Goal: Task Accomplishment & Management: Manage account settings

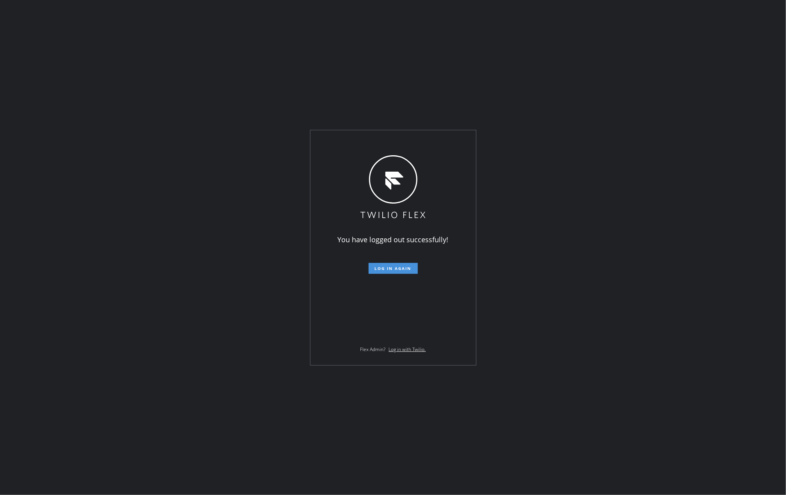
click at [403, 264] on button "Log in again" at bounding box center [392, 268] width 49 height 11
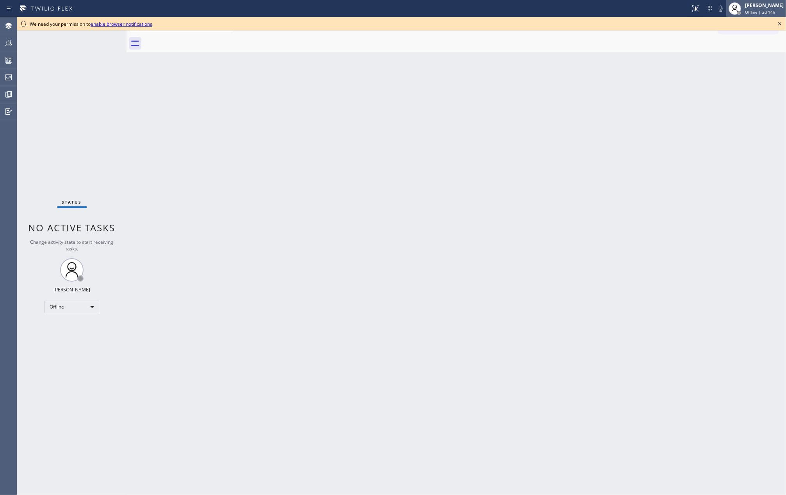
click at [589, 5] on div at bounding box center [734, 8] width 17 height 17
click at [589, 51] on button "Unavailable" at bounding box center [747, 51] width 78 height 10
click at [589, 23] on icon at bounding box center [779, 23] width 9 height 9
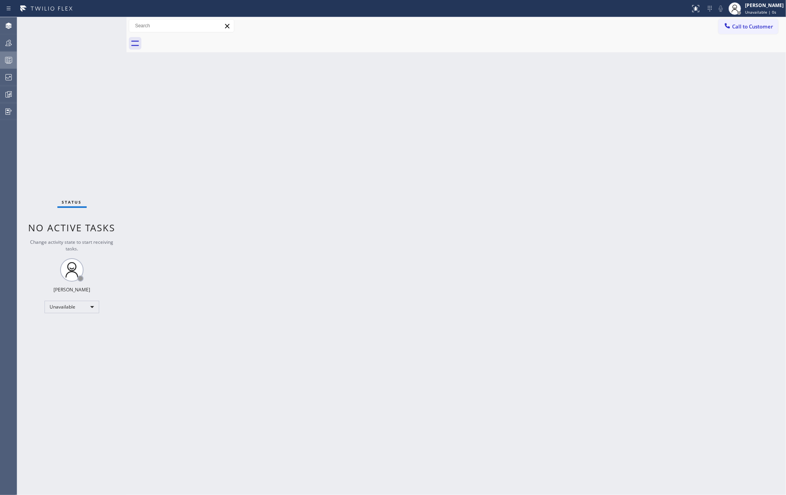
click at [7, 58] on icon at bounding box center [8, 59] width 9 height 9
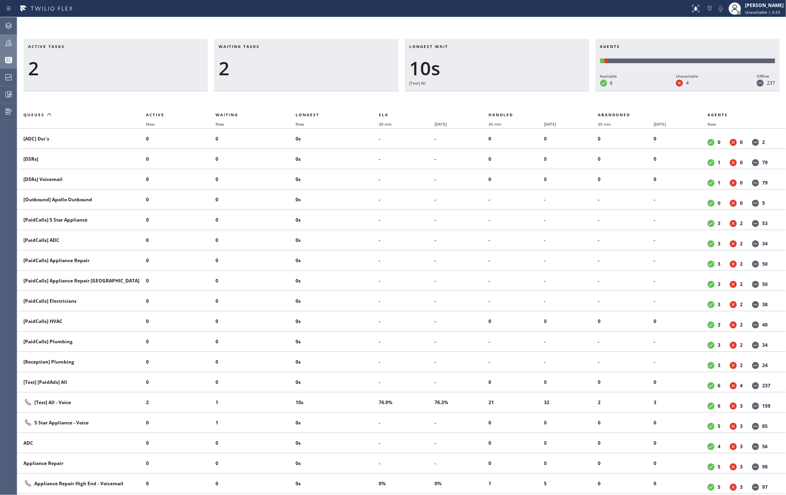
click at [5, 43] on icon at bounding box center [8, 42] width 9 height 9
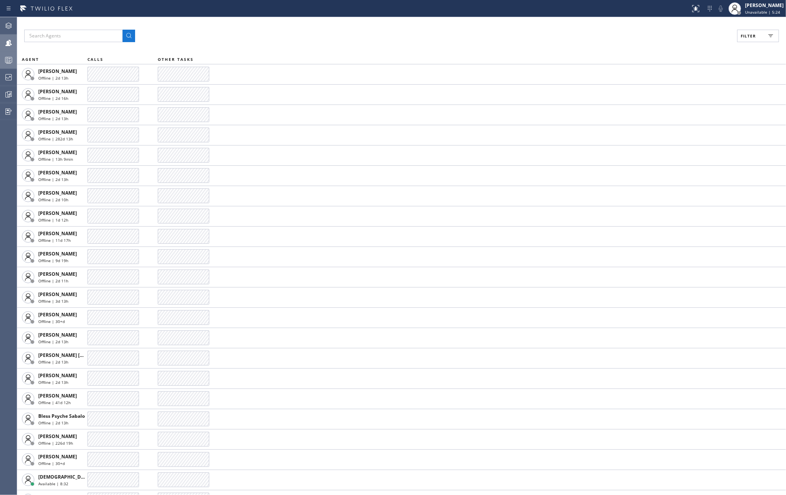
click at [589, 38] on span "Filter" at bounding box center [747, 35] width 15 height 5
click at [589, 93] on input "Available" at bounding box center [671, 91] width 9 height 9
checkbox input "true"
click at [589, 105] on input "Unavailable" at bounding box center [671, 104] width 9 height 9
checkbox input "true"
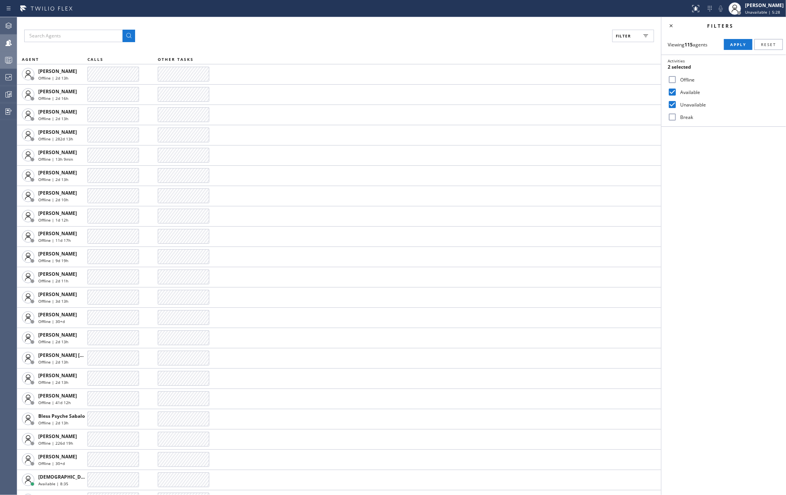
click at [589, 115] on input "Break" at bounding box center [671, 116] width 9 height 9
checkbox input "true"
click at [589, 49] on button "Apply" at bounding box center [738, 44] width 28 height 11
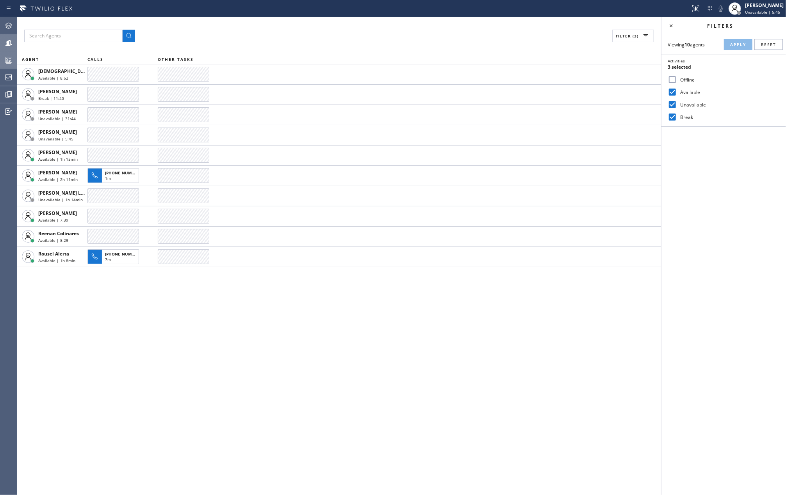
click at [192, 32] on div "Filter (3)" at bounding box center [339, 36] width 630 height 12
click at [4, 58] on icon at bounding box center [8, 59] width 9 height 9
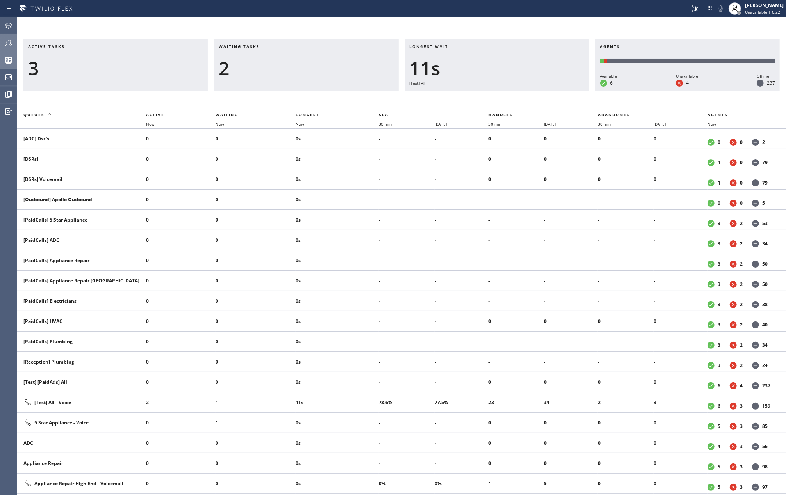
click at [12, 49] on div at bounding box center [8, 43] width 17 height 16
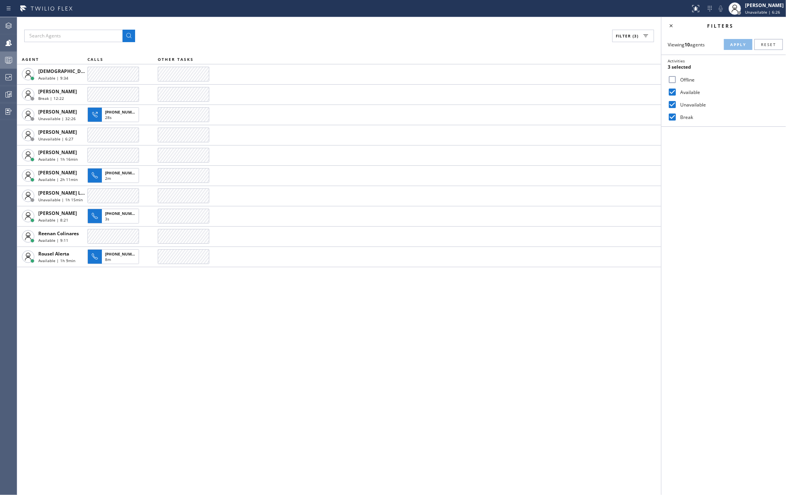
click at [10, 64] on icon at bounding box center [8, 59] width 9 height 9
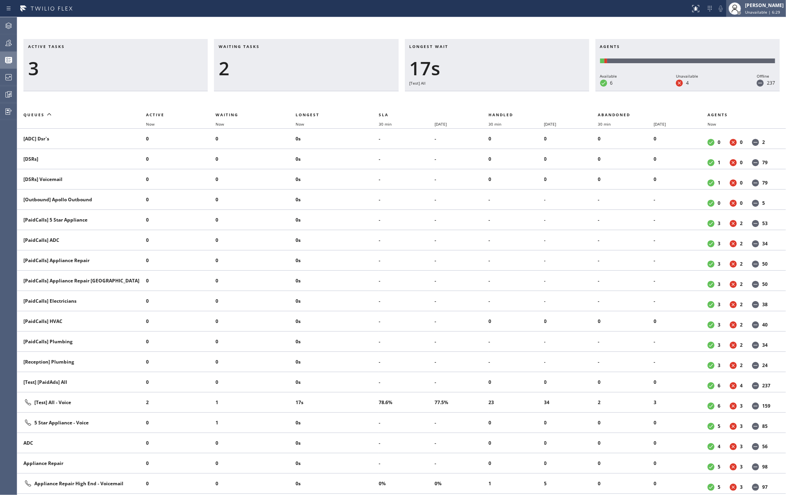
click at [589, 6] on div "[PERSON_NAME]" at bounding box center [764, 5] width 39 height 7
click at [589, 41] on button "Available" at bounding box center [747, 41] width 78 height 10
click at [589, 12] on span "Unavailable | 6:30" at bounding box center [762, 11] width 35 height 5
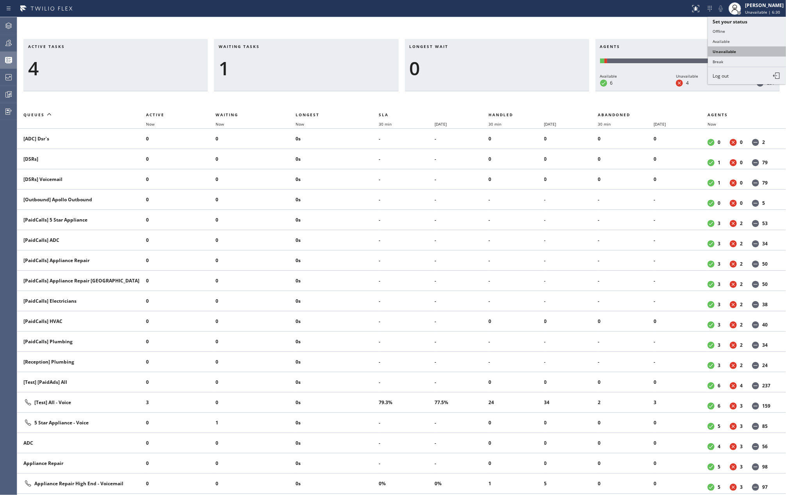
click at [589, 49] on button "Unavailable" at bounding box center [747, 51] width 78 height 10
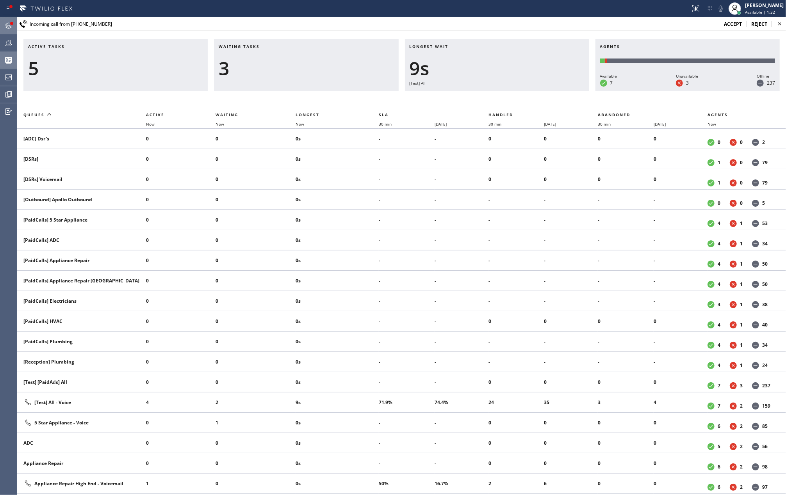
click at [11, 23] on div at bounding box center [11, 23] width 3 height 3
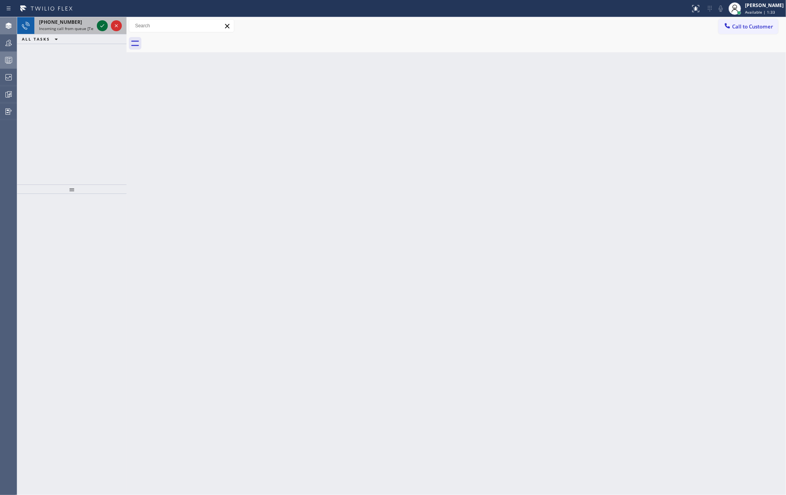
click at [103, 24] on icon at bounding box center [102, 25] width 9 height 9
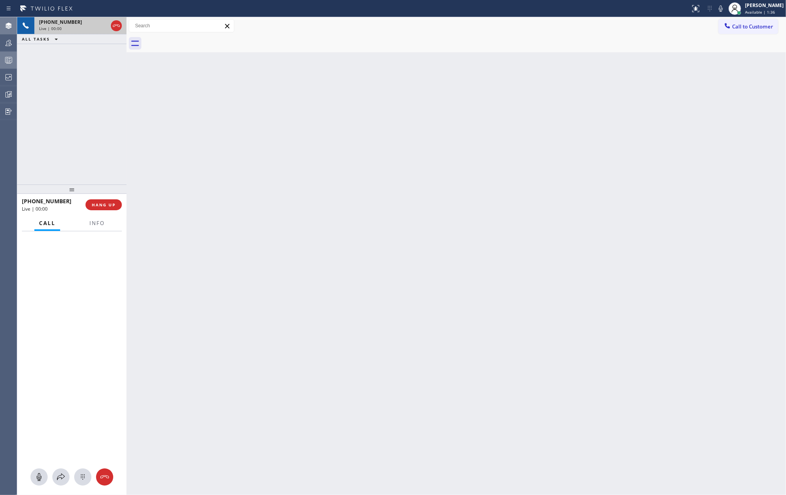
click at [115, 25] on icon at bounding box center [116, 25] width 9 height 9
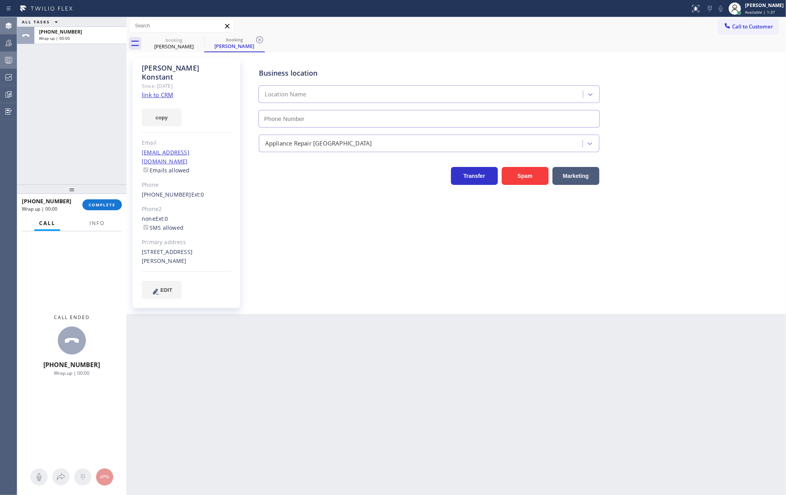
type input "(708) 316-0603"
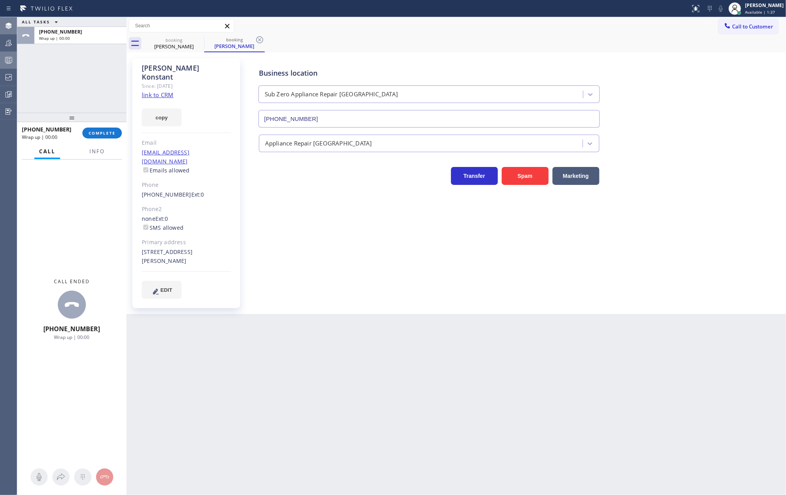
drag, startPoint x: 70, startPoint y: 188, endPoint x: 126, endPoint y: 21, distance: 176.3
click at [126, 22] on div "ALL TASKS ALL TASKS ACTIVE TASKS TASKS IN WRAP UP +16306066684 Wrap up | 00:00 …" at bounding box center [401, 256] width 769 height 478
click at [150, 91] on link "link to CRM" at bounding box center [158, 95] width 32 height 8
click at [93, 149] on span "Info" at bounding box center [96, 151] width 15 height 7
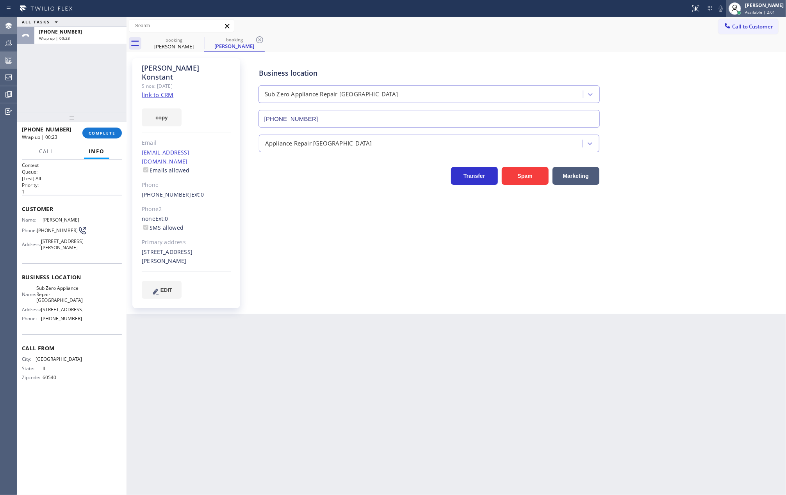
click at [589, 12] on span "Available | 2:01" at bounding box center [760, 11] width 30 height 5
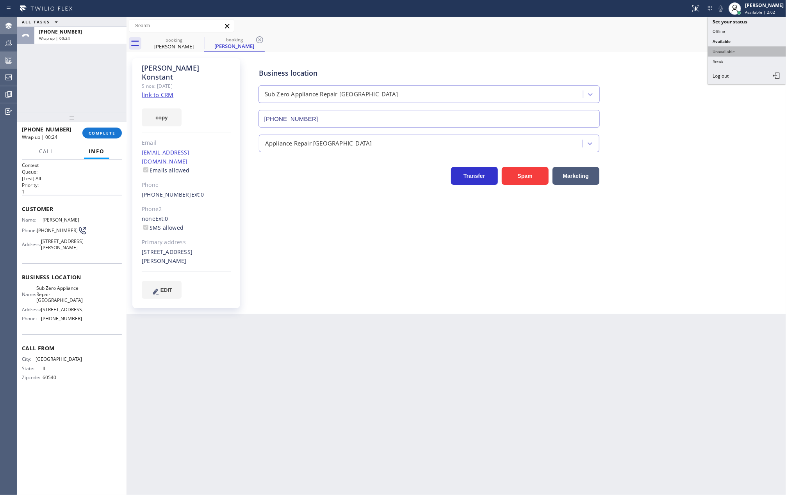
click at [589, 51] on button "Unavailable" at bounding box center [747, 51] width 78 height 10
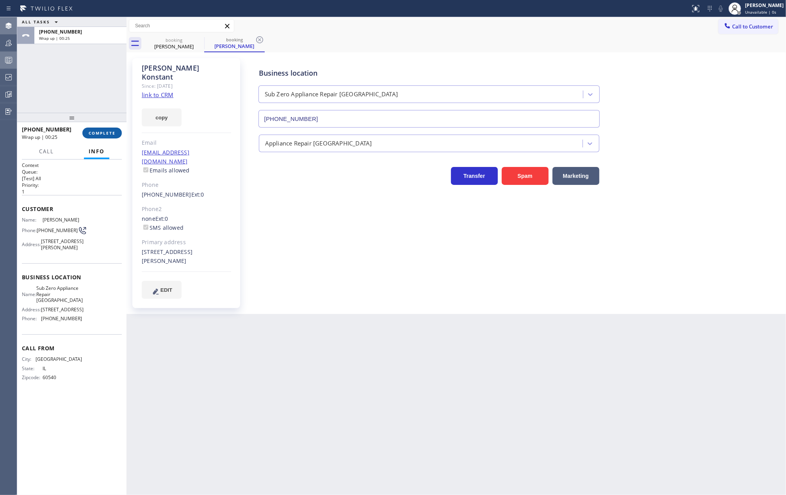
click at [93, 130] on span "COMPLETE" at bounding box center [102, 132] width 27 height 5
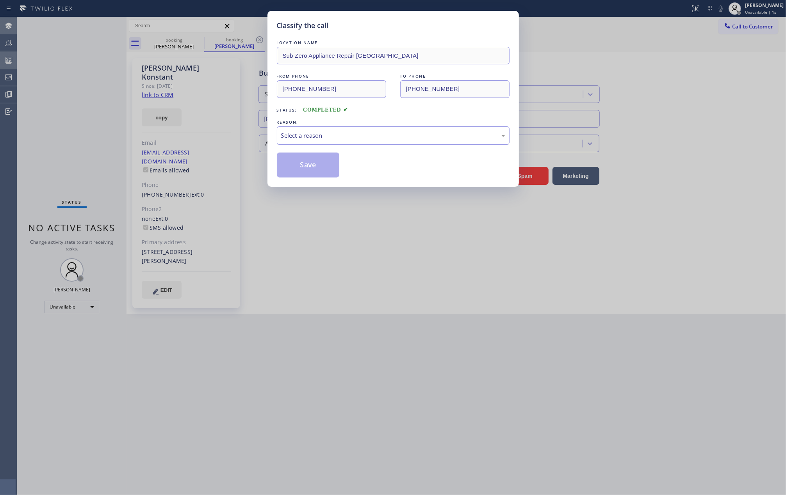
click at [306, 135] on div "Select a reason" at bounding box center [393, 135] width 224 height 9
click at [317, 169] on button "Save" at bounding box center [308, 165] width 63 height 25
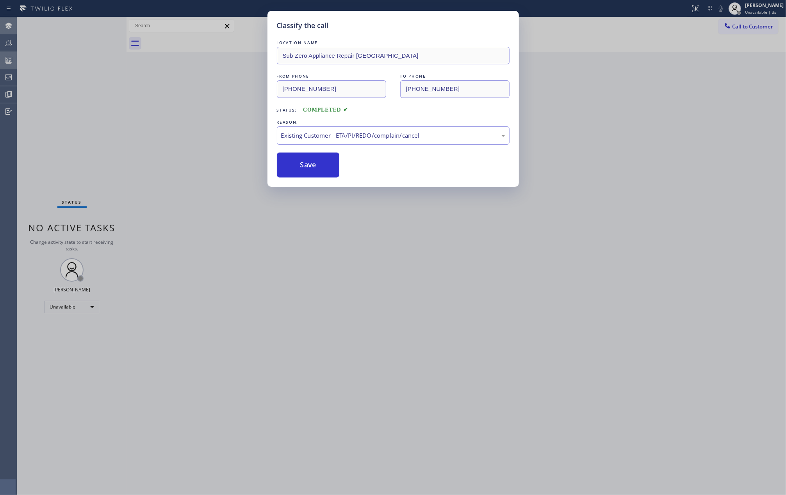
click at [219, 119] on div "Classify the call LOCATION NAME Sub Zero Appliance Repair Oak Park FROM PHONE (…" at bounding box center [393, 247] width 786 height 495
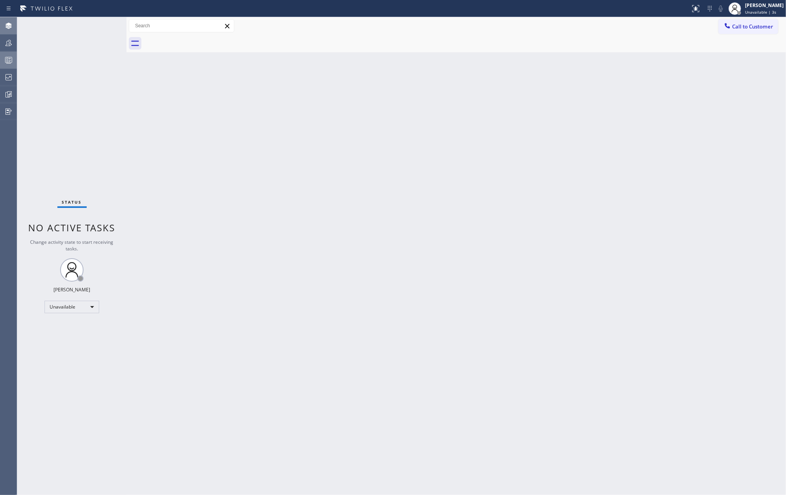
click at [3, 59] on div at bounding box center [8, 59] width 17 height 9
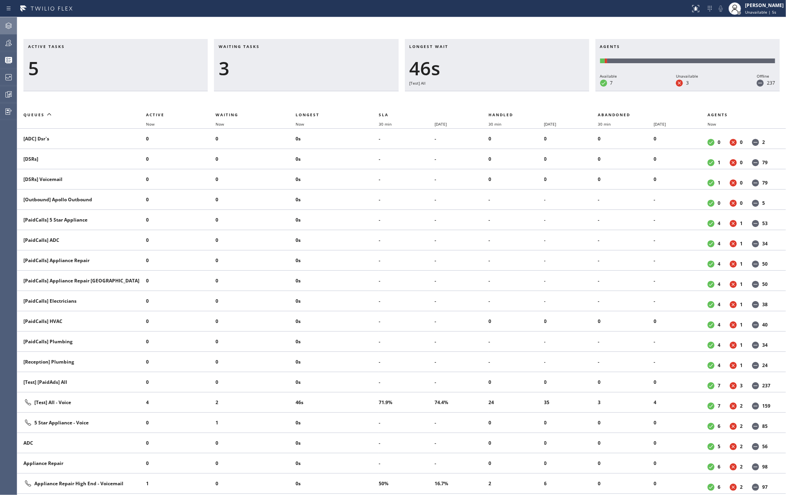
click at [9, 46] on icon at bounding box center [8, 42] width 9 height 9
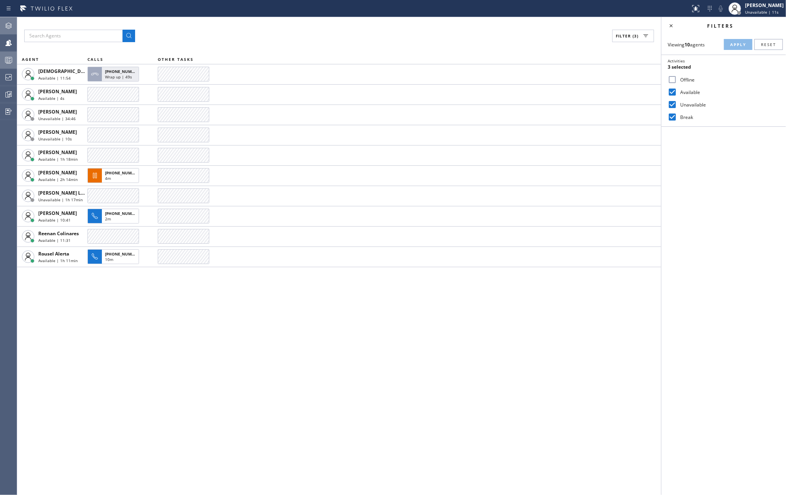
click at [8, 59] on circle at bounding box center [8, 59] width 2 height 2
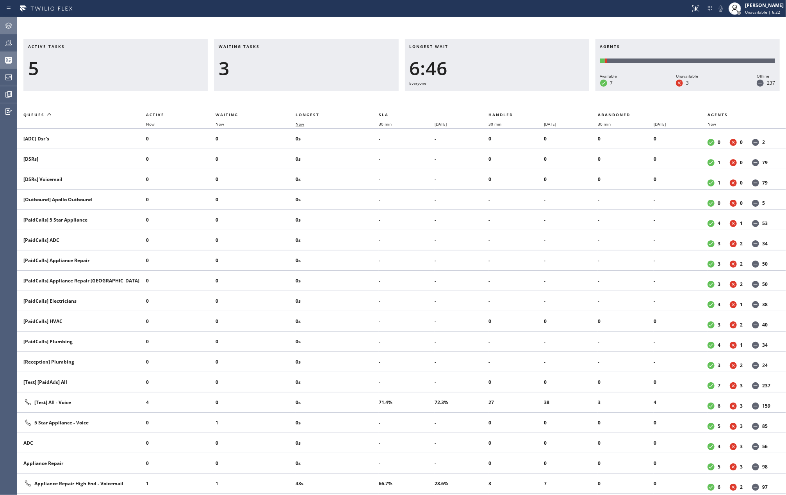
click at [304, 124] on span "Now" at bounding box center [299, 123] width 9 height 5
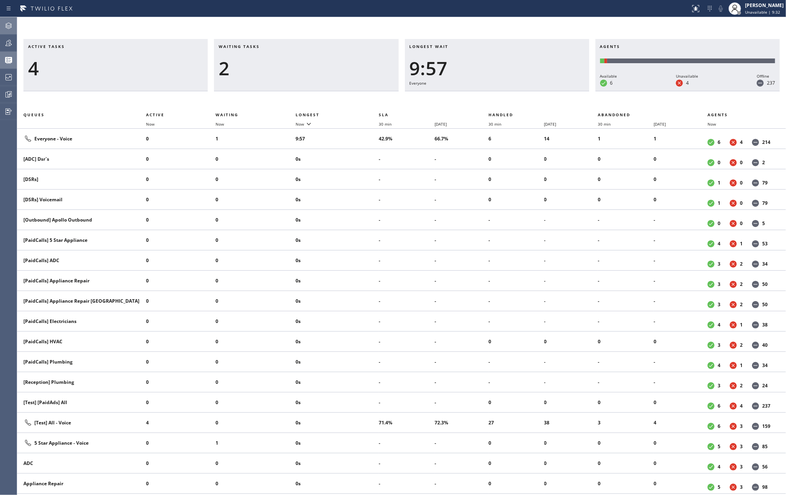
click at [349, 24] on div "Active tasks 4 Waiting tasks 2 Longest wait 9:57 Everyone Agents Available 6 Un…" at bounding box center [401, 256] width 769 height 478
click at [9, 44] on icon at bounding box center [8, 42] width 9 height 9
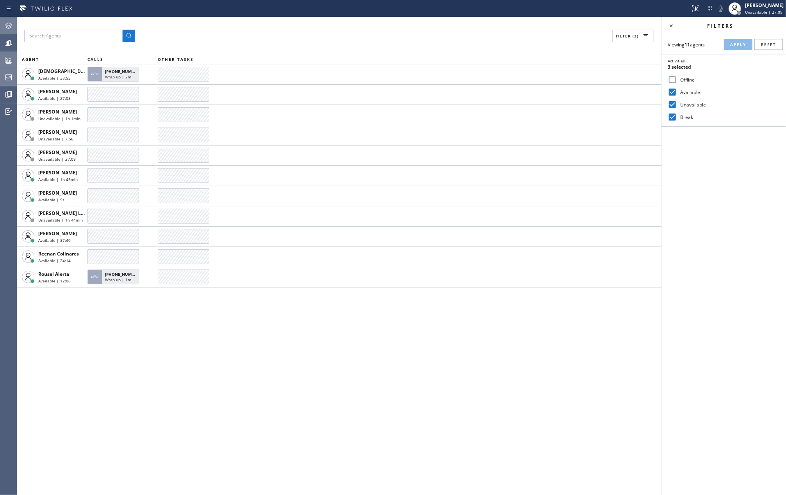
click at [10, 72] on div at bounding box center [8, 77] width 17 height 16
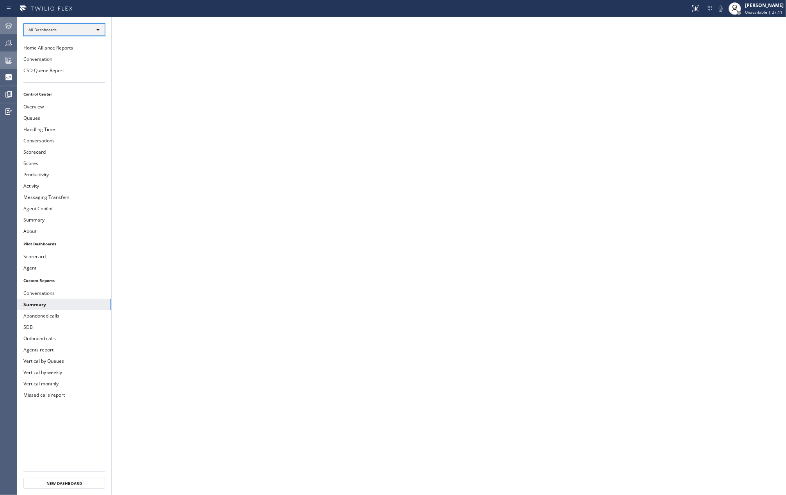
click at [81, 30] on div "All Dashboards" at bounding box center [64, 29] width 82 height 12
click at [63, 79] on li "Custom Reports" at bounding box center [64, 79] width 80 height 9
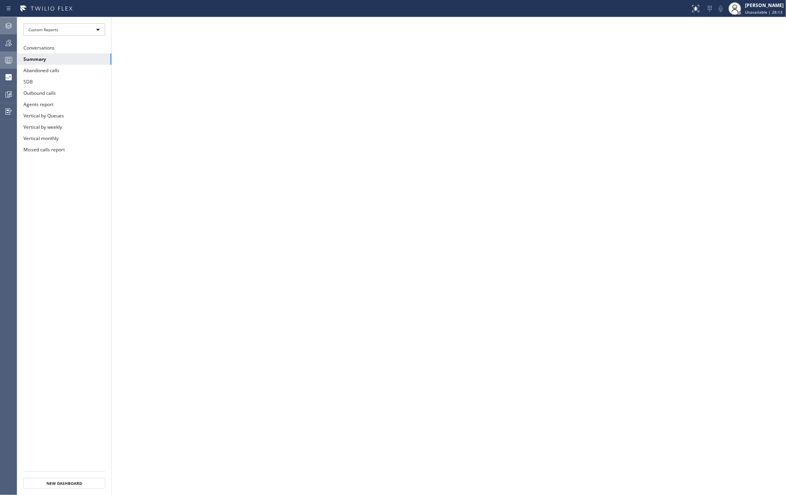
click at [10, 58] on icon at bounding box center [8, 59] width 9 height 9
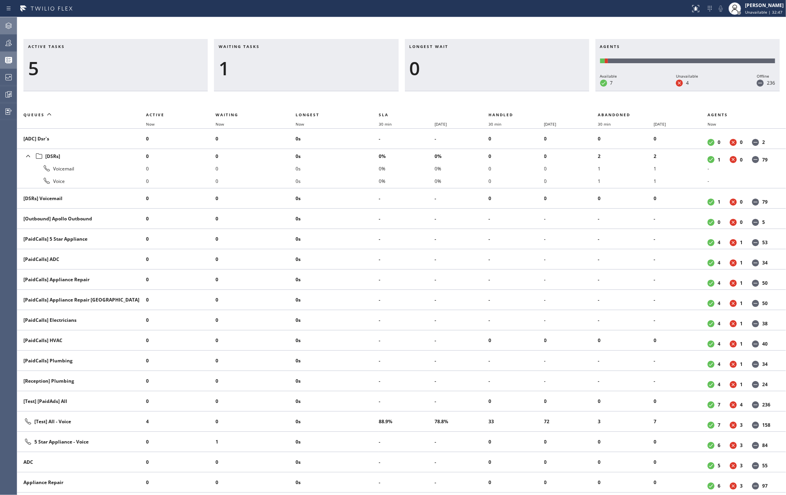
click at [160, 42] on div "Active tasks 5" at bounding box center [115, 65] width 184 height 52
click at [9, 43] on icon at bounding box center [8, 42] width 9 height 9
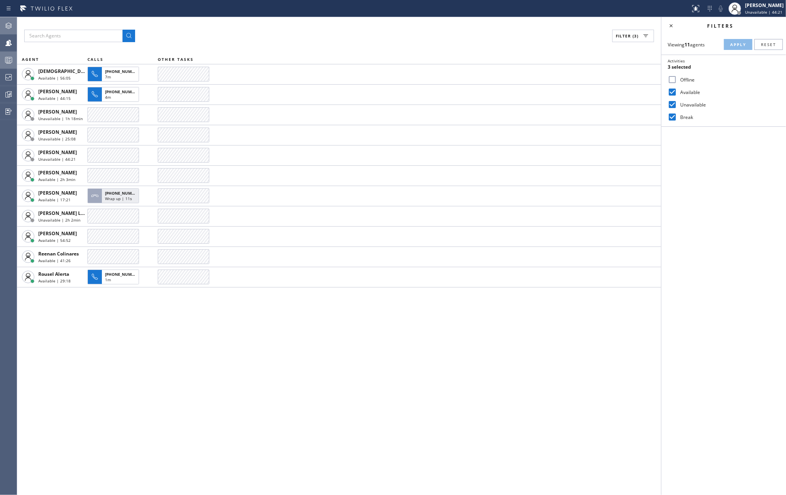
click at [4, 57] on icon at bounding box center [8, 59] width 9 height 9
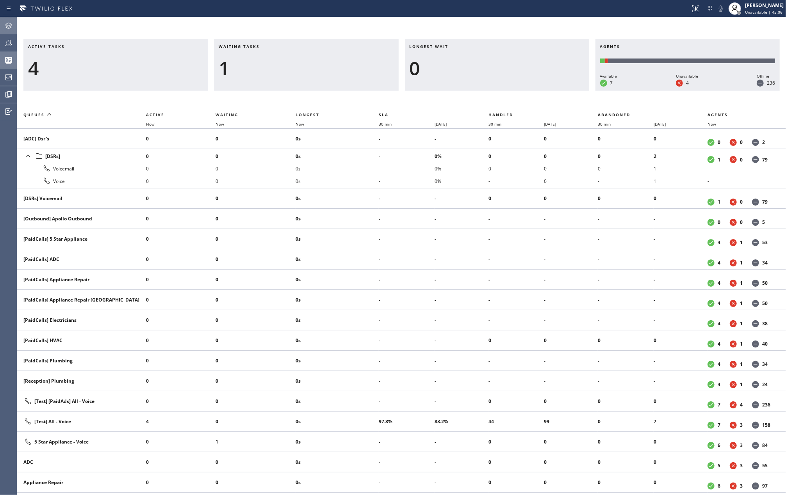
click at [99, 32] on div "Active tasks 4 Waiting tasks 1 Longest wait 0 Agents Available 7 Unavailable 4 …" at bounding box center [401, 256] width 769 height 478
click at [304, 124] on span "Now" at bounding box center [299, 123] width 9 height 5
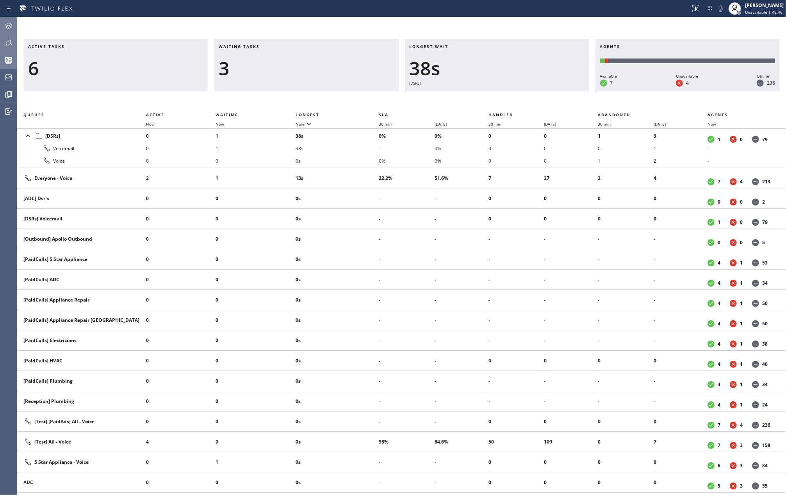
click at [12, 37] on div at bounding box center [8, 43] width 17 height 16
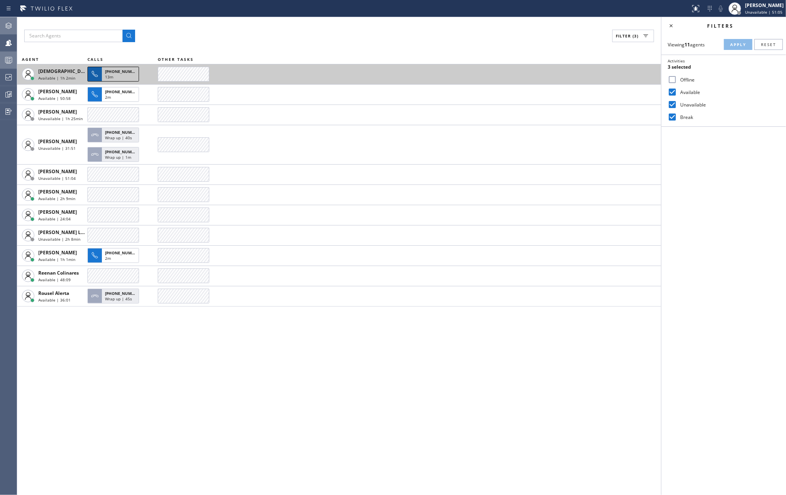
click at [111, 77] on span "13m" at bounding box center [109, 76] width 8 height 5
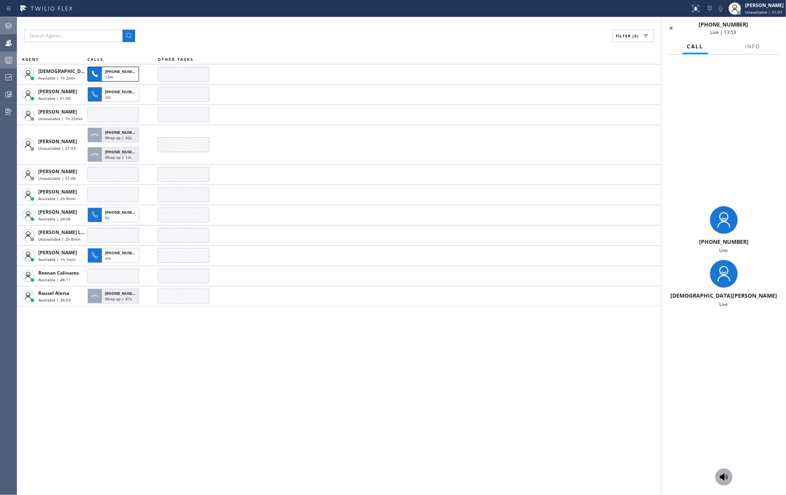
click at [589, 371] on icon at bounding box center [724, 477] width 8 height 7
click at [589, 9] on icon at bounding box center [721, 8] width 4 height 6
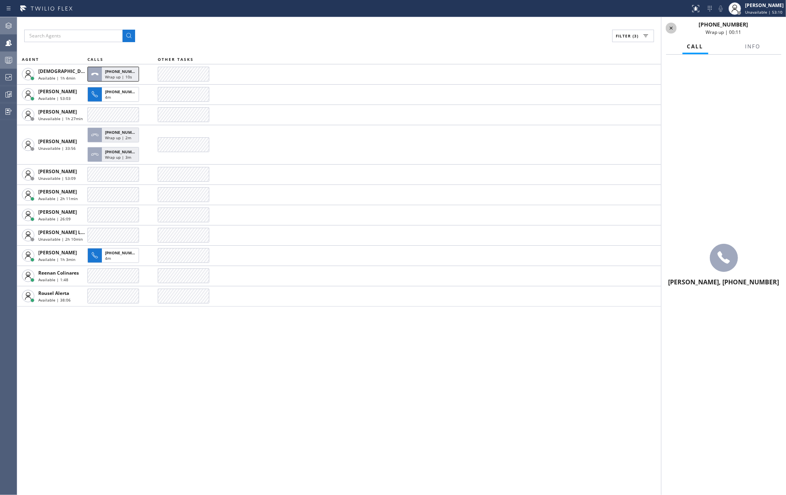
click at [589, 26] on icon at bounding box center [670, 27] width 9 height 9
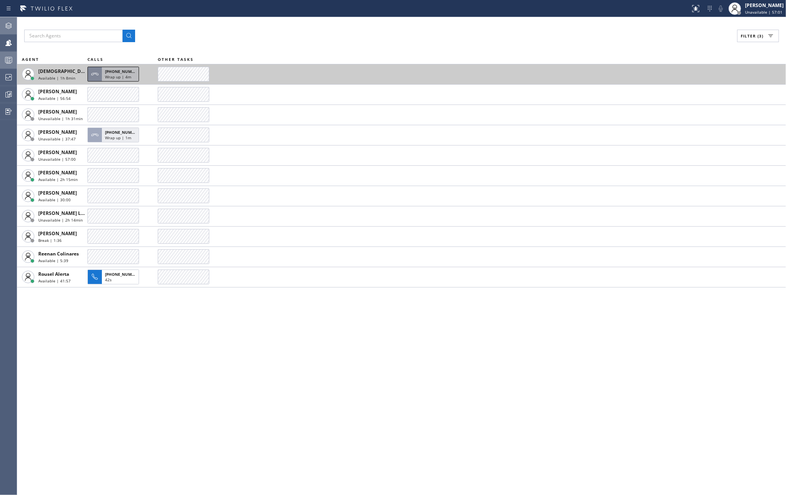
click at [109, 77] on span "Wrap up | 4m" at bounding box center [118, 76] width 26 height 5
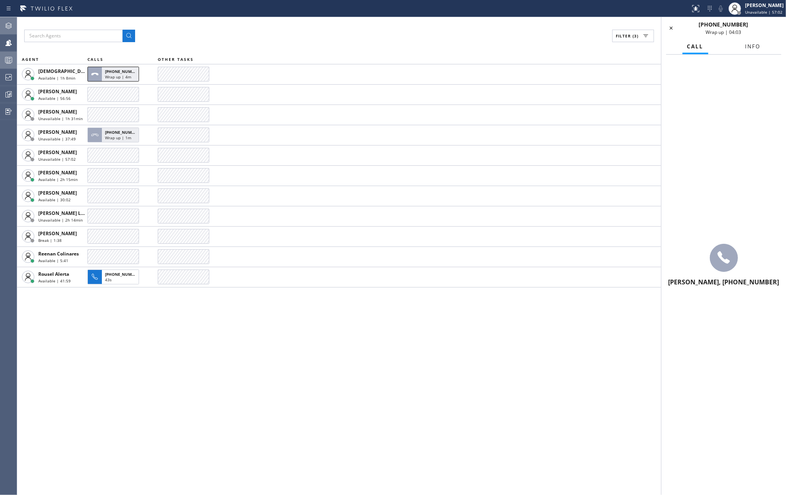
click at [589, 46] on span "Info" at bounding box center [752, 46] width 15 height 7
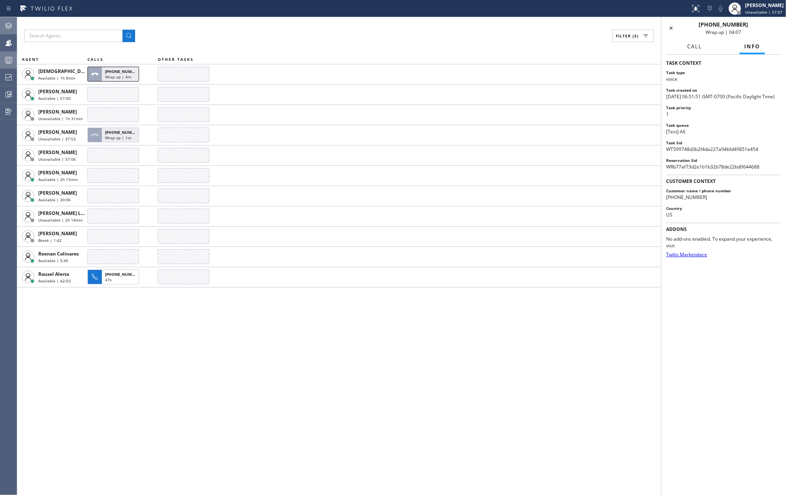
click at [589, 47] on button "Call" at bounding box center [694, 46] width 24 height 15
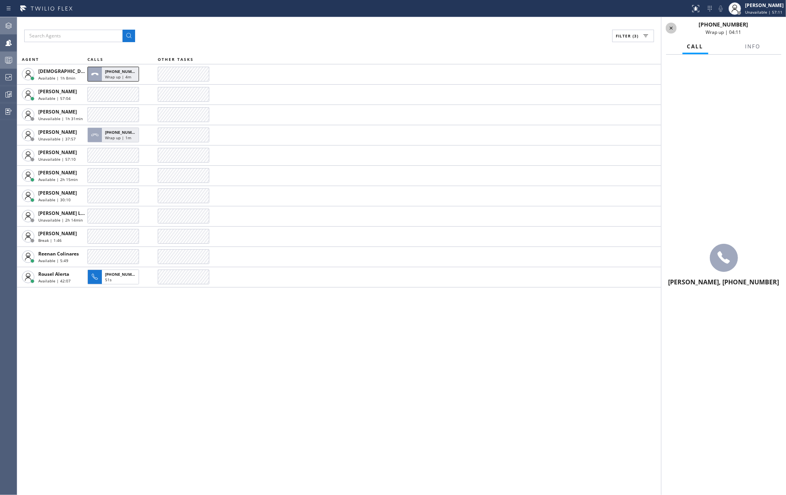
click at [589, 30] on icon at bounding box center [670, 27] width 9 height 9
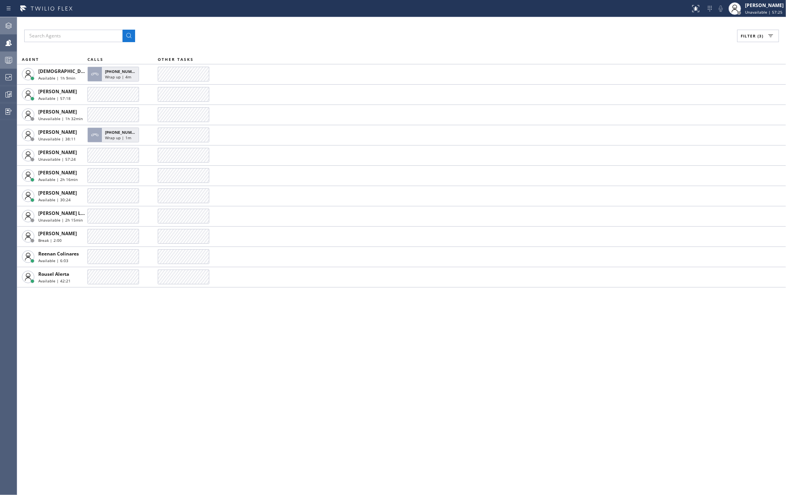
click at [4, 60] on icon at bounding box center [8, 59] width 9 height 9
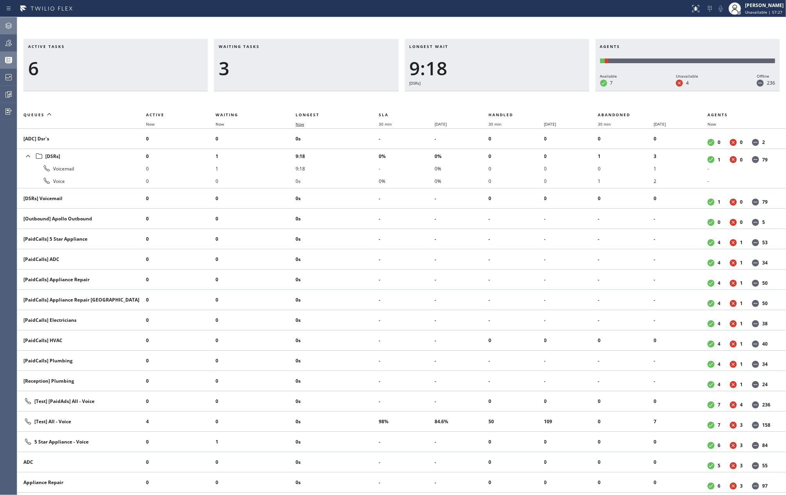
click at [303, 125] on span "Now" at bounding box center [299, 123] width 9 height 5
click at [11, 43] on icon at bounding box center [8, 42] width 9 height 9
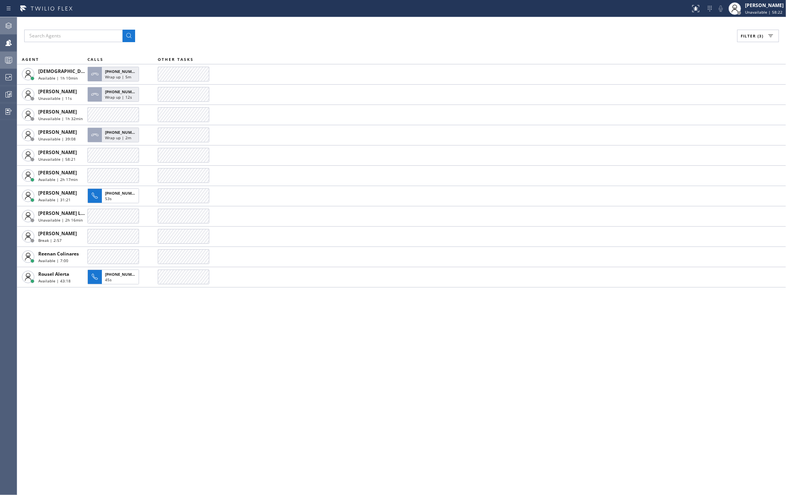
click at [276, 371] on div "Filter (3) AGENT CALLS OTHER TASKS Christian Cinco Available | 1h 10min +151669…" at bounding box center [401, 256] width 769 height 478
click at [9, 54] on div at bounding box center [8, 60] width 17 height 16
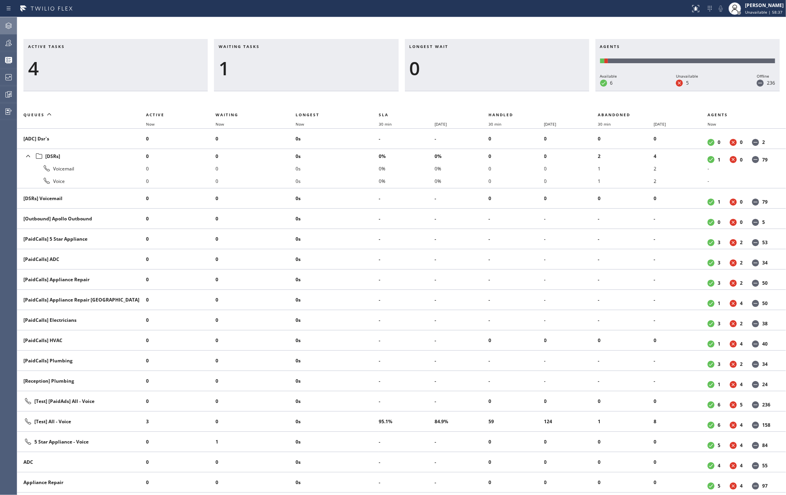
click at [14, 44] on div at bounding box center [8, 42] width 17 height 9
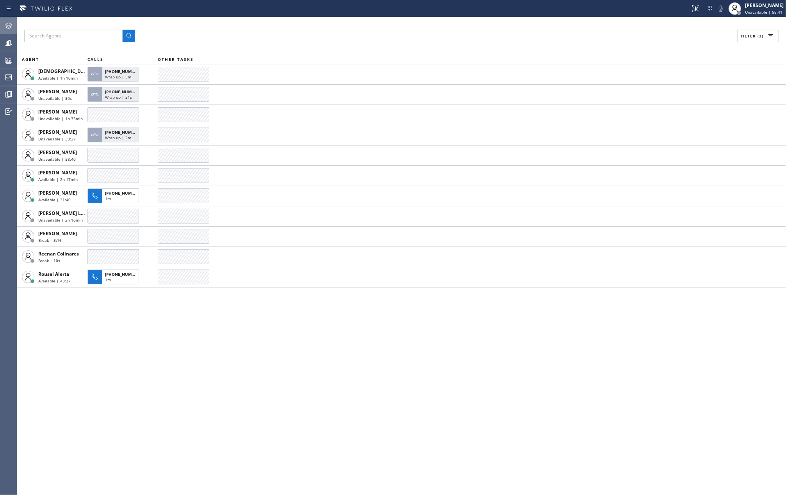
click at [12, 62] on icon at bounding box center [8, 59] width 9 height 9
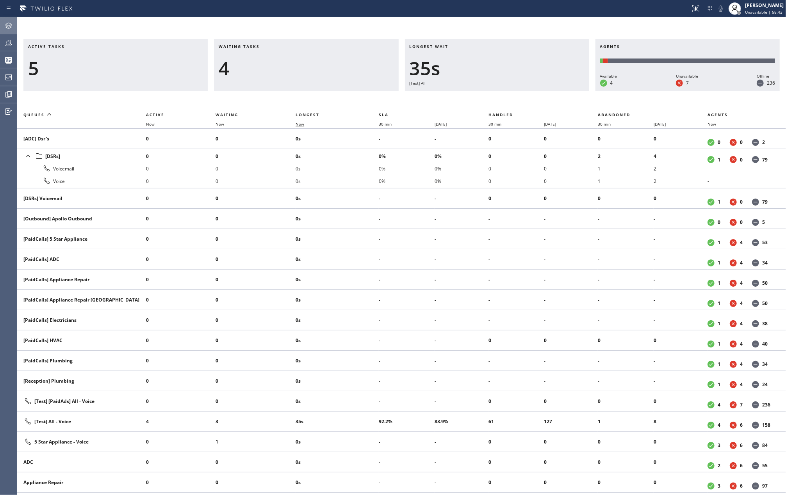
click at [304, 123] on span "Now" at bounding box center [299, 123] width 9 height 5
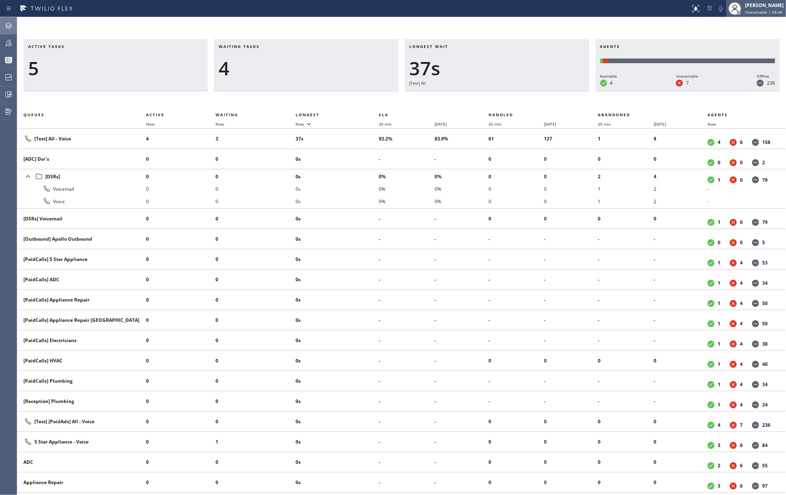
click at [589, 7] on div "[PERSON_NAME]" at bounding box center [764, 5] width 39 height 7
click at [589, 42] on button "Available" at bounding box center [747, 41] width 78 height 10
click at [8, 27] on icon at bounding box center [8, 25] width 9 height 9
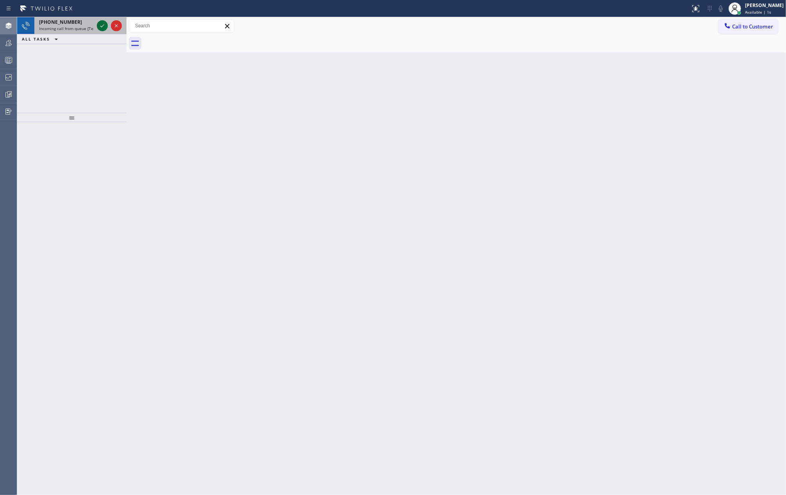
click at [100, 27] on icon at bounding box center [102, 25] width 9 height 9
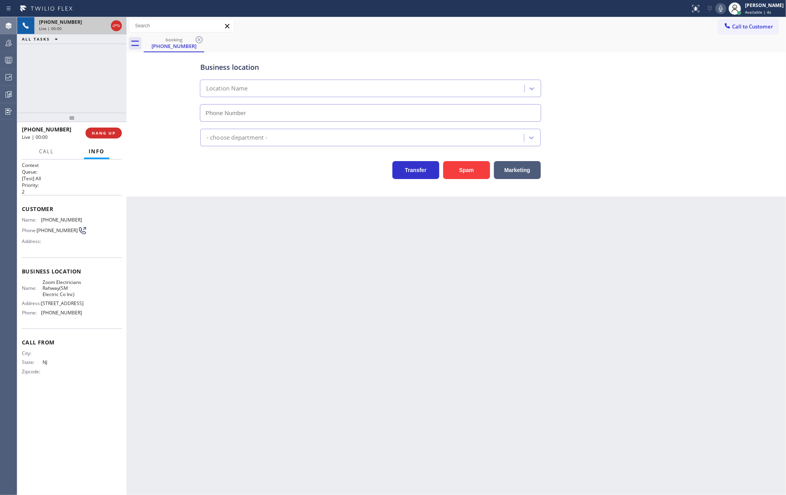
type input "(551) 388-2544"
click at [448, 171] on button "Spam" at bounding box center [466, 170] width 47 height 18
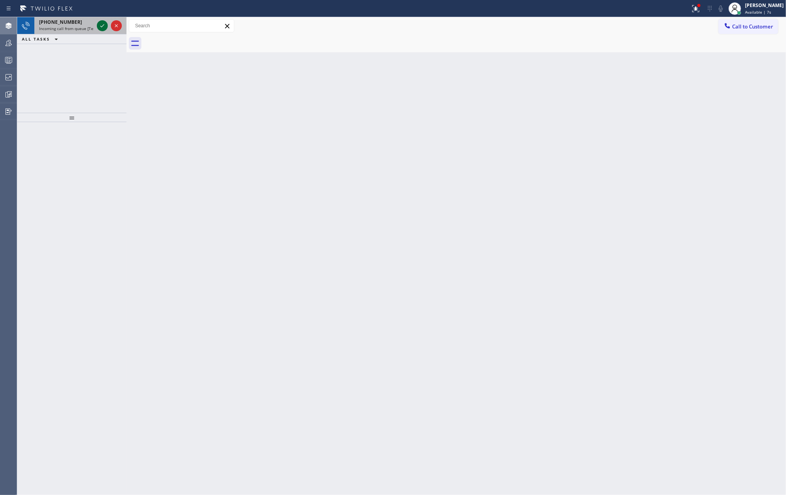
click at [102, 23] on icon at bounding box center [102, 25] width 9 height 9
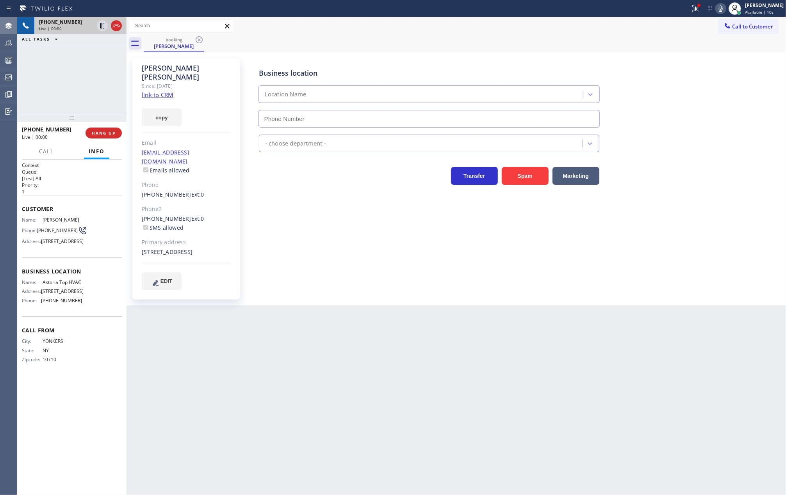
type input "(347) 836-6461"
click at [161, 91] on link "link to CRM" at bounding box center [158, 95] width 32 height 8
click at [100, 26] on icon at bounding box center [102, 25] width 9 height 9
click at [102, 28] on icon at bounding box center [102, 25] width 9 height 9
drag, startPoint x: 74, startPoint y: 119, endPoint x: 89, endPoint y: 48, distance: 73.1
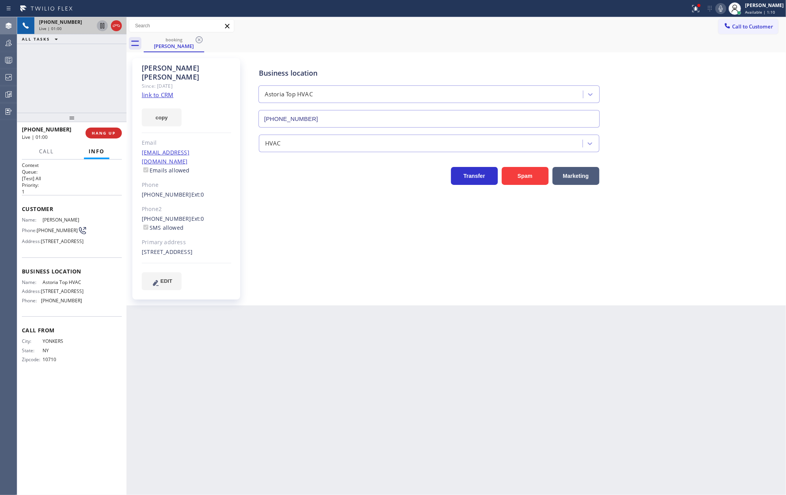
click at [71, 67] on div "+19143848881 Live | 01:00 ALL TASKS ALL TASKS ACTIVE TASKS TASKS IN WRAP UP +19…" at bounding box center [71, 256] width 109 height 478
click at [100, 26] on icon at bounding box center [102, 25] width 9 height 9
click at [100, 52] on icon at bounding box center [102, 52] width 9 height 9
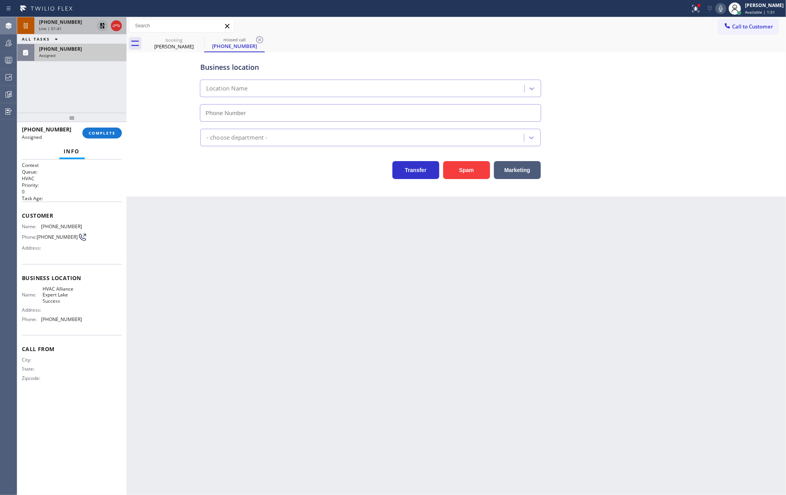
type input "(516) 344-8101"
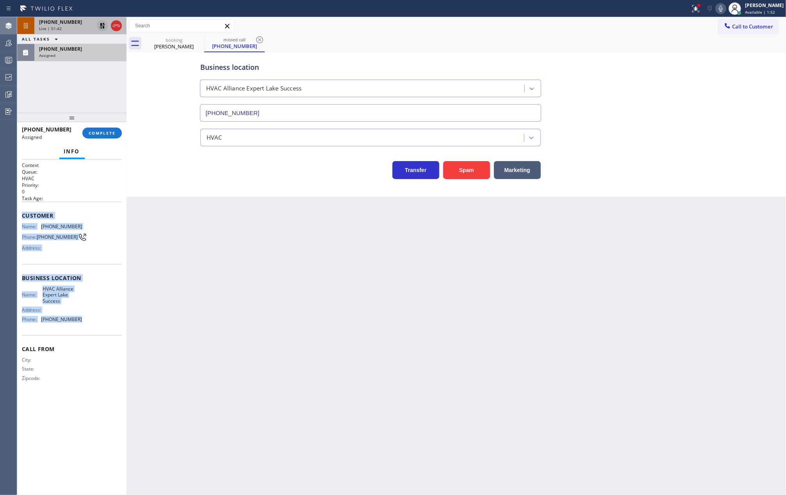
drag, startPoint x: 21, startPoint y: 219, endPoint x: 80, endPoint y: 330, distance: 126.1
click at [80, 330] on div "Context Queue: HVAC Priority: 0 Task Age: Customer Name: (516) 563-5838 Phone: …" at bounding box center [71, 328] width 109 height 336
copy div "Customer Name: (516) 563-5838 Phone: (516) 563-5838 Address: Business location …"
click at [106, 133] on span "COMPLETE" at bounding box center [102, 132] width 27 height 5
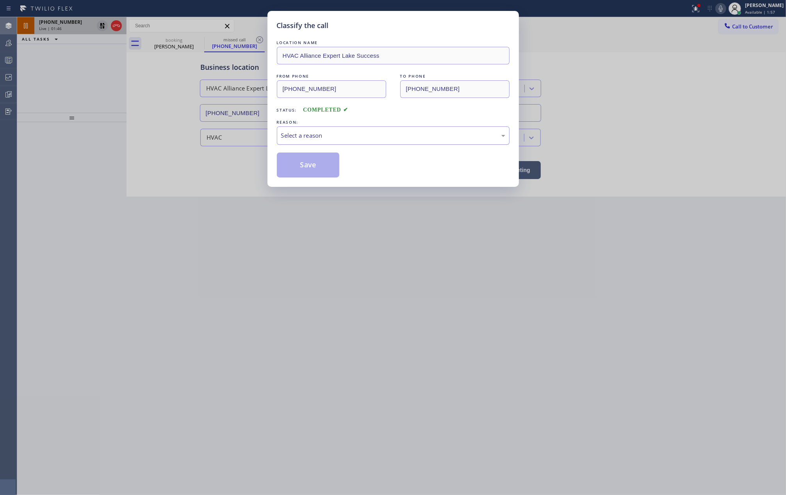
click at [388, 139] on div "Select a reason" at bounding box center [393, 135] width 224 height 9
click at [305, 166] on button "Save" at bounding box center [308, 165] width 63 height 25
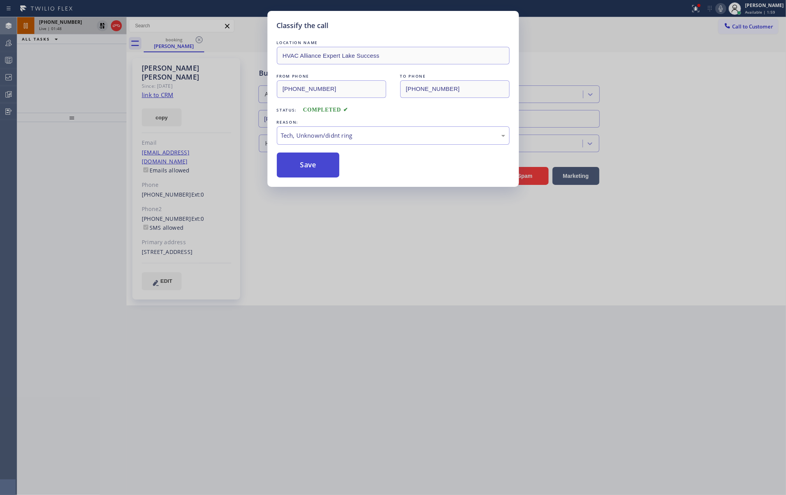
click at [305, 166] on button "Save" at bounding box center [308, 165] width 63 height 25
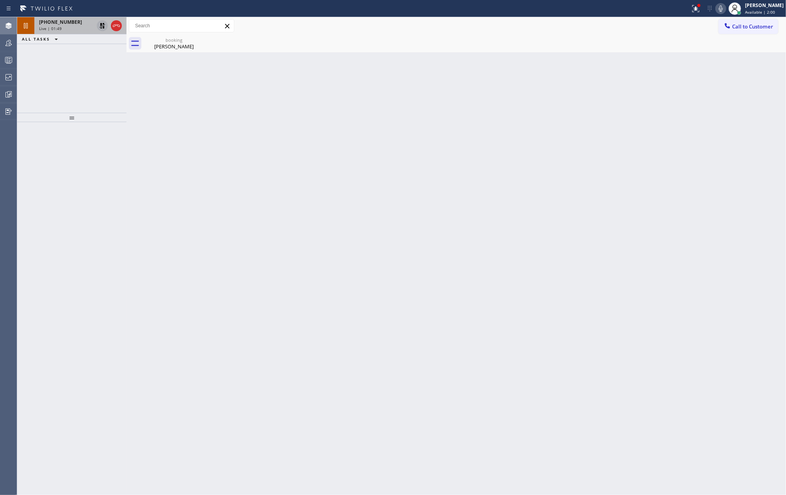
click at [8, 42] on icon at bounding box center [8, 42] width 9 height 9
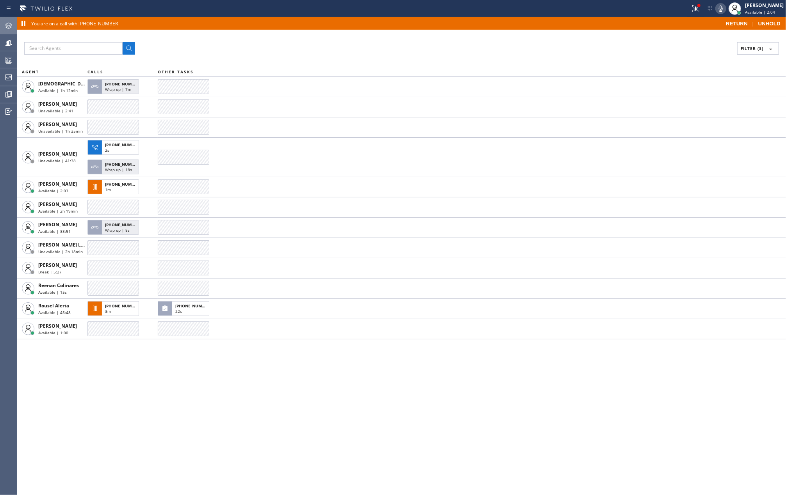
click at [7, 25] on icon at bounding box center [8, 26] width 6 height 6
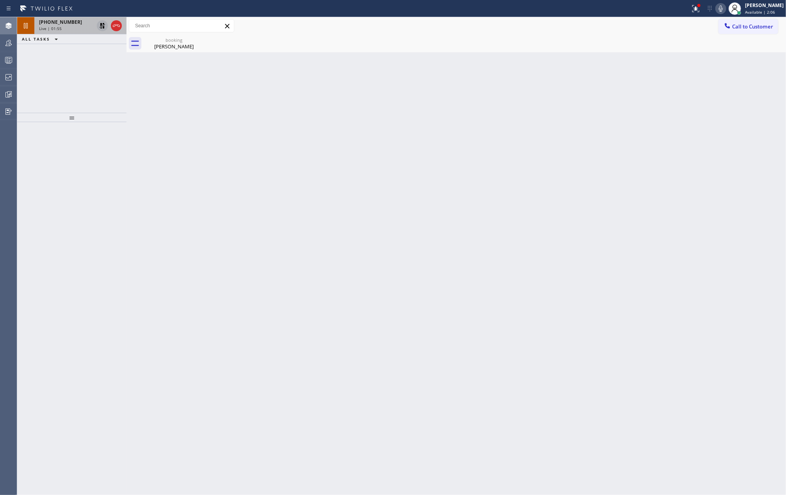
click at [59, 24] on span "+19143848881" at bounding box center [60, 22] width 43 height 7
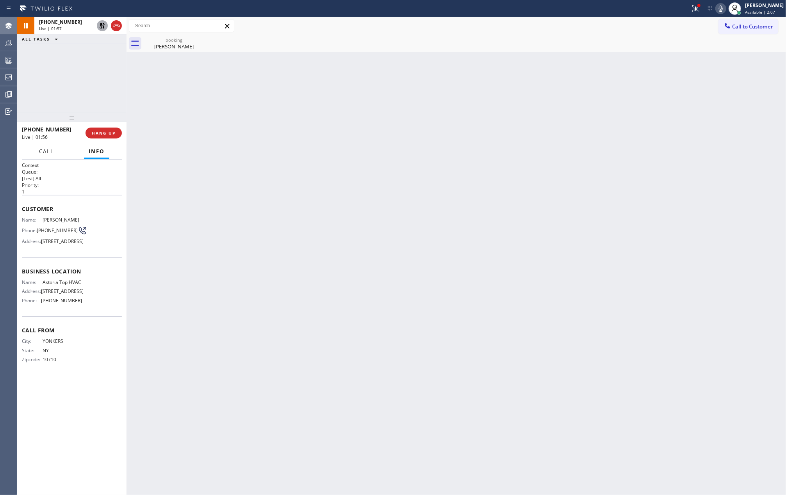
click at [47, 152] on span "Call" at bounding box center [46, 151] width 15 height 7
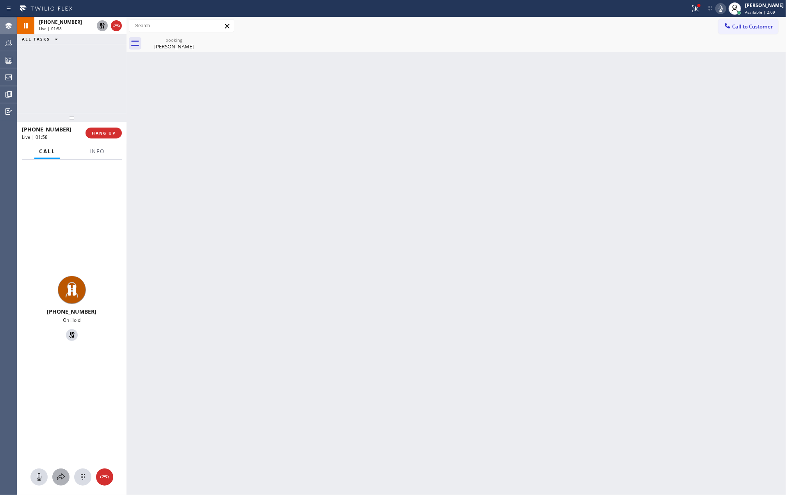
click at [57, 371] on icon at bounding box center [60, 477] width 9 height 9
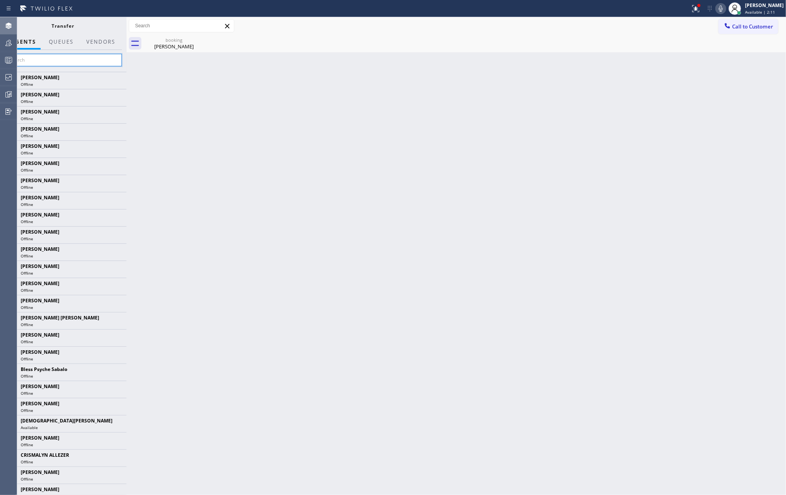
click at [89, 58] on input "text" at bounding box center [62, 60] width 117 height 12
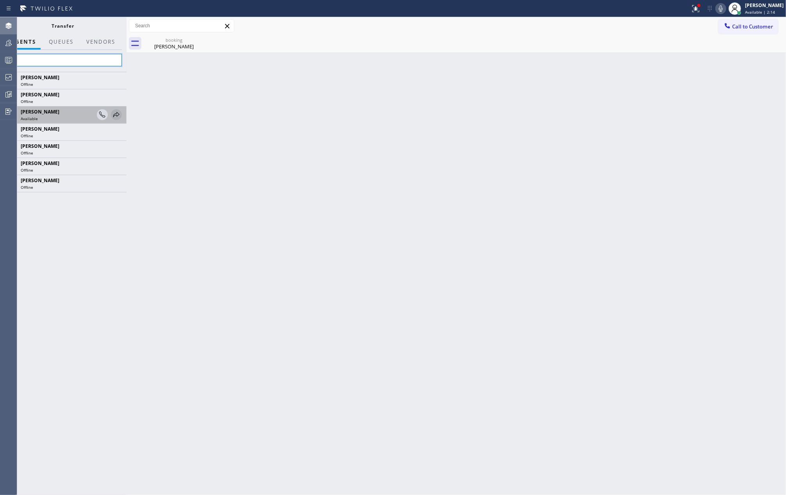
type input "ka"
click at [114, 115] on icon at bounding box center [116, 114] width 9 height 9
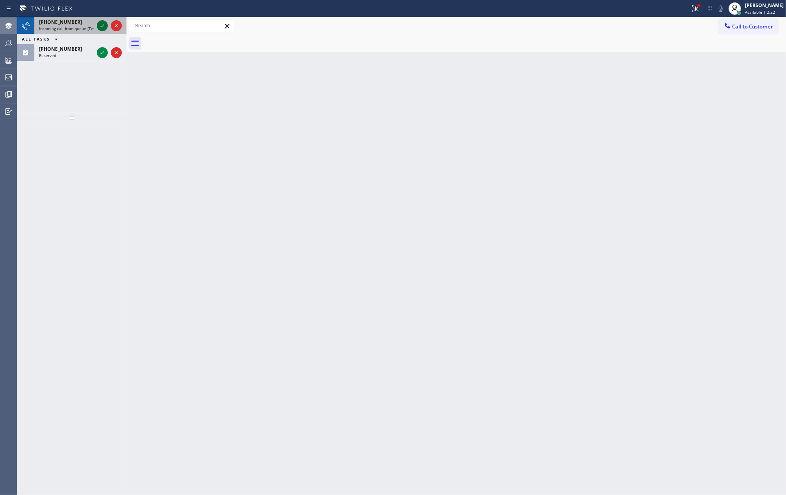
click at [101, 28] on icon at bounding box center [102, 25] width 9 height 9
click at [101, 28] on div "+12158017055 Incoming call from queue [Test] All ALL TASKS ALL TASKS ACTIVE TAS…" at bounding box center [71, 39] width 109 height 44
click at [101, 28] on icon at bounding box center [102, 25] width 9 height 9
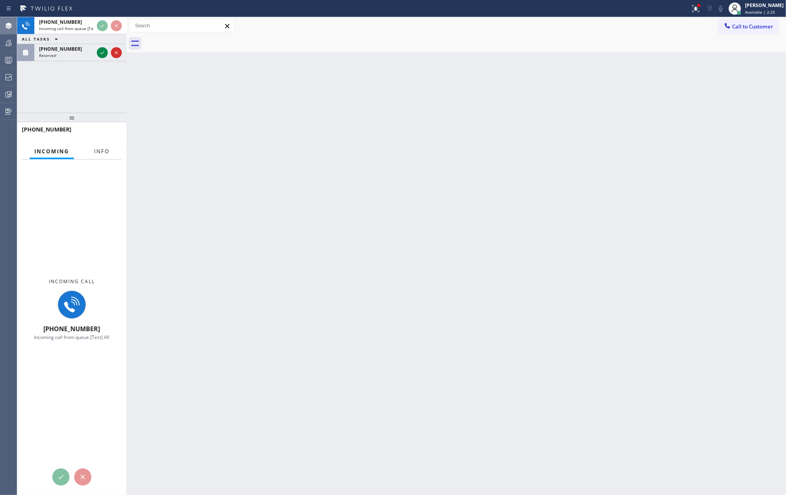
click at [99, 148] on span "Info" at bounding box center [101, 151] width 15 height 7
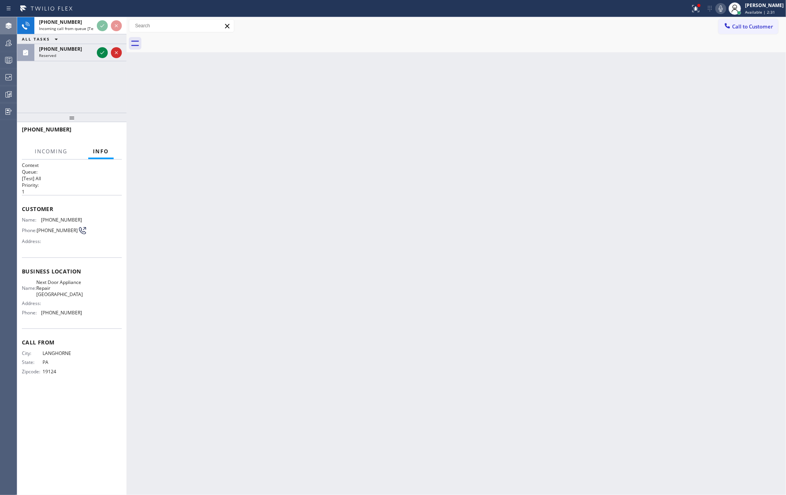
click at [589, 9] on icon at bounding box center [695, 8] width 9 height 9
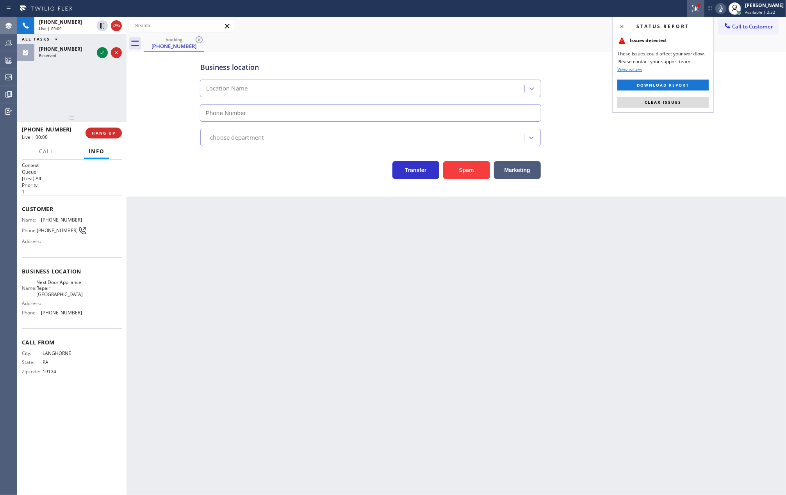
type input "(609) 710-8354"
click at [589, 103] on span "Clear issues" at bounding box center [662, 102] width 37 height 5
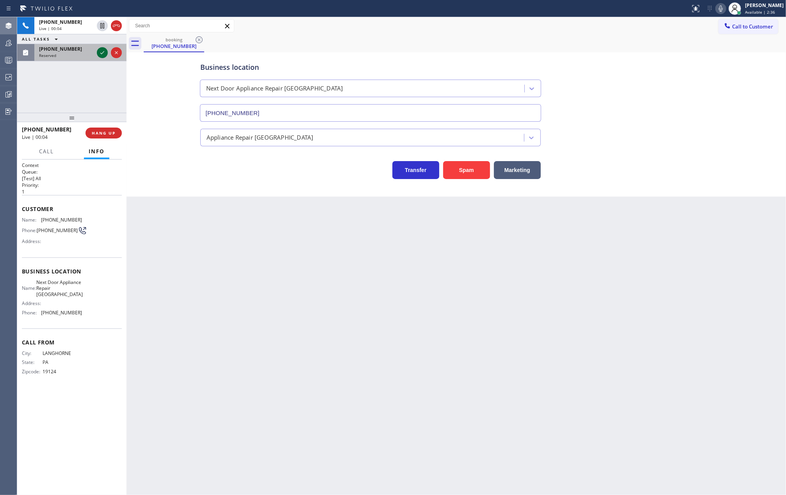
click at [98, 54] on icon at bounding box center [102, 52] width 9 height 9
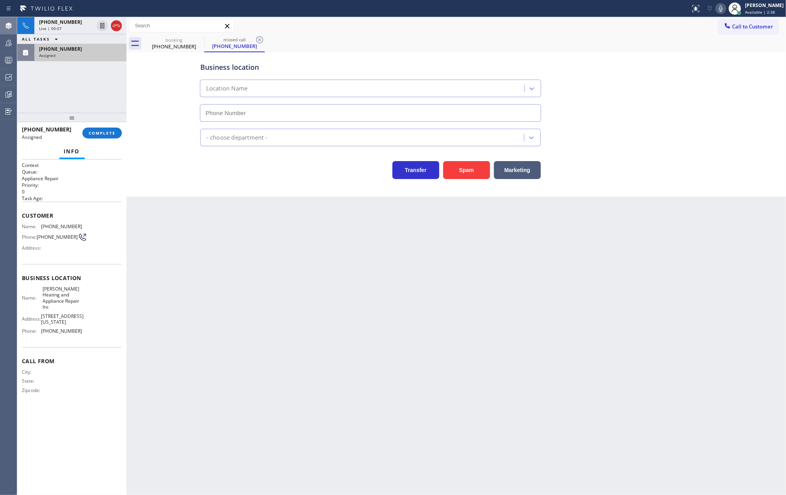
type input "(312) 500-8521"
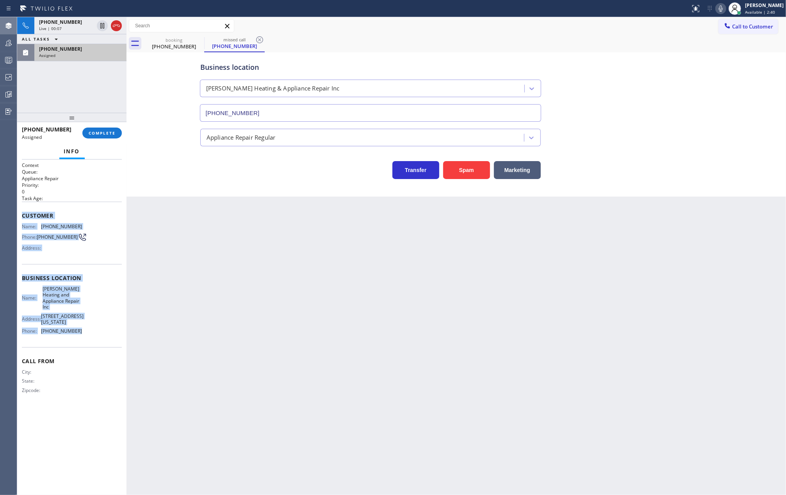
drag, startPoint x: 20, startPoint y: 218, endPoint x: 87, endPoint y: 323, distance: 125.0
click at [87, 323] on div "Context Queue: Appliance Repair Priority: 0 Task Age: Customer Name: (804) 391-…" at bounding box center [71, 328] width 109 height 336
copy div "Customer Name: (804) 391-1653 Phone: (804) 391-1653 Address: Business location …"
click at [111, 133] on span "COMPLETE" at bounding box center [102, 132] width 27 height 5
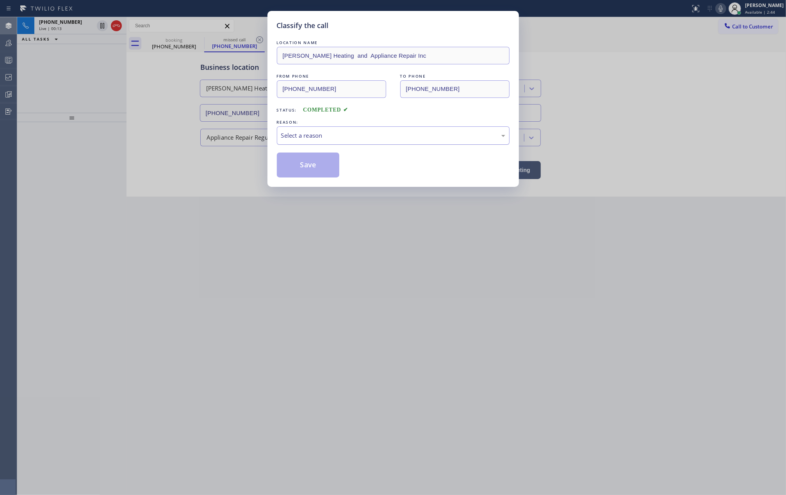
click at [329, 133] on div "Select a reason" at bounding box center [393, 135] width 224 height 9
click at [297, 163] on button "Save" at bounding box center [308, 165] width 63 height 25
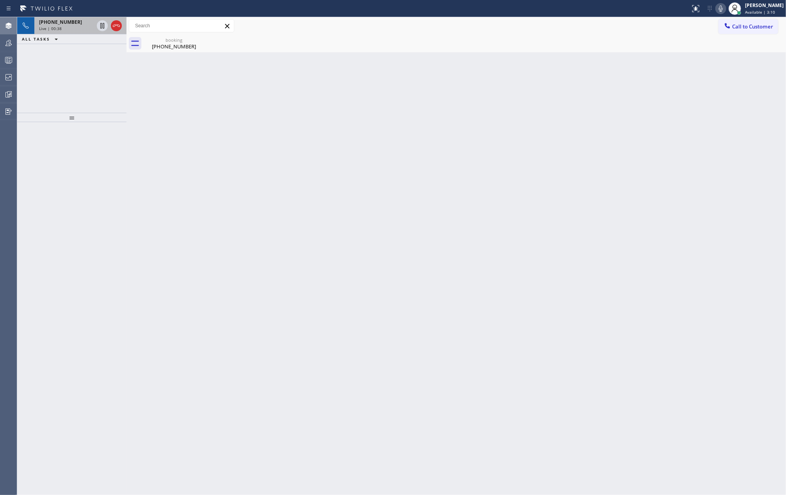
click at [62, 22] on span "+12158017055" at bounding box center [60, 22] width 43 height 7
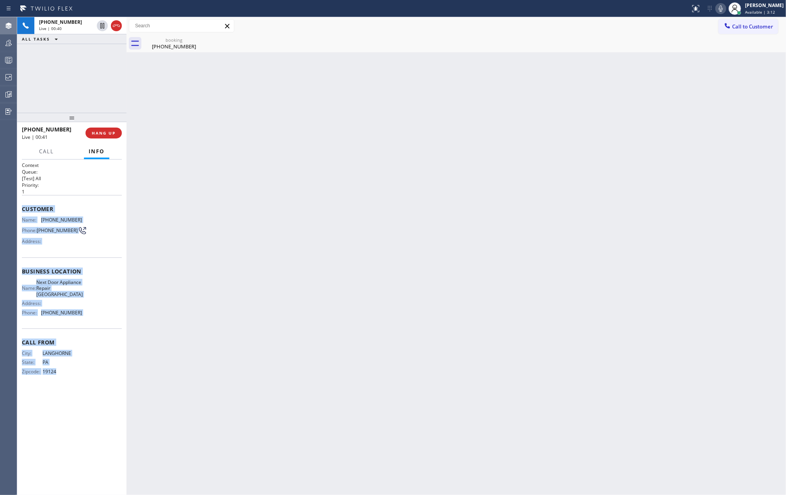
drag, startPoint x: 19, startPoint y: 211, endPoint x: 100, endPoint y: 383, distance: 189.5
click at [100, 371] on div "Context Queue: [Test] All Priority: 1 Customer Name: (215) 801-7055 Phone: (215…" at bounding box center [71, 328] width 109 height 336
copy div "Customer Name: (215) 801-7055 Phone: (215) 801-7055 Address: Business location …"
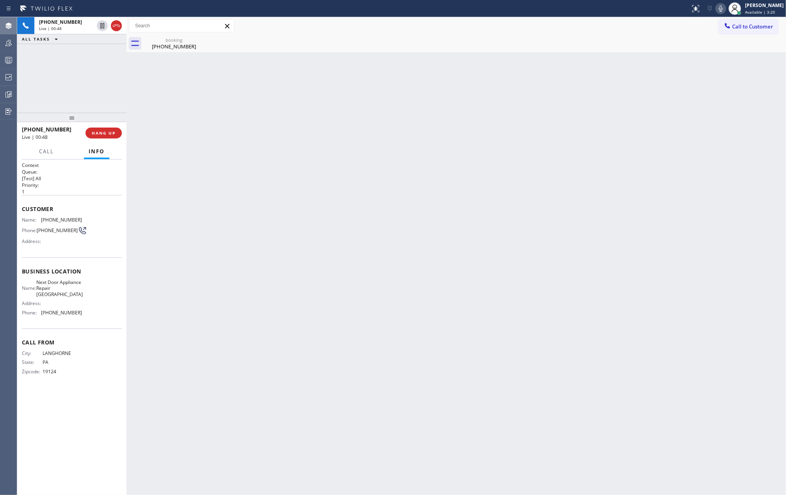
drag, startPoint x: 74, startPoint y: 116, endPoint x: 84, endPoint y: 77, distance: 40.5
click at [77, 79] on div "+12158017055 Live | 00:48 ALL TASKS ALL TASKS ACTIVE TASKS TASKS IN WRAP UP +12…" at bounding box center [71, 256] width 109 height 478
drag, startPoint x: 74, startPoint y: 113, endPoint x: 121, endPoint y: 69, distance: 63.8
click at [83, 75] on div "+12158017055 Live | 01:09 ALL TASKS ALL TASKS ACTIVE TASKS TASKS IN WRAP UP +12…" at bounding box center [71, 256] width 109 height 478
click at [101, 27] on icon at bounding box center [102, 25] width 4 height 5
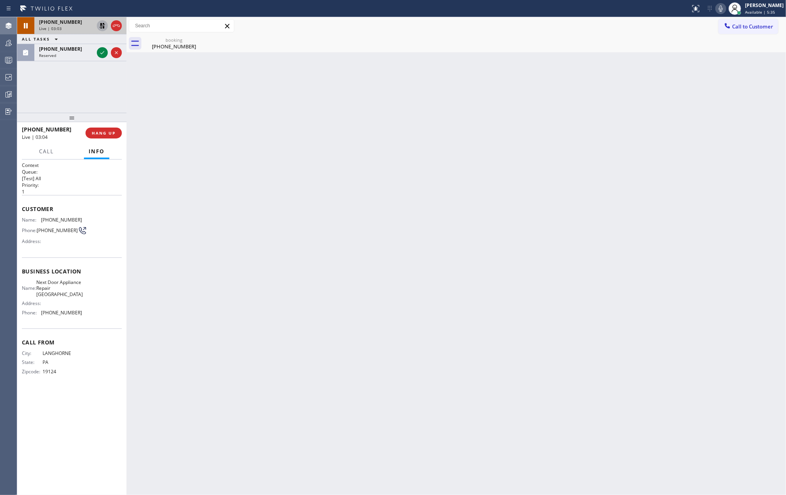
click at [103, 27] on icon at bounding box center [102, 25] width 5 height 5
click at [66, 23] on span "+12158017055" at bounding box center [60, 22] width 43 height 7
click at [44, 151] on span "Call" at bounding box center [46, 151] width 15 height 7
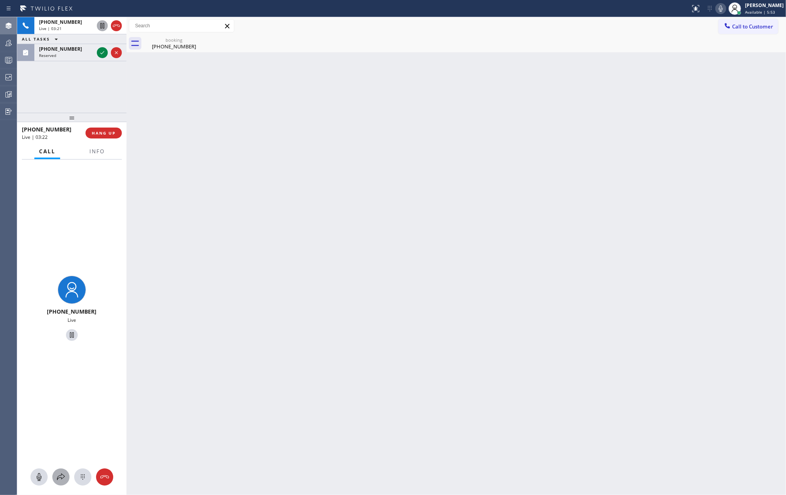
click at [57, 371] on icon at bounding box center [60, 477] width 9 height 9
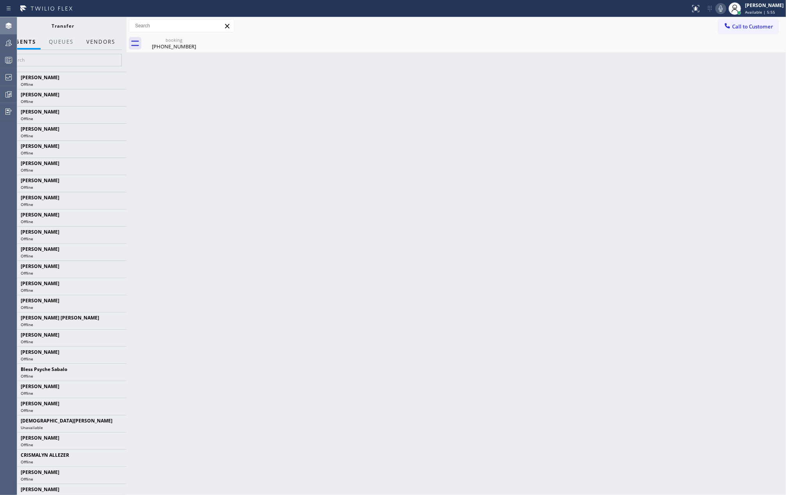
click at [109, 43] on button "Vendors" at bounding box center [101, 41] width 38 height 15
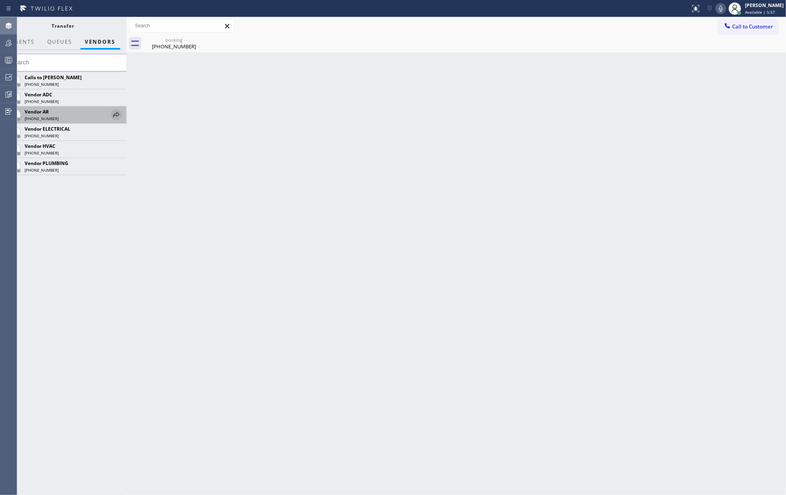
click at [113, 116] on icon at bounding box center [116, 114] width 9 height 9
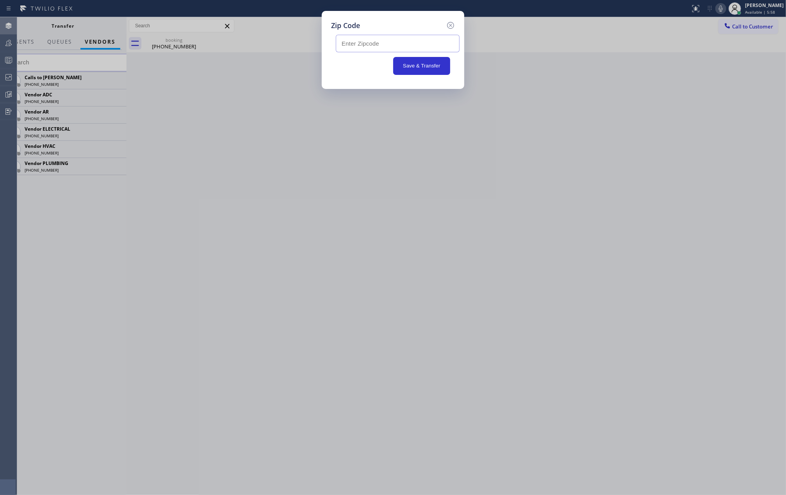
click at [367, 46] on input "text" at bounding box center [398, 44] width 124 height 18
paste input "08628"
type input "08628"
click at [410, 63] on button "Save & Transfer" at bounding box center [421, 66] width 57 height 18
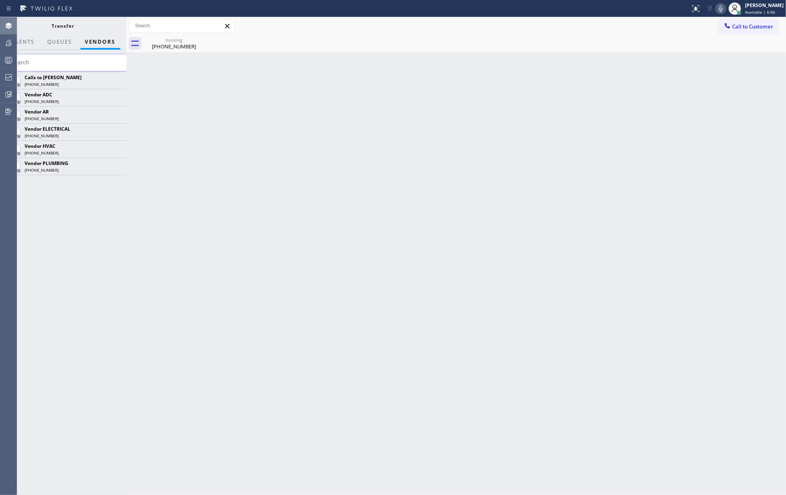
click at [589, 6] on icon at bounding box center [720, 8] width 9 height 9
click at [116, 117] on icon at bounding box center [116, 114] width 9 height 9
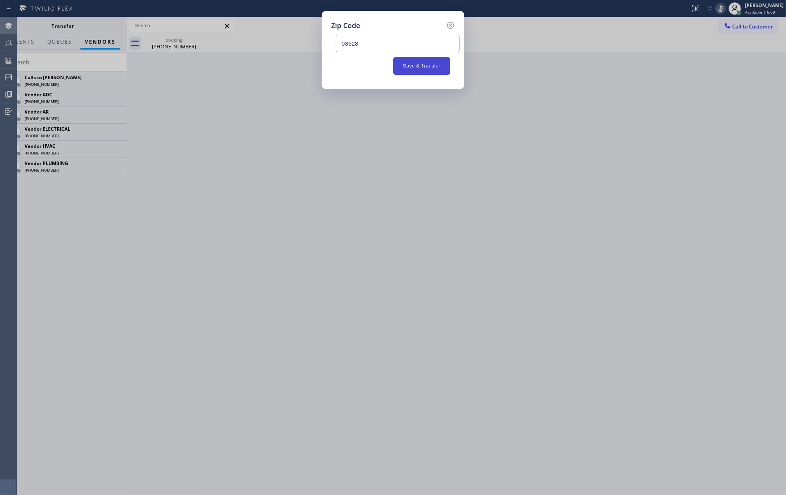
click at [408, 66] on button "Save & Transfer" at bounding box center [421, 66] width 57 height 18
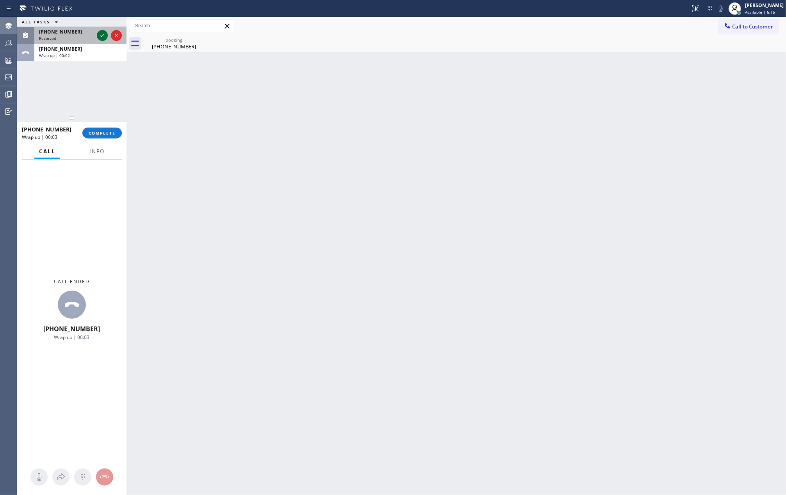
click at [99, 35] on icon at bounding box center [102, 35] width 9 height 9
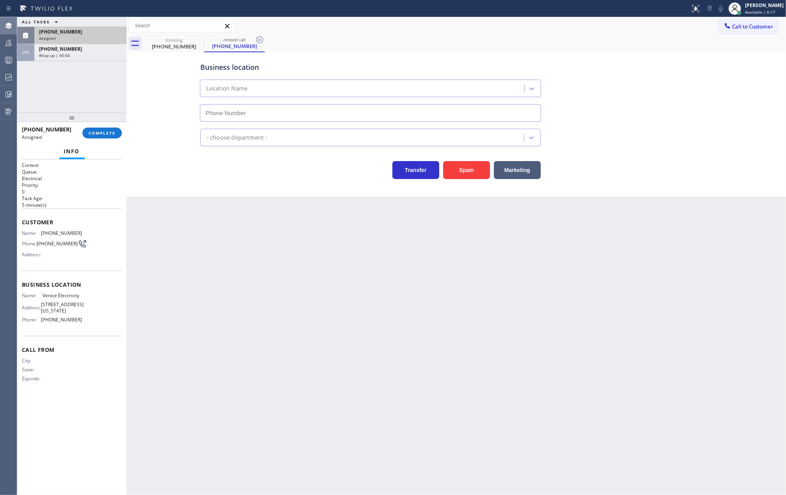
type input "(310) 870-3041"
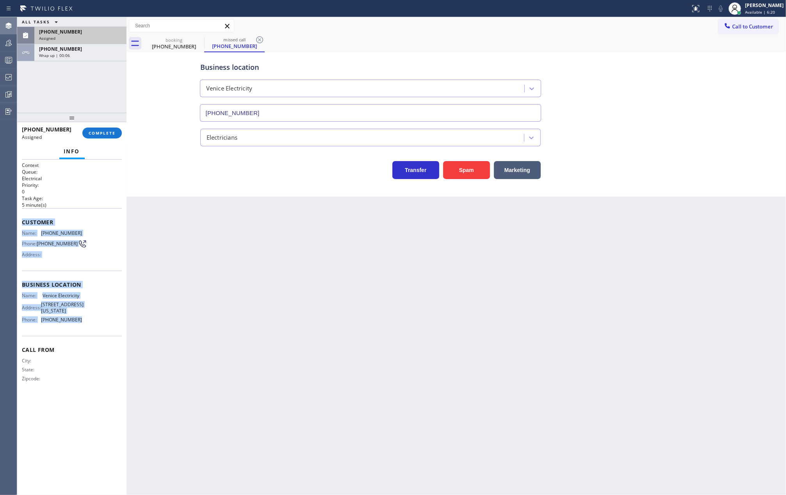
drag, startPoint x: 20, startPoint y: 222, endPoint x: 89, endPoint y: 327, distance: 125.9
click at [89, 327] on div "Context Queue: Electrical Priority: 0 Task Age: 5 minute(s) Customer Name: (310…" at bounding box center [71, 328] width 109 height 336
copy div "Customer Name: (310) 613-6605 Phone: (310) 613-6605 Address: Business location …"
click at [99, 133] on span "COMPLETE" at bounding box center [102, 132] width 27 height 5
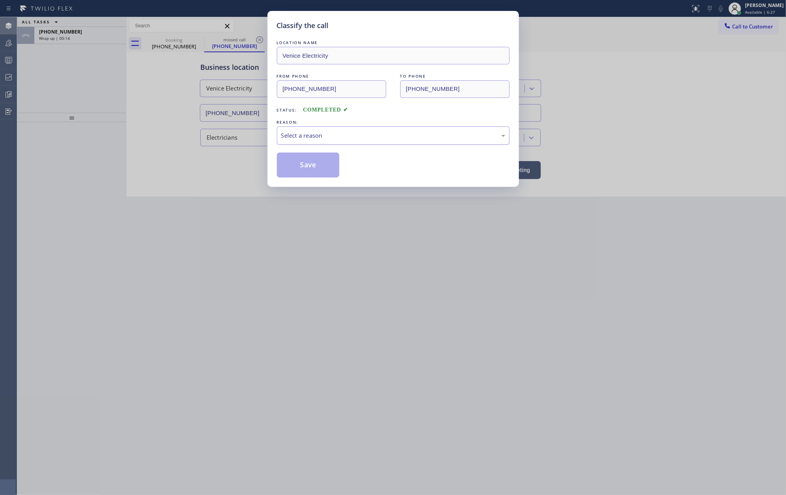
click at [324, 135] on div "Select a reason" at bounding box center [393, 135] width 224 height 9
click at [308, 166] on button "Save" at bounding box center [308, 165] width 63 height 25
click at [475, 238] on div "Classify the call LOCATION NAME Venice Electricity FROM PHONE (310) 613-6605 TO…" at bounding box center [393, 247] width 786 height 495
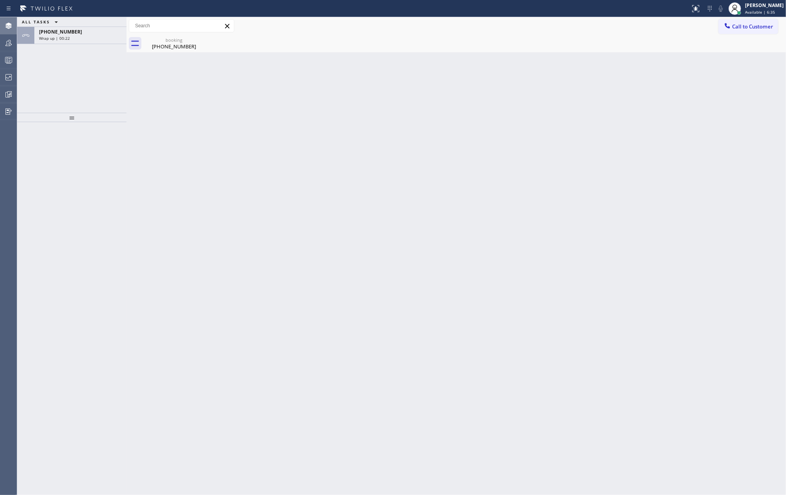
drag, startPoint x: 70, startPoint y: 119, endPoint x: 74, endPoint y: 77, distance: 42.3
click at [74, 78] on div "ALL TASKS ALL TASKS ACTIVE TASKS TASKS IN WRAP UP +12158017055 Wrap up | 00:22" at bounding box center [71, 256] width 109 height 478
click at [99, 35] on icon at bounding box center [102, 35] width 9 height 9
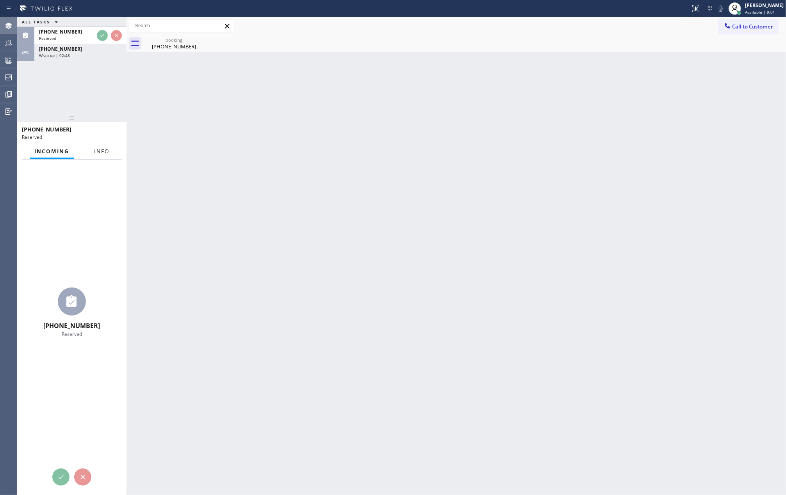
click at [100, 153] on div "Incoming Info" at bounding box center [72, 152] width 100 height 16
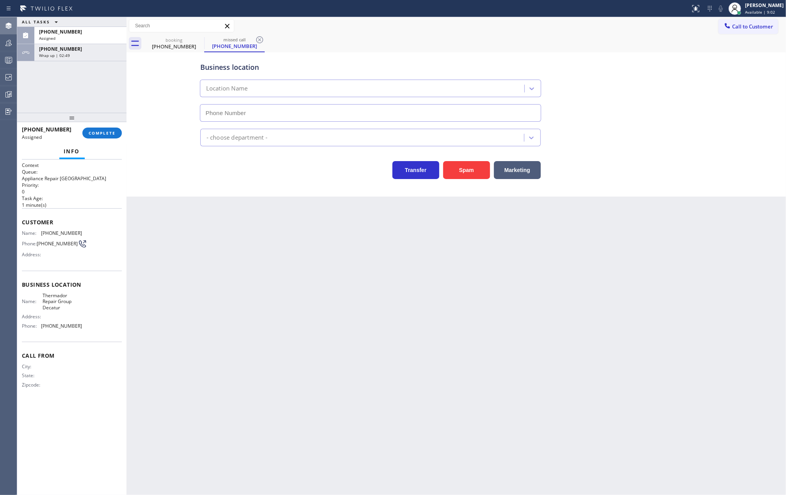
type input "(678) 922-4284"
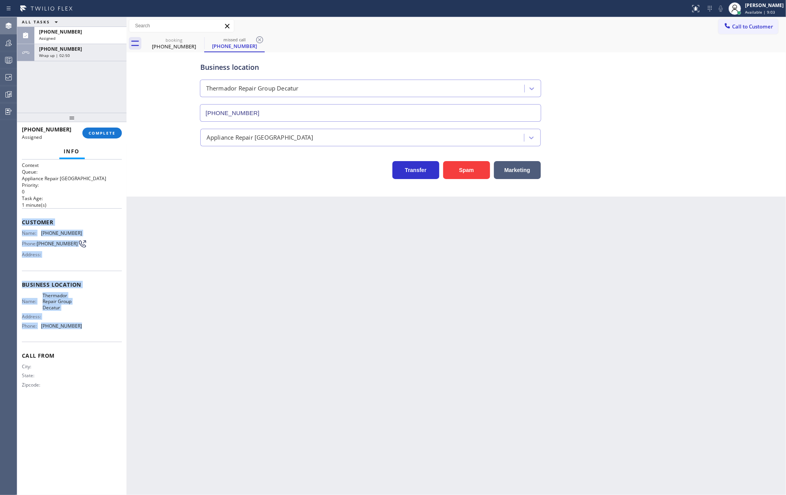
drag, startPoint x: 21, startPoint y: 223, endPoint x: 88, endPoint y: 328, distance: 124.5
click at [88, 328] on div "Context Queue: Appliance Repair High End Priority: 0 Task Age: 1 minute(s) Cust…" at bounding box center [71, 328] width 109 height 336
copy div "Customer Name: (678) 496-0051 Phone: (678) 496-0051 Address: Business location …"
click at [103, 133] on span "COMPLETE" at bounding box center [102, 132] width 27 height 5
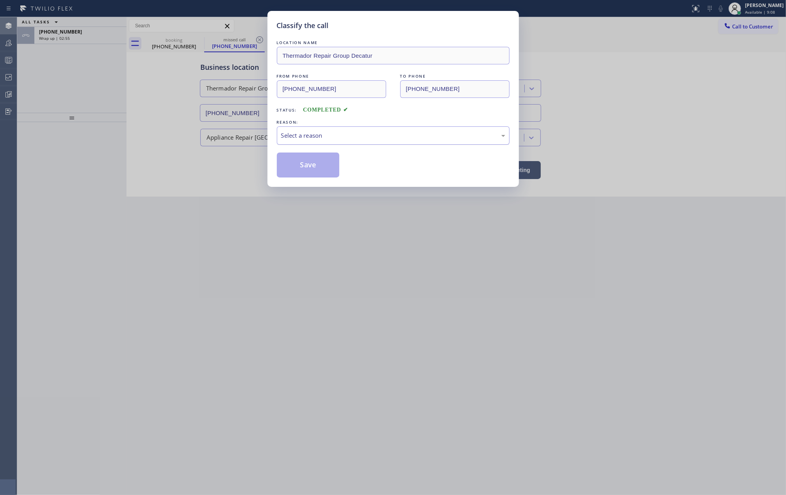
click at [336, 138] on div "Select a reason" at bounding box center [393, 135] width 224 height 9
click at [311, 166] on button "Save" at bounding box center [308, 165] width 63 height 25
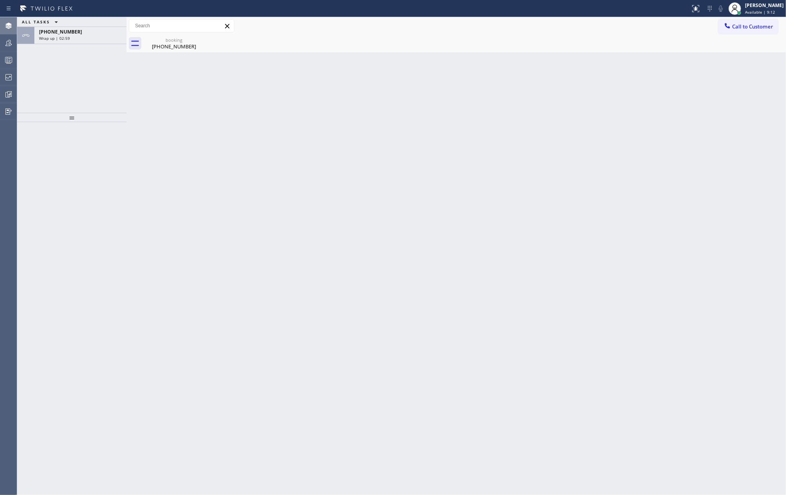
click at [589, 11] on span "Available | 9:12" at bounding box center [760, 11] width 30 height 5
click at [589, 50] on button "Unavailable" at bounding box center [747, 51] width 78 height 10
click at [97, 38] on div "Wrap up | 03:01" at bounding box center [80, 38] width 83 height 5
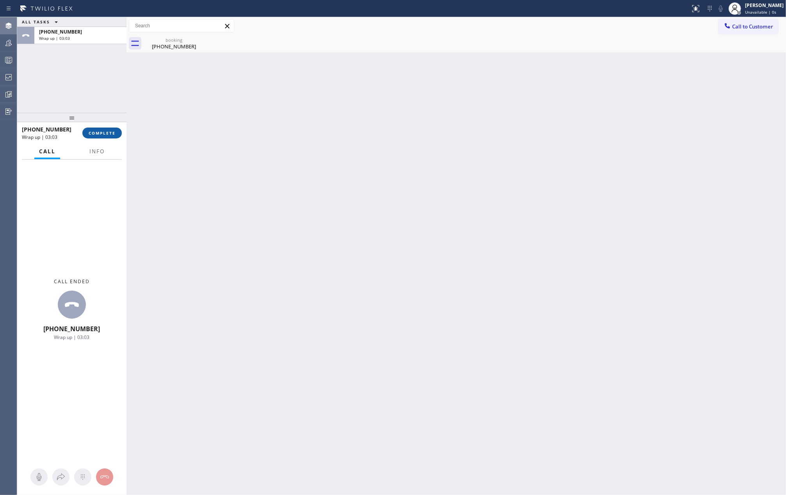
click at [97, 130] on button "COMPLETE" at bounding box center [101, 133] width 39 height 11
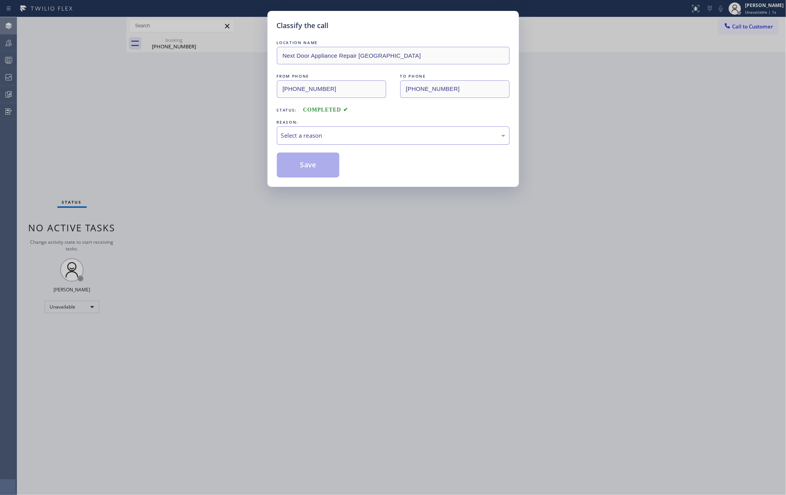
click at [317, 137] on div "Select a reason" at bounding box center [393, 135] width 224 height 9
click at [317, 160] on button "Save" at bounding box center [308, 165] width 63 height 25
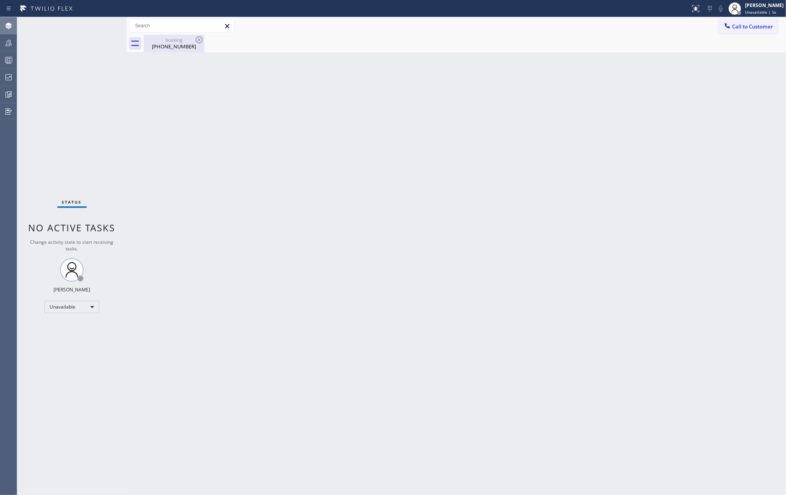
click at [166, 41] on div "booking" at bounding box center [173, 40] width 59 height 6
click at [8, 59] on icon at bounding box center [8, 59] width 9 height 9
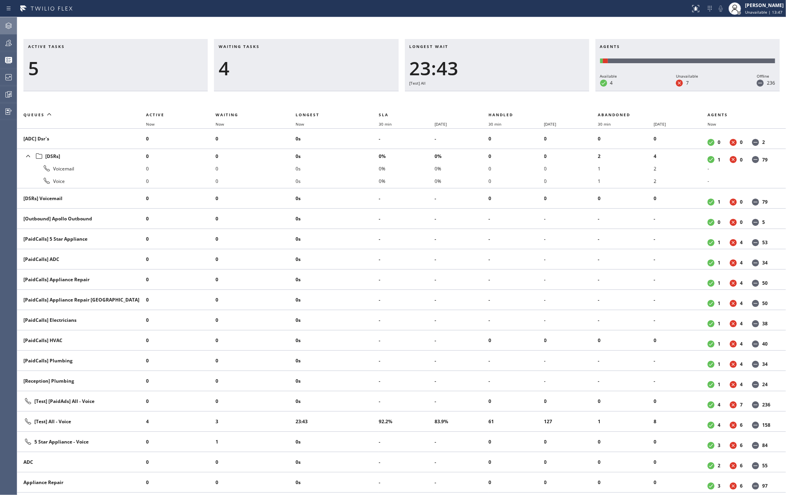
click at [295, 123] on th "Now" at bounding box center [255, 123] width 80 height 9
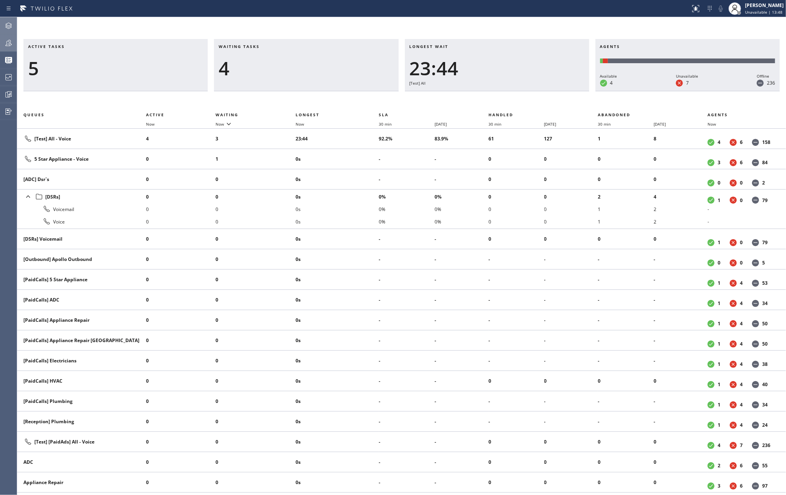
click at [5, 44] on icon at bounding box center [8, 42] width 9 height 9
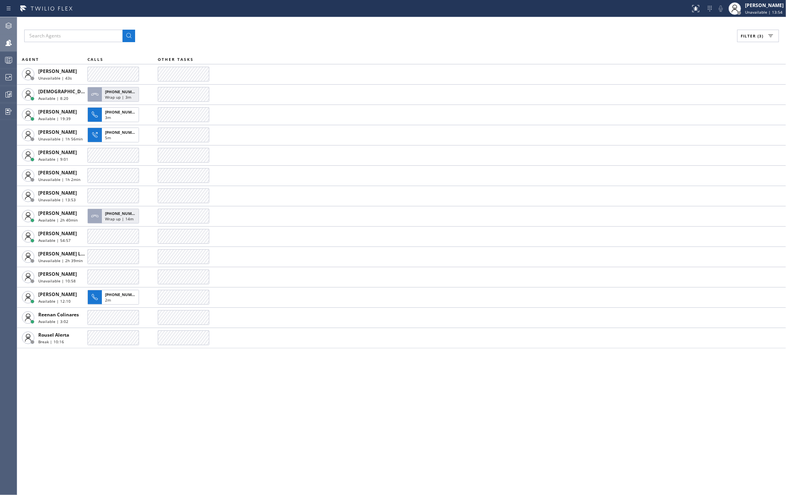
click at [11, 57] on rect at bounding box center [8, 59] width 7 height 5
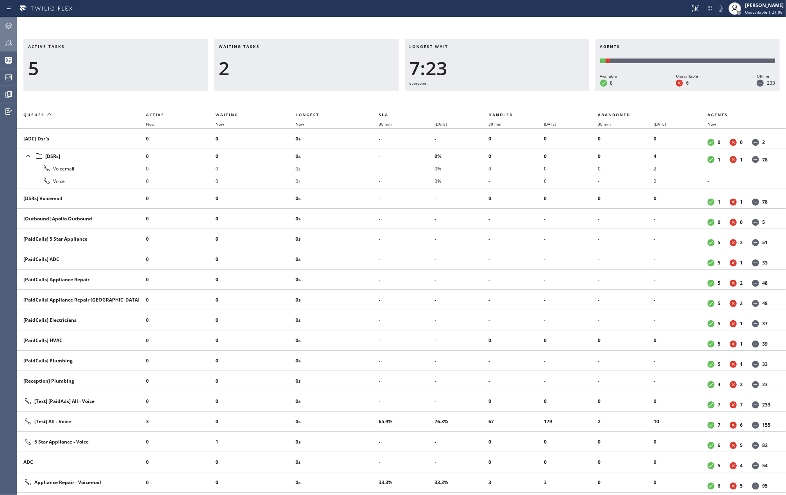
click at [11, 22] on icon at bounding box center [8, 25] width 9 height 9
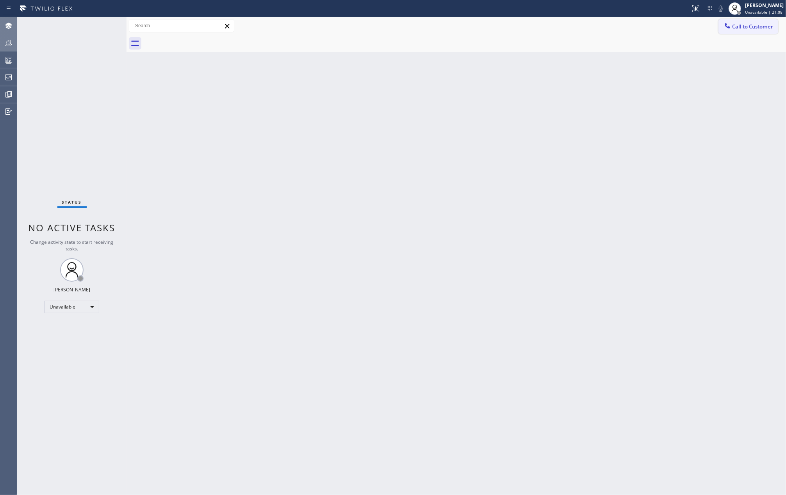
click at [589, 27] on span "Call to Customer" at bounding box center [752, 26] width 41 height 7
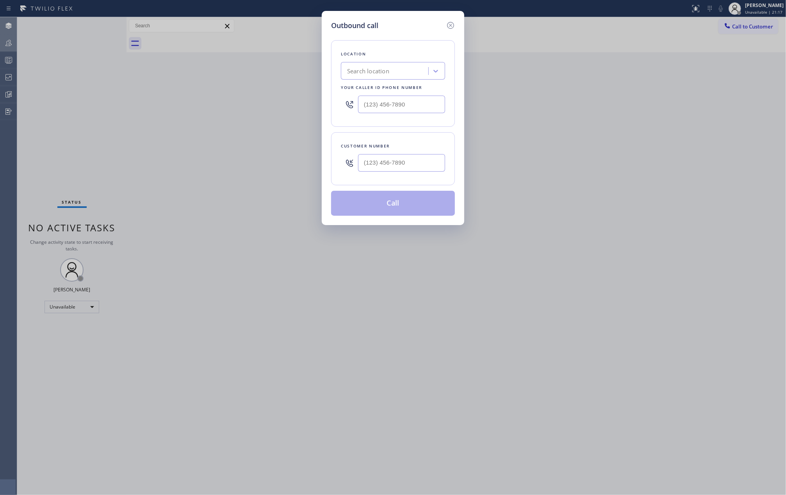
type input "(___) ___-____"
click at [390, 108] on input "(___) ___-____" at bounding box center [401, 105] width 87 height 18
click at [415, 166] on input "(___) ___-____" at bounding box center [401, 163] width 87 height 18
paste input "310) 613-6605"
type input "(310) 613-6605"
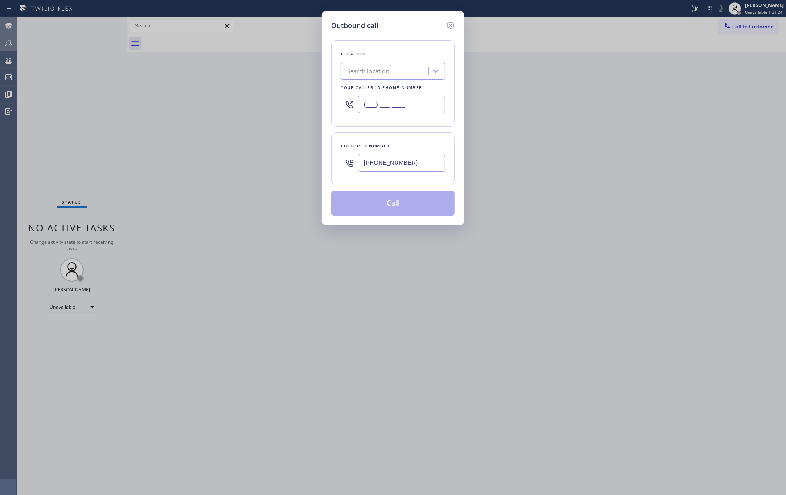
click at [403, 105] on input "(___) ___-____" at bounding box center [401, 105] width 87 height 18
paste input "310) 870-3041"
type input "(310) 870-3041"
click at [417, 201] on button "Call" at bounding box center [393, 203] width 124 height 25
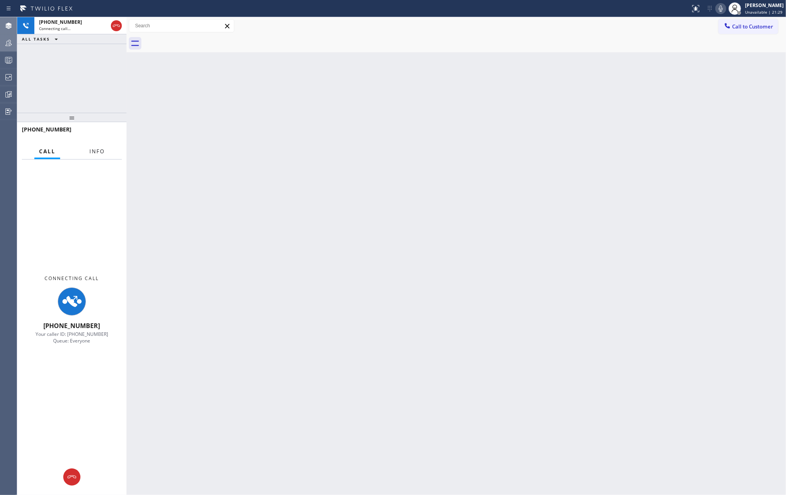
click at [94, 149] on span "Info" at bounding box center [96, 151] width 15 height 7
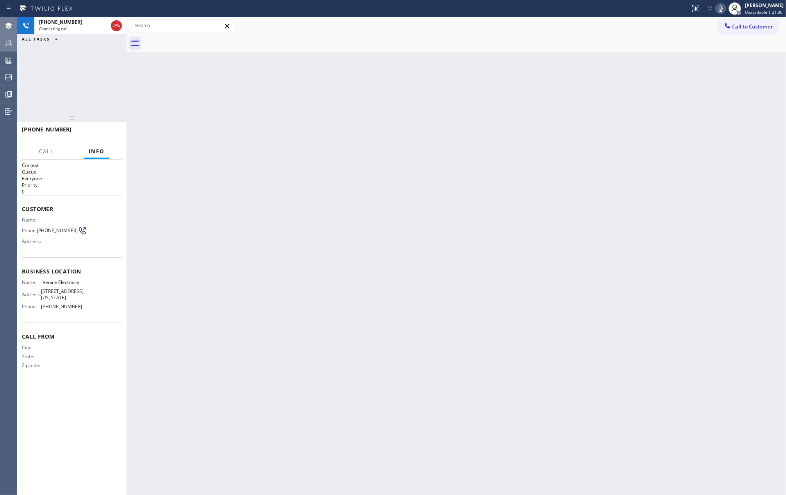
drag, startPoint x: 85, startPoint y: 119, endPoint x: 238, endPoint y: 47, distance: 168.7
click at [103, 57] on div "+13106136605 Connecting call… ALL TASKS ALL TASKS ACTIVE TASKS TASKS IN WRAP UP…" at bounding box center [71, 256] width 109 height 478
click at [589, 7] on icon at bounding box center [720, 8] width 9 height 9
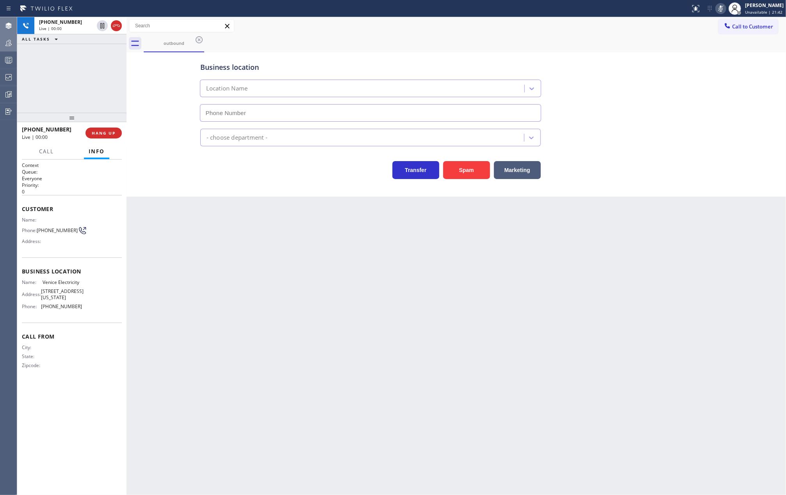
type input "(310) 870-3041"
click at [589, 8] on icon at bounding box center [720, 8] width 9 height 9
drag, startPoint x: 72, startPoint y: 115, endPoint x: 73, endPoint y: 85, distance: 29.7
click at [73, 85] on div "+13106136605 Live | 00:20 ALL TASKS ALL TASKS ACTIVE TASKS TASKS IN WRAP UP +13…" at bounding box center [71, 256] width 109 height 478
drag, startPoint x: 70, startPoint y: 113, endPoint x: 78, endPoint y: 91, distance: 23.9
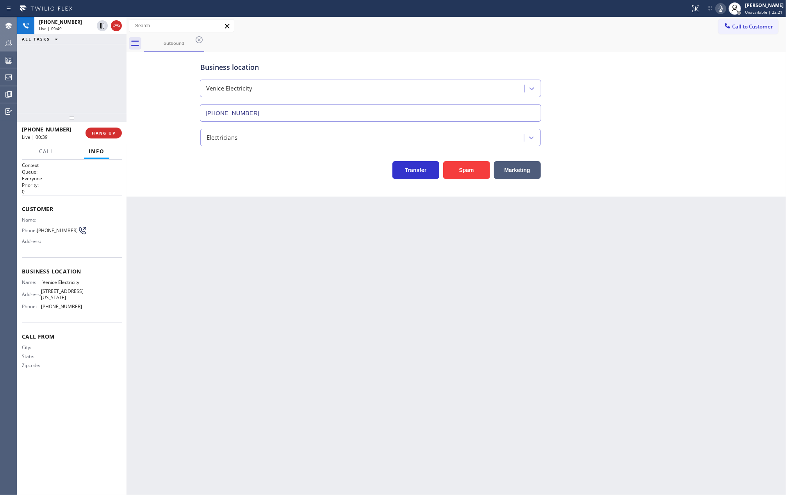
click at [77, 93] on div "+13106136605 Live | 00:40 ALL TASKS ALL TASKS ACTIVE TASKS TASKS IN WRAP UP +13…" at bounding box center [71, 256] width 109 height 478
click at [111, 132] on span "HANG UP" at bounding box center [104, 132] width 24 height 5
click at [111, 132] on span "COMPLETE" at bounding box center [102, 132] width 27 height 5
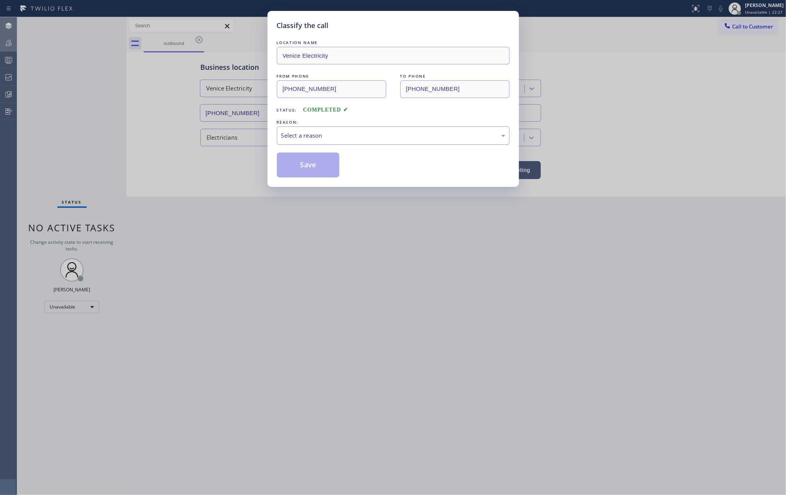
click at [323, 135] on div "Select a reason" at bounding box center [393, 135] width 224 height 9
click at [315, 168] on button "Save" at bounding box center [308, 165] width 63 height 25
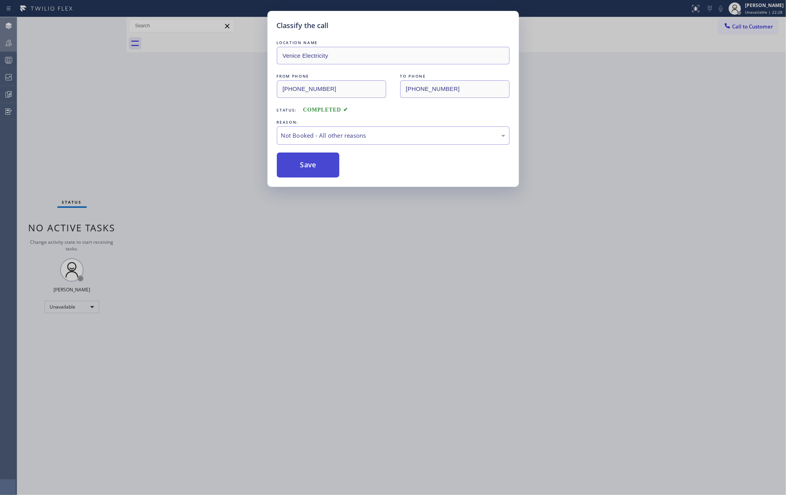
click at [315, 168] on button "Save" at bounding box center [308, 165] width 63 height 25
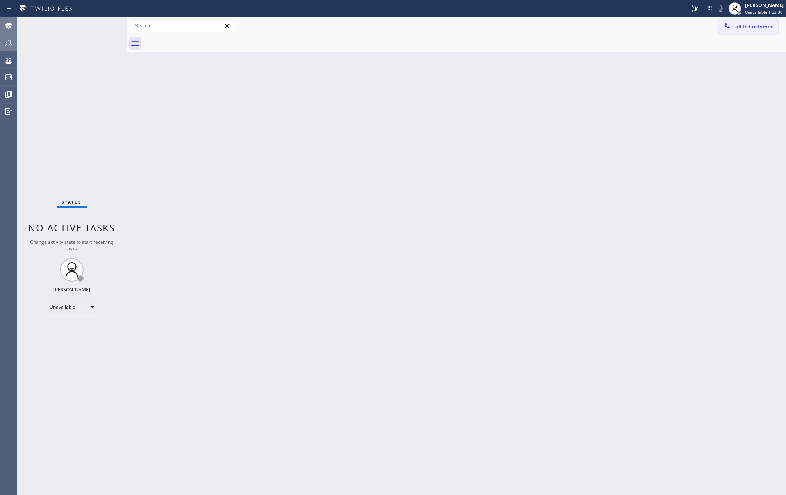
click at [589, 32] on button "Call to Customer" at bounding box center [748, 26] width 60 height 15
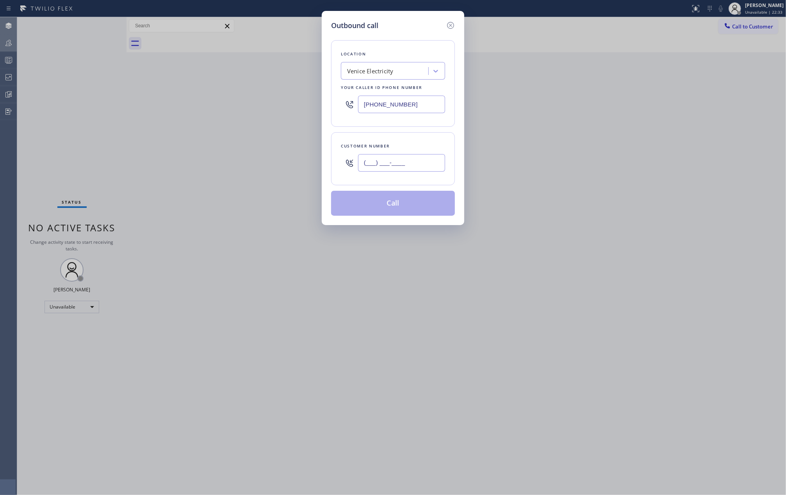
click at [389, 166] on input "(___) ___-____" at bounding box center [401, 163] width 87 height 18
paste input "516) 563-5838"
type input "(516) 563-5838"
click at [418, 103] on input "(310) 870-3041" at bounding box center [401, 105] width 87 height 18
drag, startPoint x: 419, startPoint y: 104, endPoint x: 345, endPoint y: 105, distance: 74.2
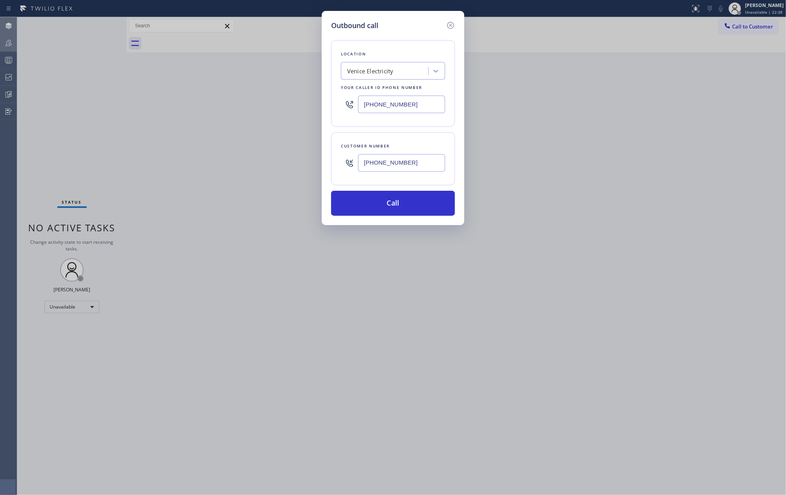
click at [345, 105] on div "(310) 870-3041" at bounding box center [393, 104] width 104 height 25
paste input "516) 344-810"
type input "(516) 344-8101"
click at [385, 202] on button "Call" at bounding box center [393, 203] width 124 height 25
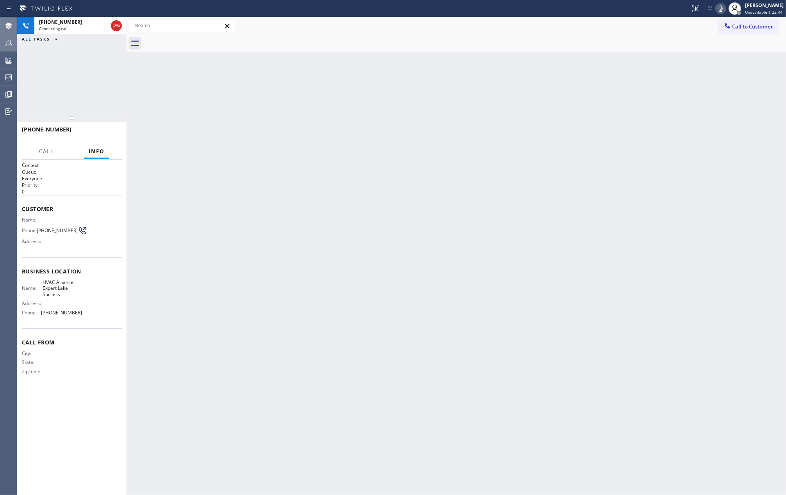
drag, startPoint x: 75, startPoint y: 116, endPoint x: 78, endPoint y: 77, distance: 39.9
click at [78, 77] on div "+15165635838 Connecting call… ALL TASKS ALL TASKS ACTIVE TASKS TASKS IN WRAP UP…" at bounding box center [71, 256] width 109 height 478
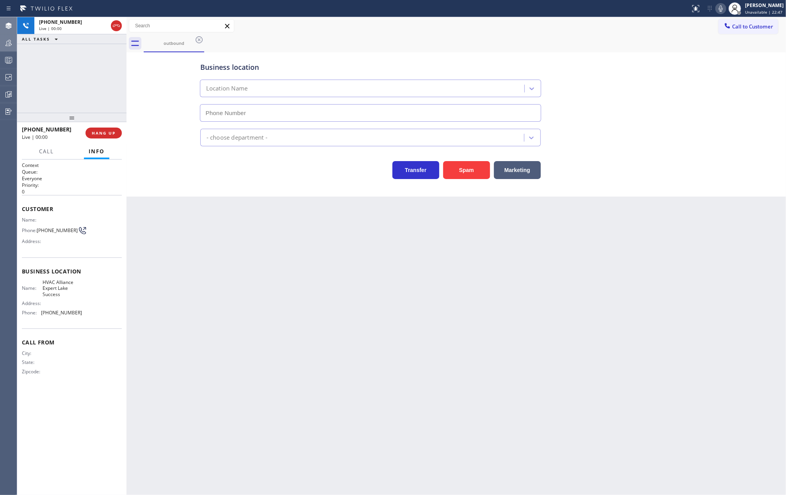
type input "(516) 344-8101"
click at [468, 173] on button "Spam" at bounding box center [466, 170] width 47 height 18
click at [111, 131] on span "HANG UP" at bounding box center [104, 132] width 24 height 5
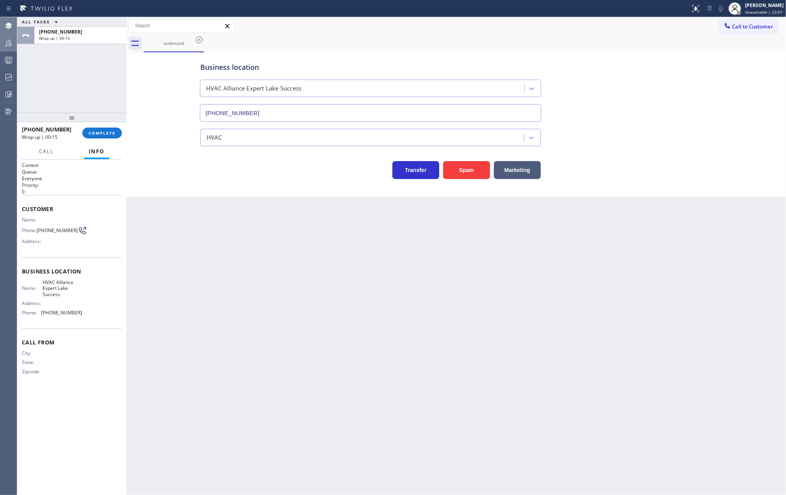
drag, startPoint x: 166, startPoint y: 146, endPoint x: 230, endPoint y: 130, distance: 66.4
click at [166, 146] on div "Business location HVAC Alliance Expert Lake Success (516) 344-8101 HVAC Transfe…" at bounding box center [455, 116] width 655 height 125
click at [589, 25] on div at bounding box center [727, 26] width 9 height 9
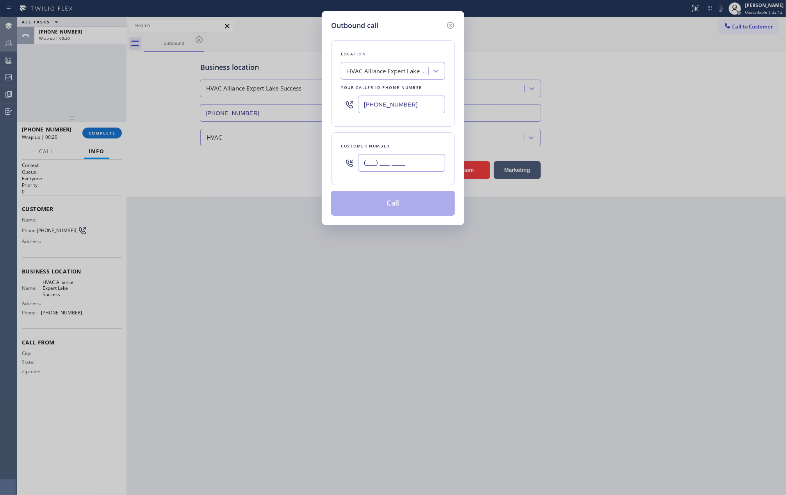
click at [394, 163] on input "(___) ___-____" at bounding box center [401, 163] width 87 height 18
paste input "804) 391-1653"
type input "(804) 391-1653"
drag, startPoint x: 417, startPoint y: 102, endPoint x: 352, endPoint y: 105, distance: 65.7
click at [352, 105] on div "(516) 344-8101" at bounding box center [393, 104] width 104 height 25
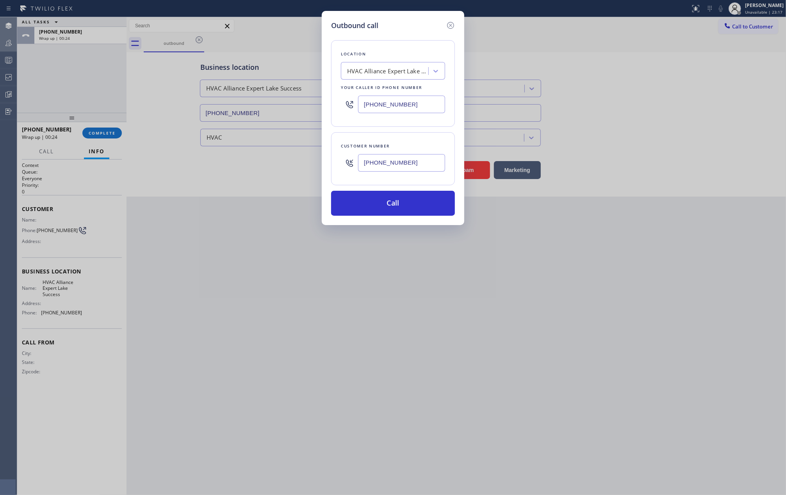
paste input "312) 500-852"
type input "(312) 500-8521"
click at [416, 206] on button "Call" at bounding box center [393, 203] width 124 height 25
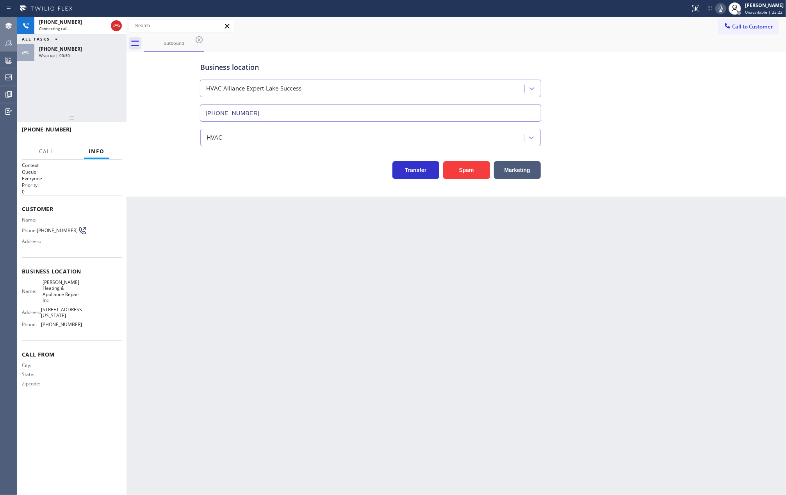
click at [77, 50] on div "+15165635838" at bounding box center [80, 49] width 83 height 7
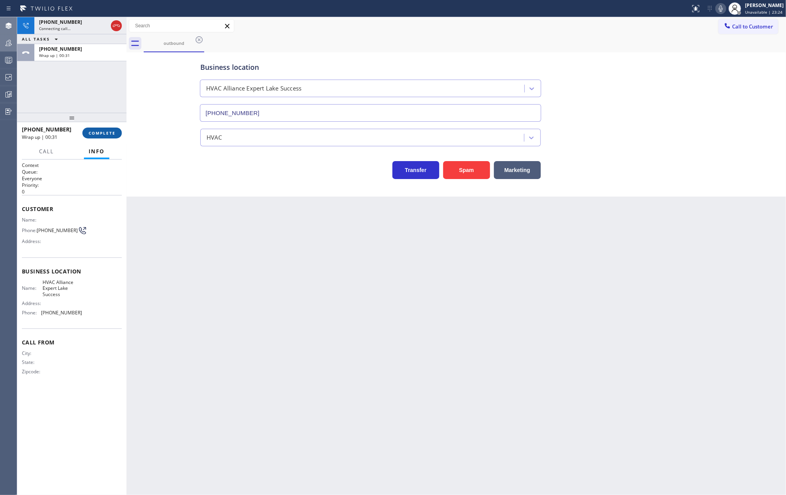
click at [98, 133] on span "COMPLETE" at bounding box center [102, 132] width 27 height 5
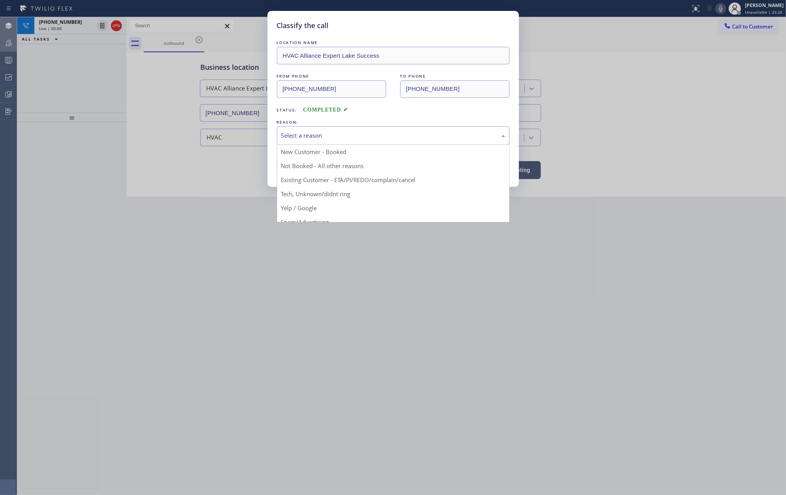
click at [309, 133] on div "Select a reason" at bounding box center [393, 135] width 224 height 9
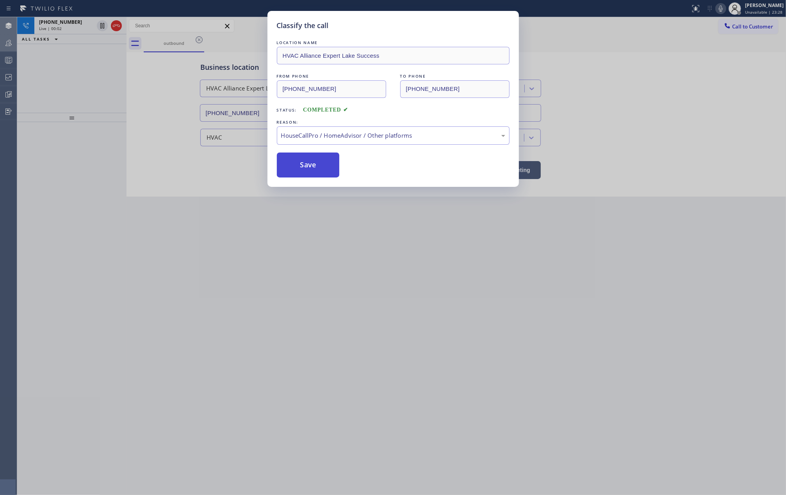
click at [313, 168] on button "Save" at bounding box center [308, 165] width 63 height 25
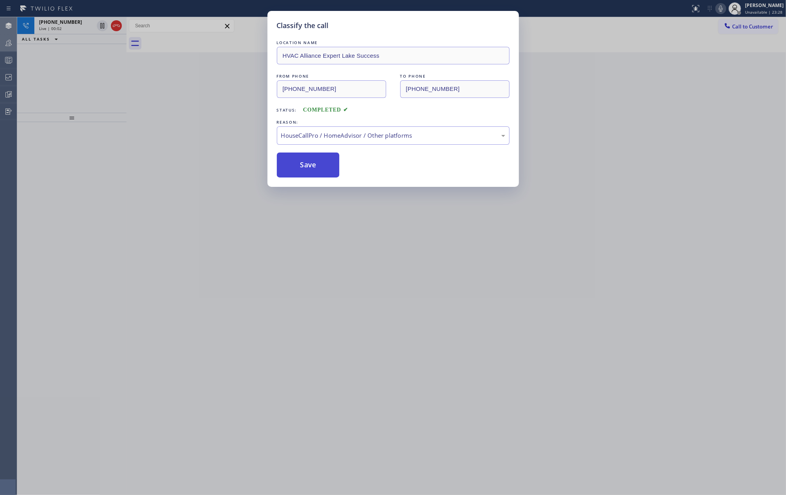
click at [313, 168] on button "Save" at bounding box center [308, 165] width 63 height 25
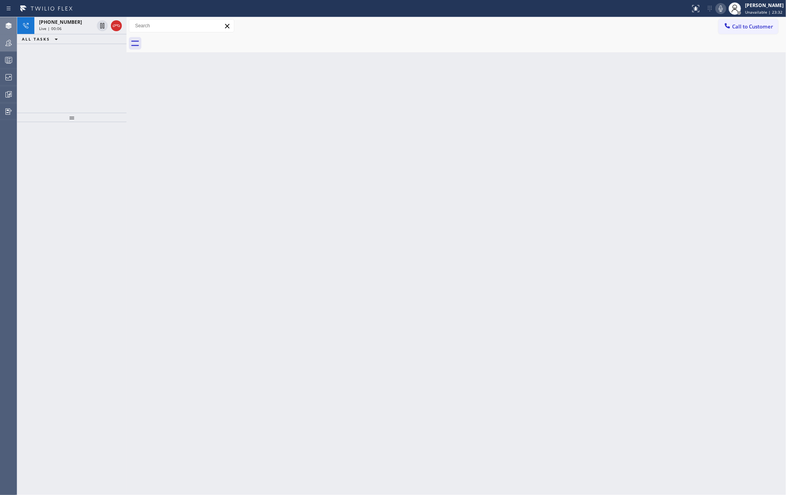
drag, startPoint x: 117, startPoint y: 25, endPoint x: 322, endPoint y: 412, distance: 437.9
click at [117, 25] on icon at bounding box center [116, 25] width 9 height 9
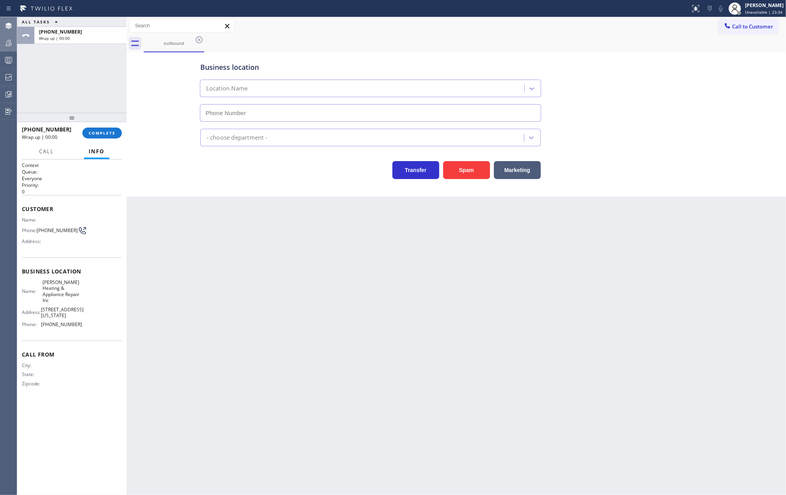
type input "(312) 500-8521"
click at [138, 274] on div "Back to Dashboard Change Sender ID Customers Technicians Select a contact Outbo…" at bounding box center [455, 256] width 659 height 478
click at [589, 28] on span "Call to Customer" at bounding box center [752, 26] width 41 height 7
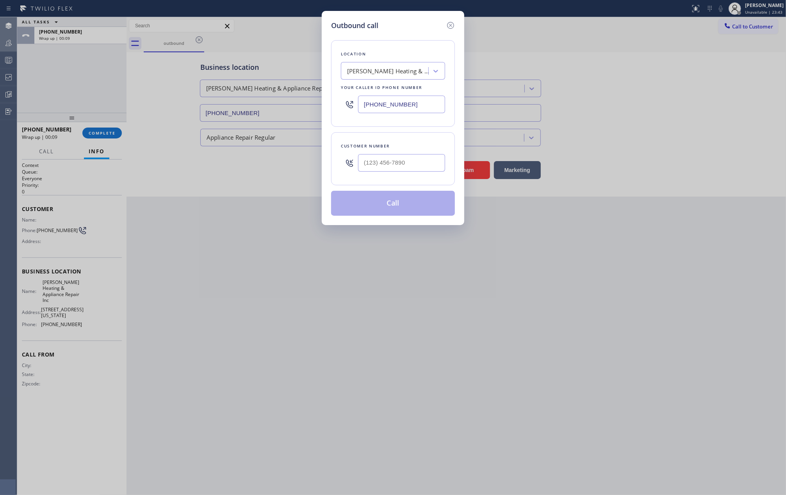
drag, startPoint x: 410, startPoint y: 103, endPoint x: 345, endPoint y: 107, distance: 64.9
click at [345, 107] on div "(312) 500-8521" at bounding box center [393, 104] width 104 height 25
paste input "678) 922-4284"
type input "(678) 922-4284"
click at [396, 160] on input "(___) ___-____" at bounding box center [401, 163] width 87 height 18
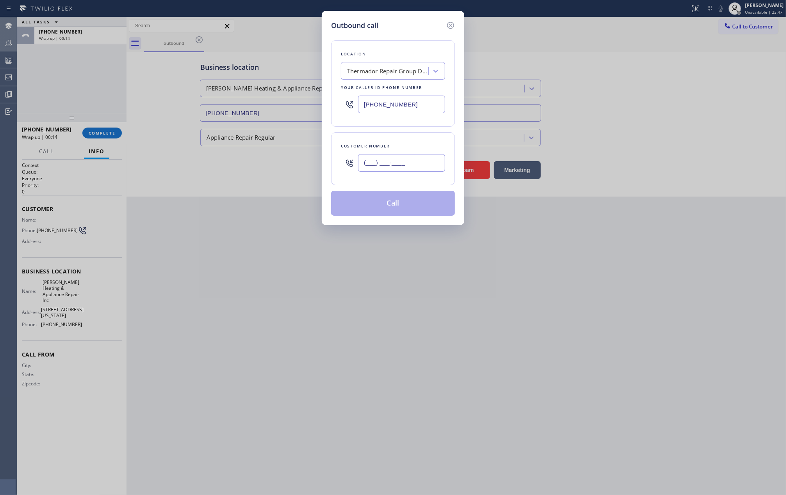
paste input "678) 496-0051"
type input "(678) 496-0051"
click at [394, 203] on button "Call" at bounding box center [393, 203] width 124 height 25
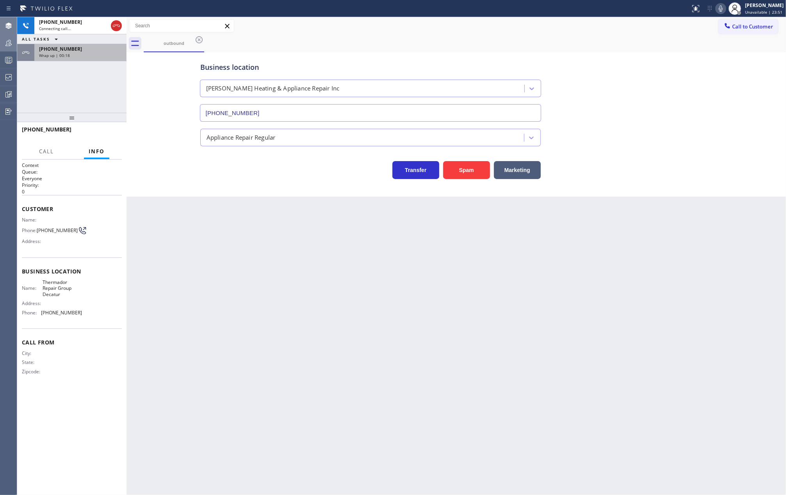
click at [57, 53] on span "Wrap up | 00:18" at bounding box center [54, 55] width 31 height 5
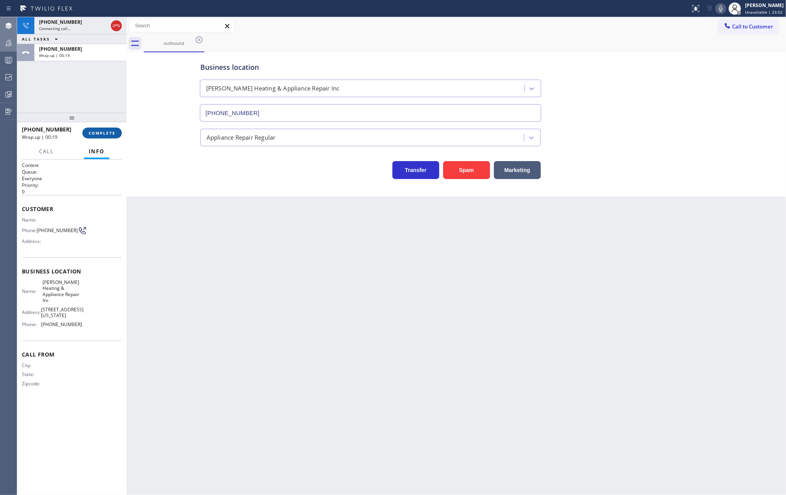
click at [96, 132] on span "COMPLETE" at bounding box center [102, 132] width 27 height 5
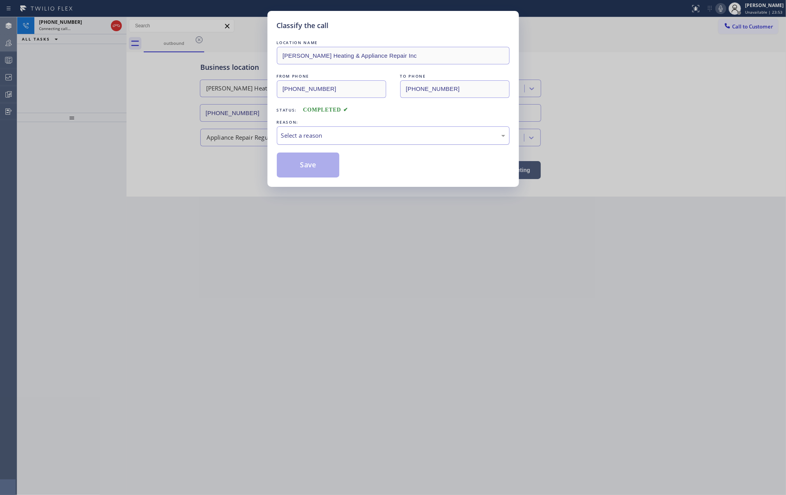
click at [307, 136] on div "Select a reason" at bounding box center [393, 135] width 224 height 9
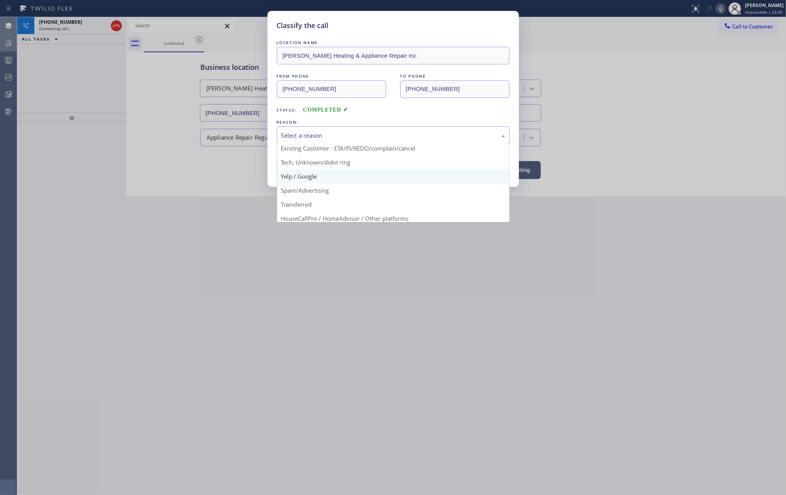
scroll to position [49, 0]
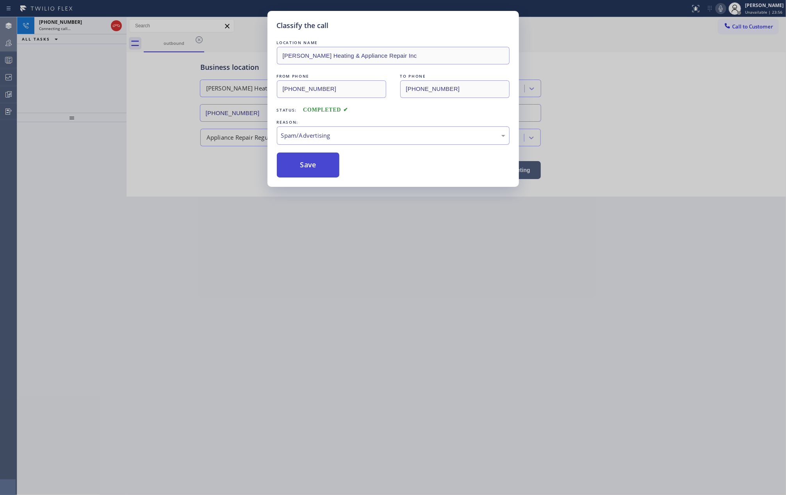
click at [317, 165] on button "Save" at bounding box center [308, 165] width 63 height 25
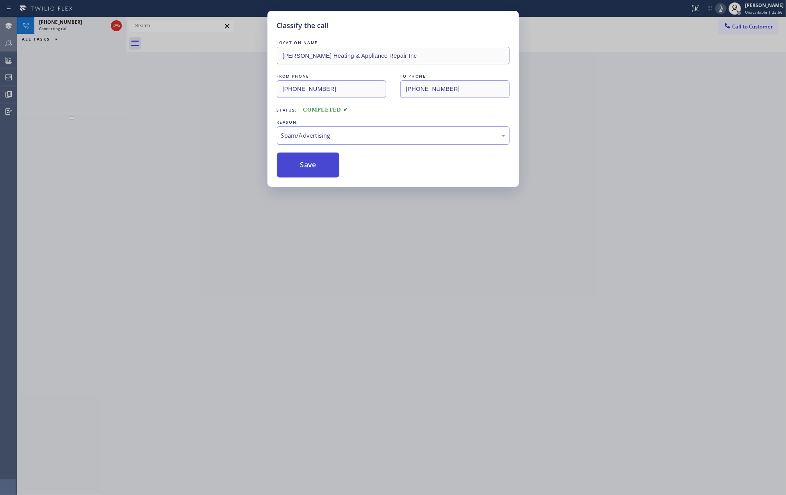
click at [317, 165] on button "Save" at bounding box center [308, 165] width 63 height 25
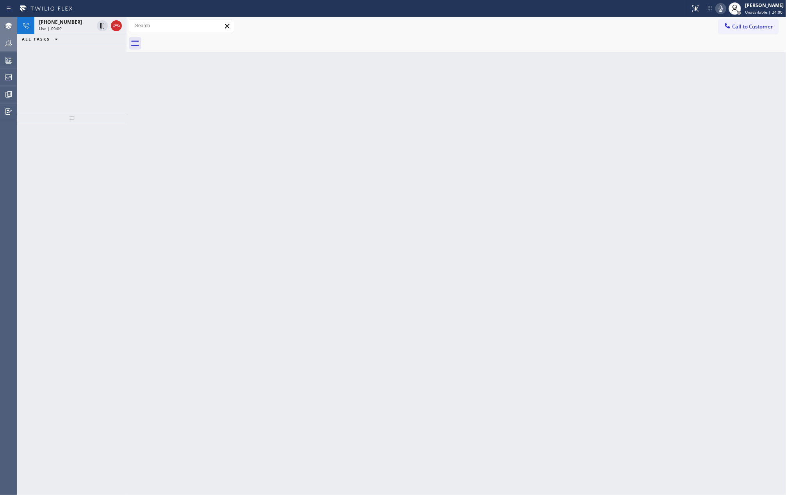
drag, startPoint x: 116, startPoint y: 27, endPoint x: 231, endPoint y: 223, distance: 227.7
click at [116, 27] on icon at bounding box center [116, 25] width 9 height 9
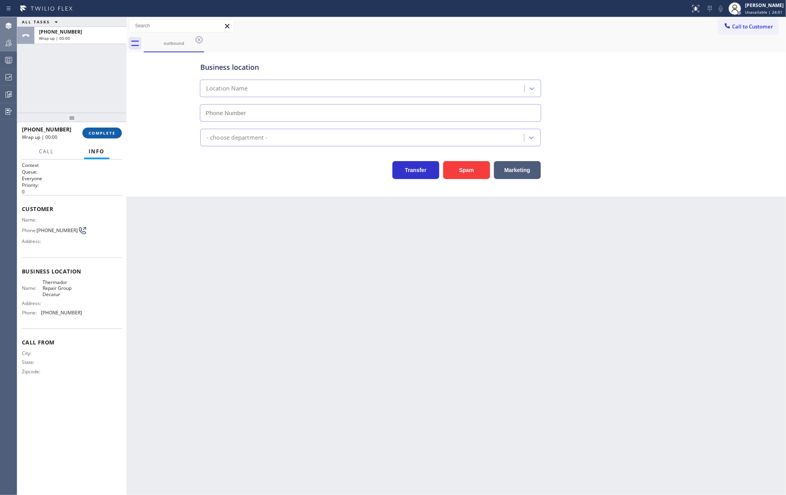
click at [97, 131] on span "COMPLETE" at bounding box center [102, 132] width 27 height 5
type input "(678) 922-4284"
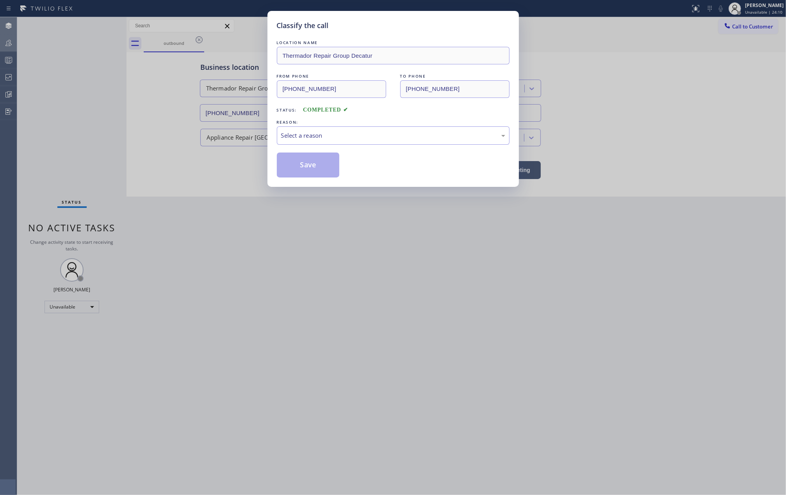
drag, startPoint x: 156, startPoint y: 283, endPoint x: 204, endPoint y: 256, distance: 54.7
click at [156, 283] on div "Classify the call LOCATION NAME Thermador Repair Group Decatur FROM PHONE (678)…" at bounding box center [393, 247] width 786 height 495
click at [349, 119] on div "REASON:" at bounding box center [393, 122] width 233 height 8
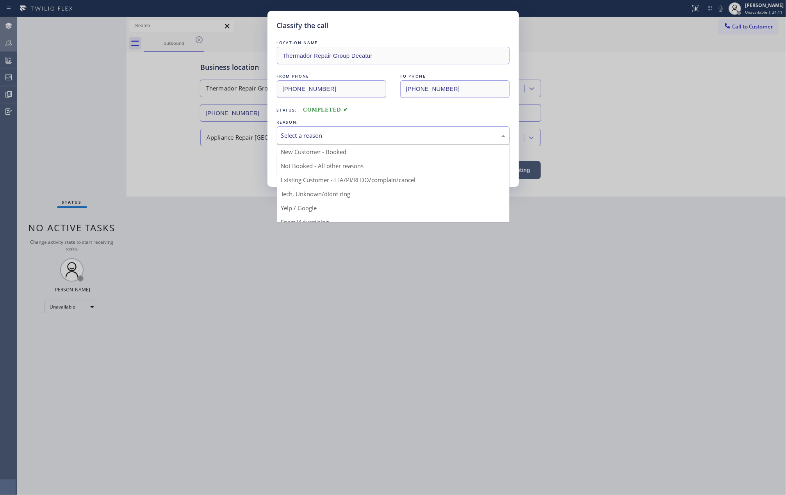
click at [349, 141] on div "Select a reason" at bounding box center [393, 135] width 233 height 18
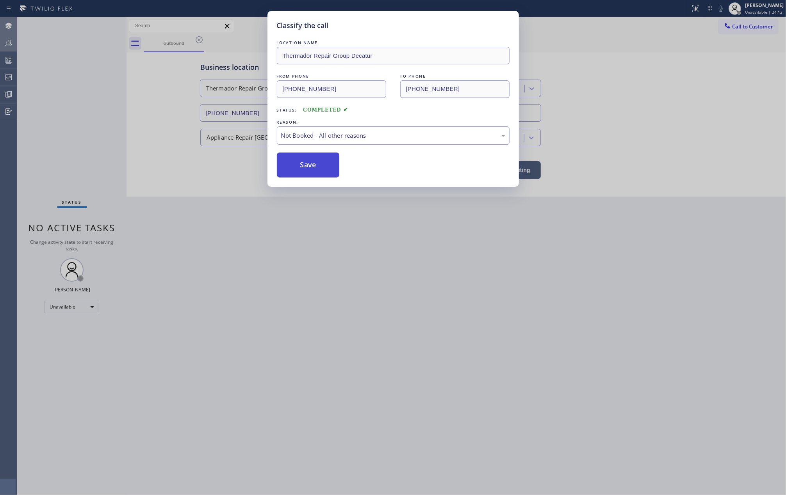
click at [319, 169] on button "Save" at bounding box center [308, 165] width 63 height 25
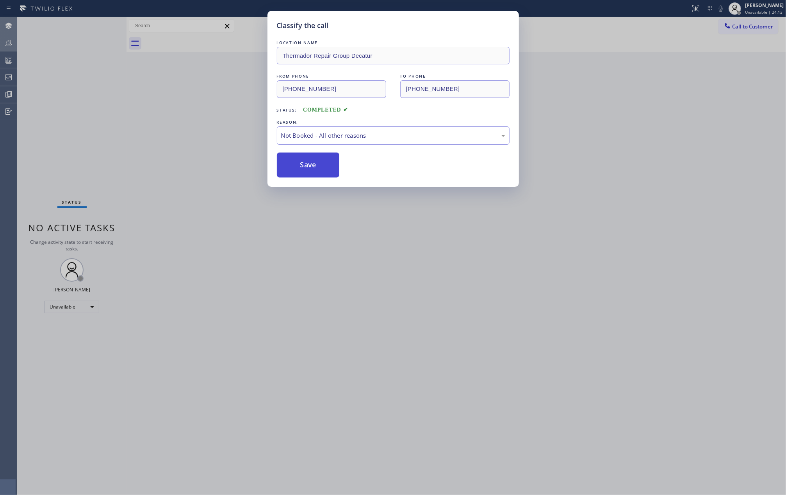
click at [319, 169] on button "Save" at bounding box center [308, 165] width 63 height 25
click at [224, 180] on div "Classify the call LOCATION NAME Thermador Repair Group Decatur FROM PHONE (678)…" at bounding box center [393, 247] width 786 height 495
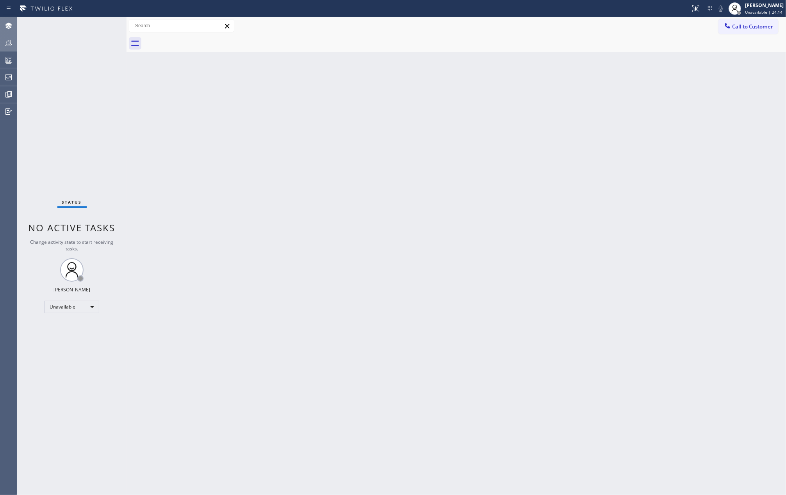
click at [6, 63] on icon at bounding box center [8, 59] width 9 height 9
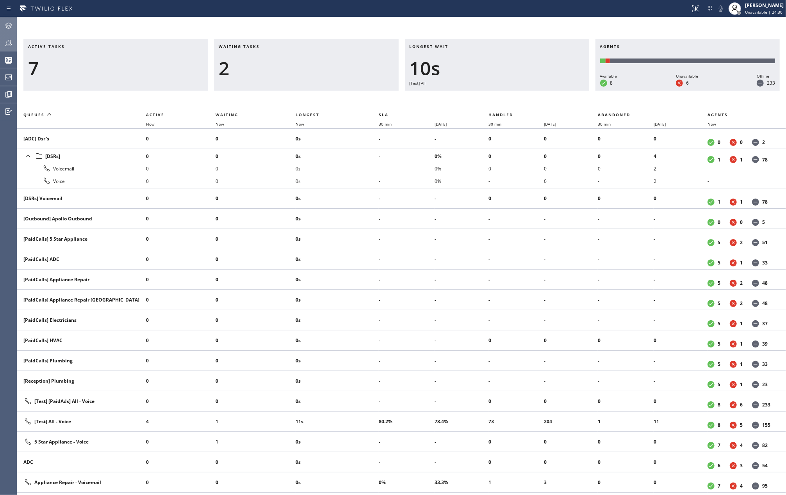
click at [4, 41] on icon at bounding box center [8, 42] width 9 height 9
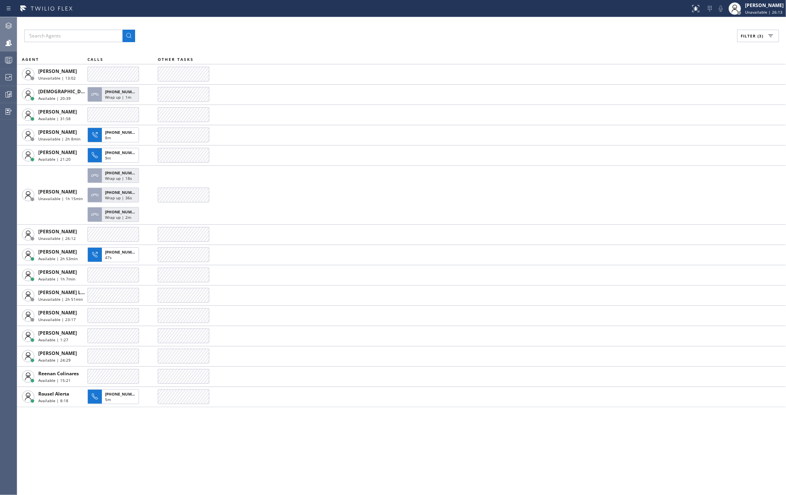
click at [309, 19] on div "Filter (3) AGENT CALLS OTHER TASKS Alynna Marie Pasumala Unavailable | 13:02 Ch…" at bounding box center [401, 256] width 769 height 478
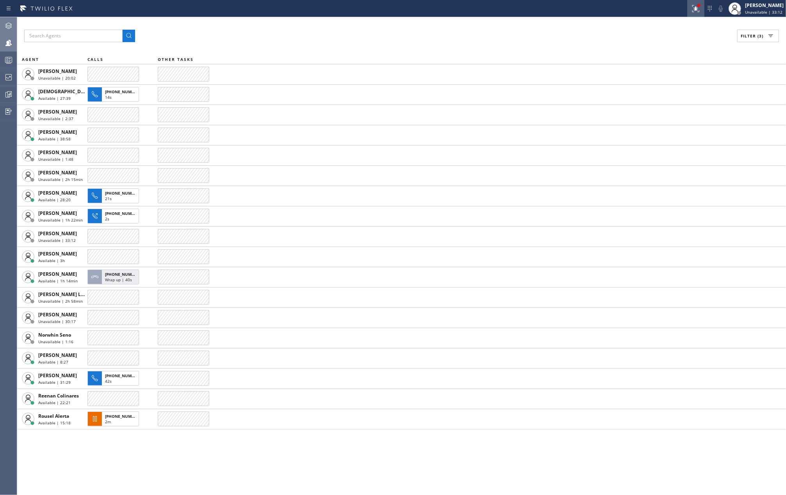
click at [589, 11] on icon at bounding box center [695, 8] width 7 height 7
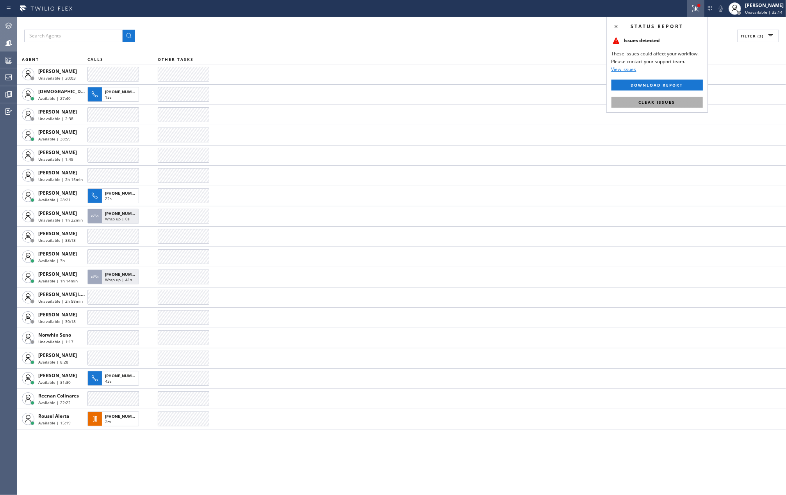
click at [589, 105] on button "Clear issues" at bounding box center [656, 102] width 91 height 11
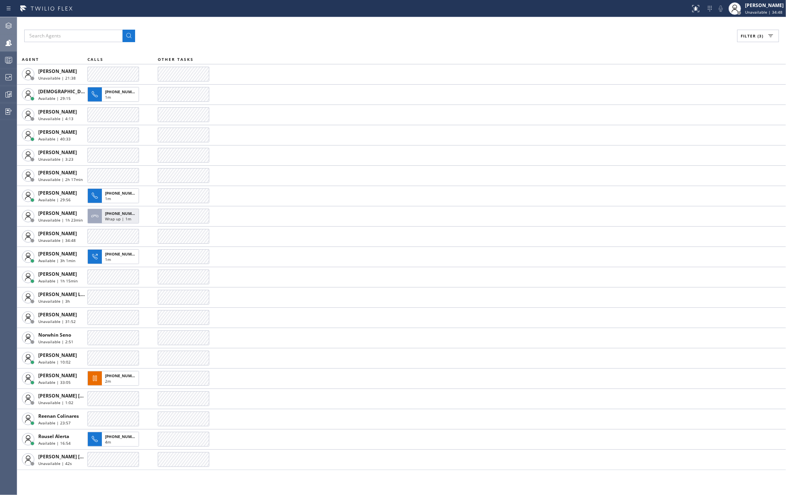
click at [326, 34] on div "Filter (3)" at bounding box center [401, 36] width 755 height 12
click at [10, 63] on icon at bounding box center [8, 59] width 9 height 9
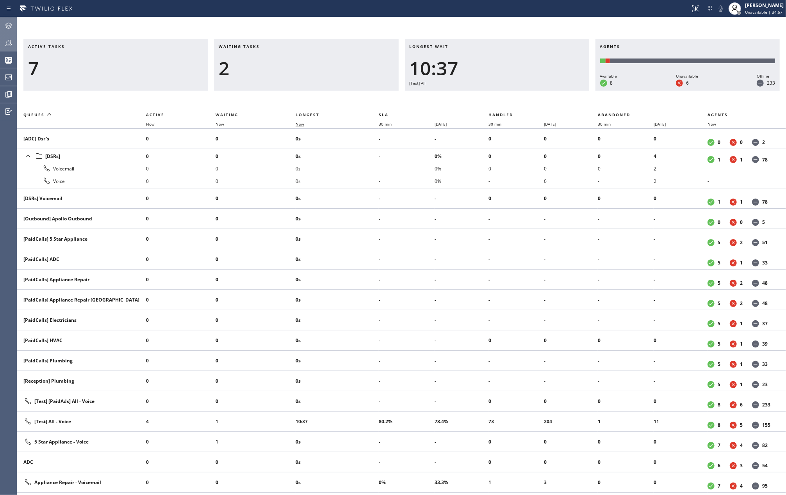
click at [306, 124] on span "Now" at bounding box center [304, 123] width 18 height 5
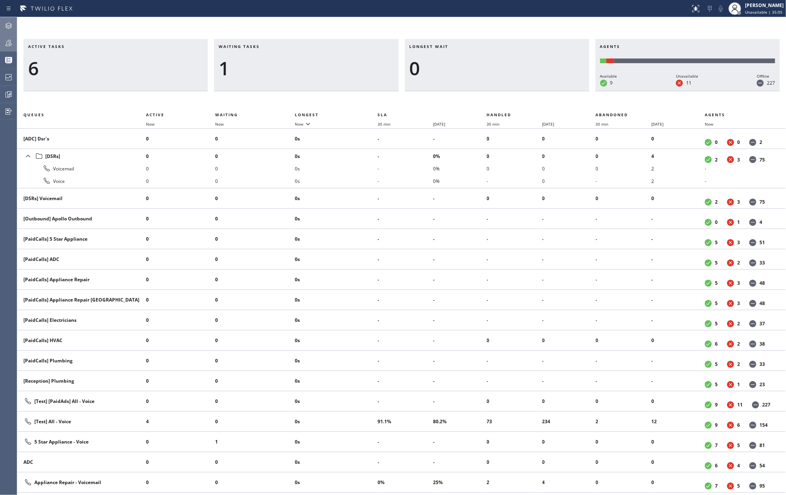
click at [9, 41] on icon at bounding box center [8, 42] width 9 height 9
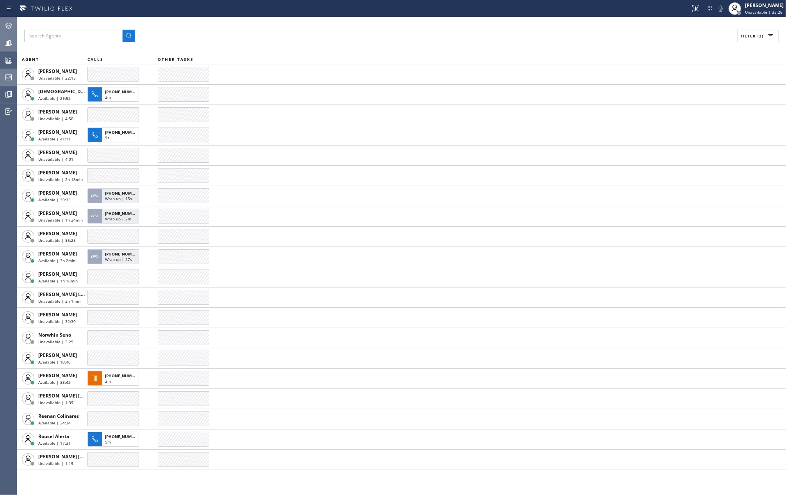
click at [6, 72] on div at bounding box center [8, 77] width 17 height 16
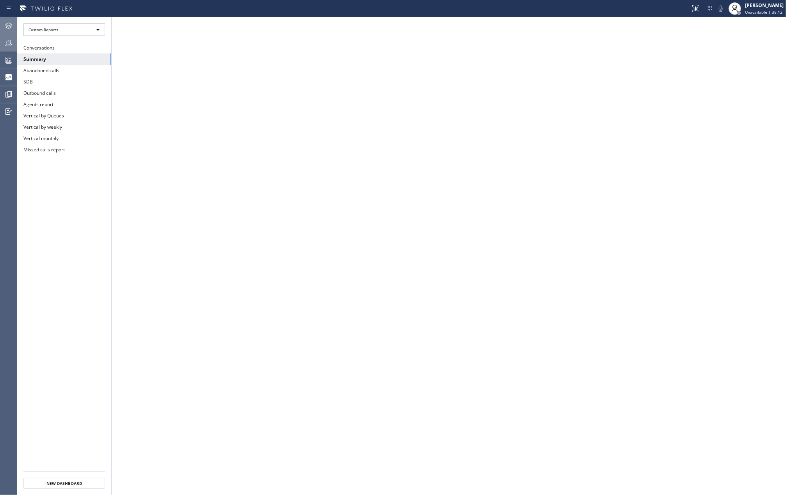
click at [8, 60] on icon at bounding box center [8, 59] width 9 height 9
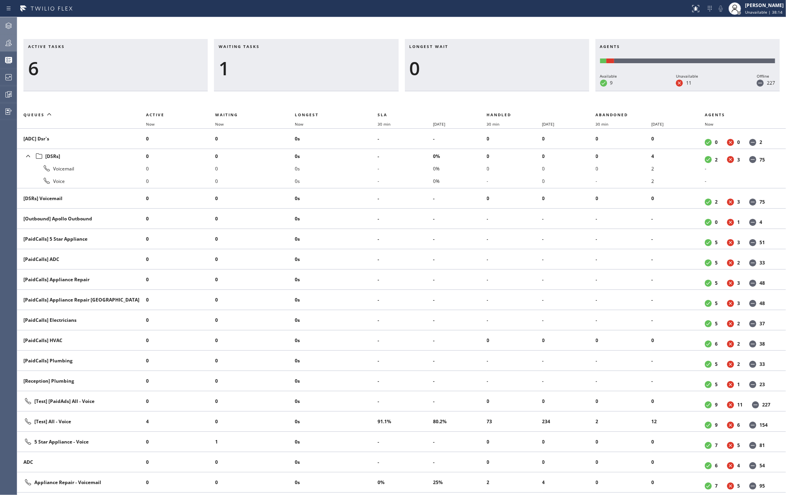
click at [5, 40] on icon at bounding box center [8, 42] width 9 height 9
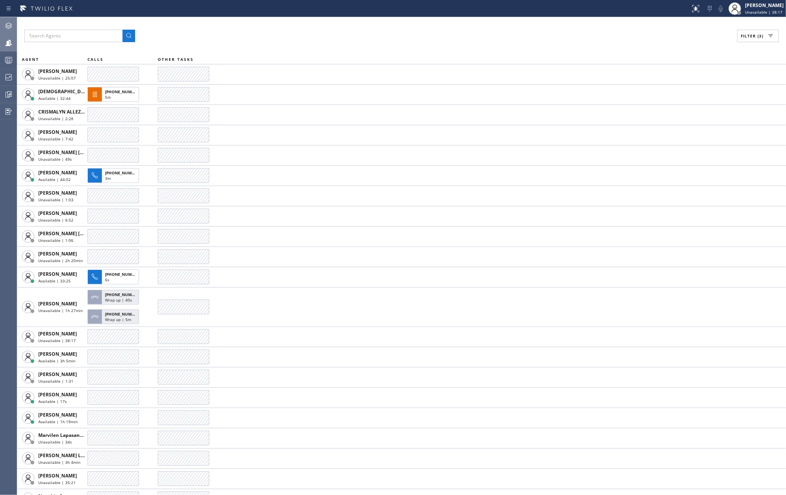
click at [589, 33] on button "Filter (3)" at bounding box center [758, 36] width 42 height 12
click at [589, 104] on input "Unavailable" at bounding box center [671, 104] width 9 height 9
click at [589, 42] on span "Apply" at bounding box center [738, 44] width 16 height 5
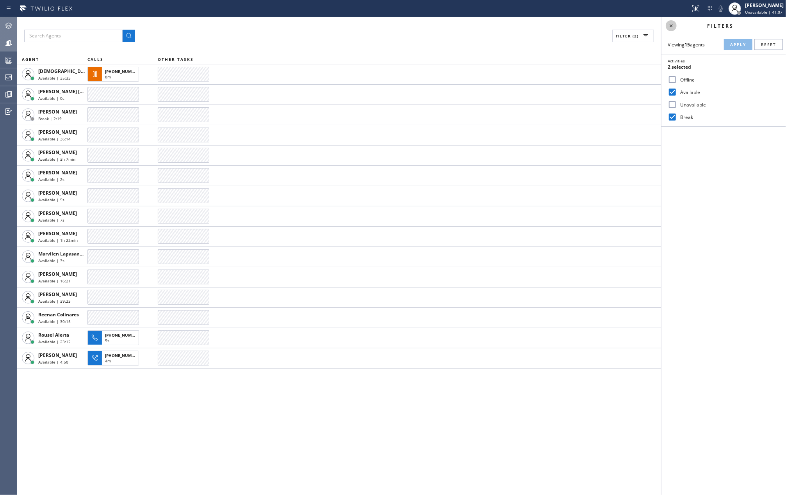
click at [589, 27] on icon at bounding box center [670, 25] width 9 height 9
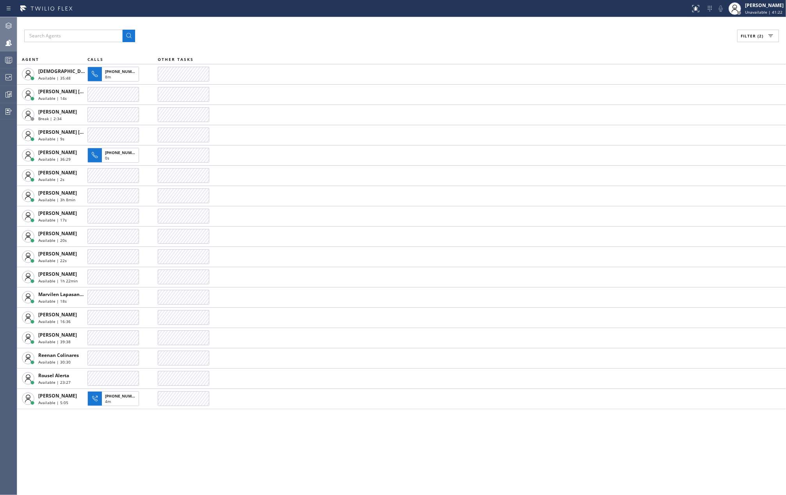
click at [3, 57] on div at bounding box center [8, 59] width 17 height 9
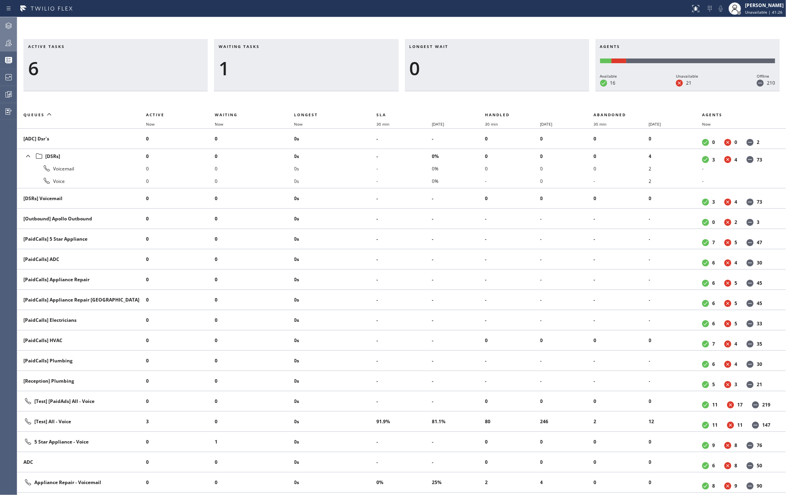
click at [8, 42] on icon at bounding box center [8, 42] width 9 height 9
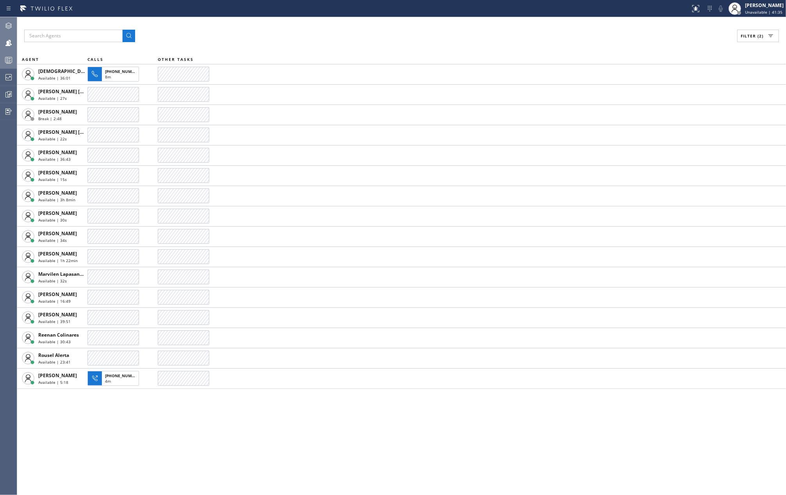
click at [5, 61] on icon at bounding box center [8, 59] width 9 height 9
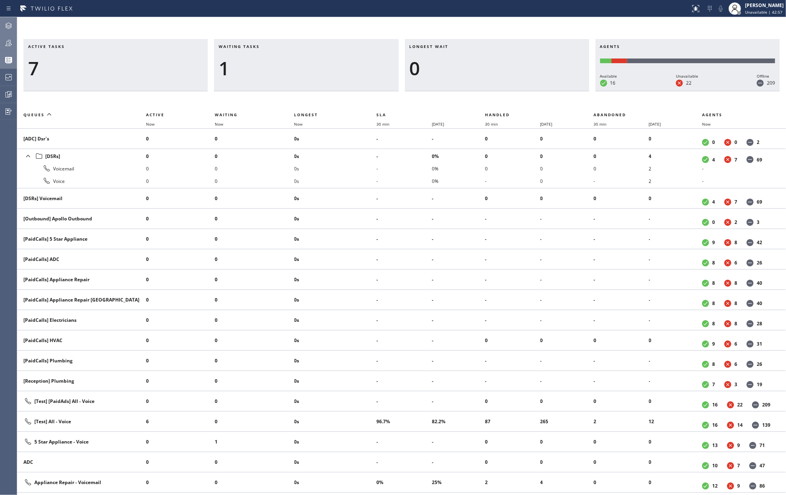
click at [117, 25] on div "Active tasks 7 Waiting tasks 1 Longest wait 0 Agents Available 16 Unavailable 2…" at bounding box center [401, 256] width 769 height 478
click at [9, 45] on icon at bounding box center [8, 42] width 9 height 9
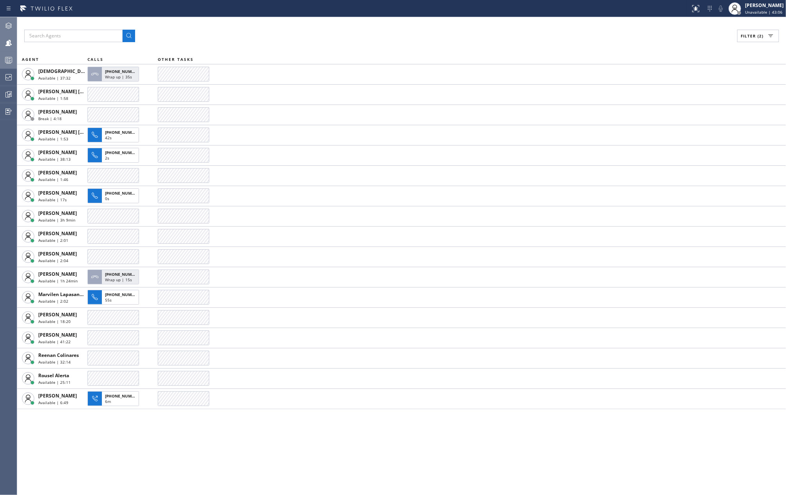
click at [10, 60] on icon at bounding box center [8, 59] width 9 height 9
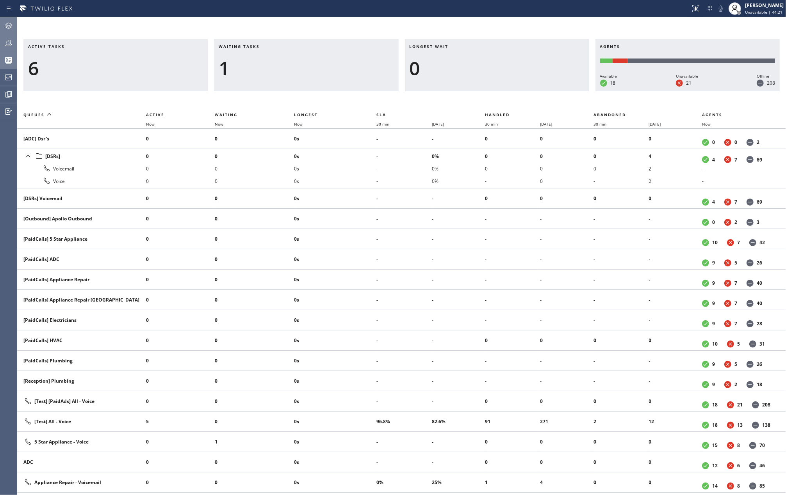
click at [310, 25] on div "Active tasks 6 Waiting tasks 1 Longest wait 0 Agents Available 18 Unavailable 2…" at bounding box center [401, 256] width 769 height 478
click at [12, 46] on icon at bounding box center [8, 42] width 9 height 9
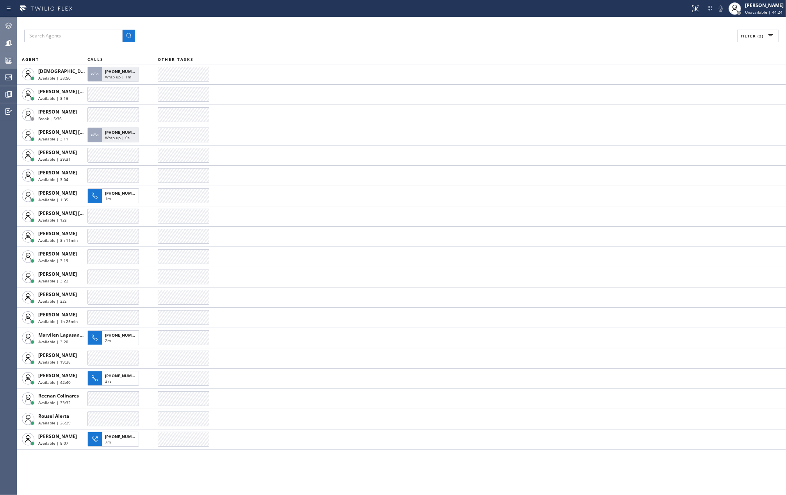
click at [589, 37] on span "Filter (2)" at bounding box center [751, 35] width 23 height 5
click at [589, 103] on label "Unavailable" at bounding box center [728, 104] width 103 height 7
click at [589, 103] on input "Unavailable" at bounding box center [671, 104] width 9 height 9
click at [589, 41] on button "Apply" at bounding box center [738, 44] width 28 height 11
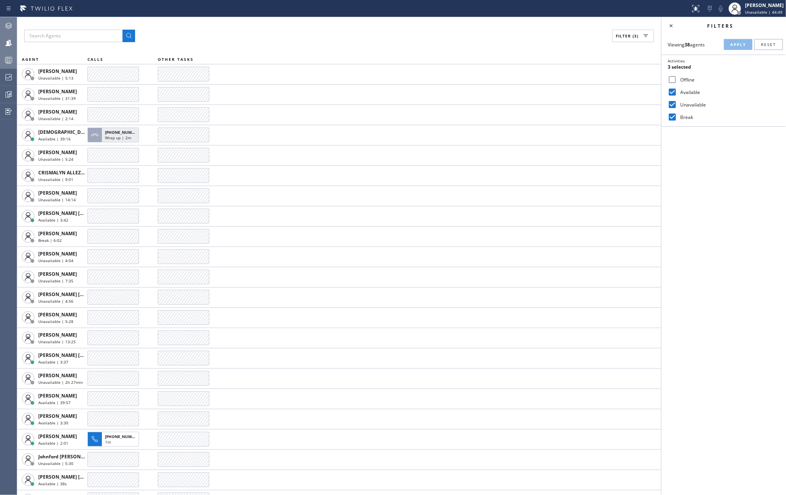
click at [589, 105] on input "Unavailable" at bounding box center [671, 104] width 9 height 9
checkbox input "false"
click at [589, 46] on span "Apply" at bounding box center [738, 44] width 16 height 5
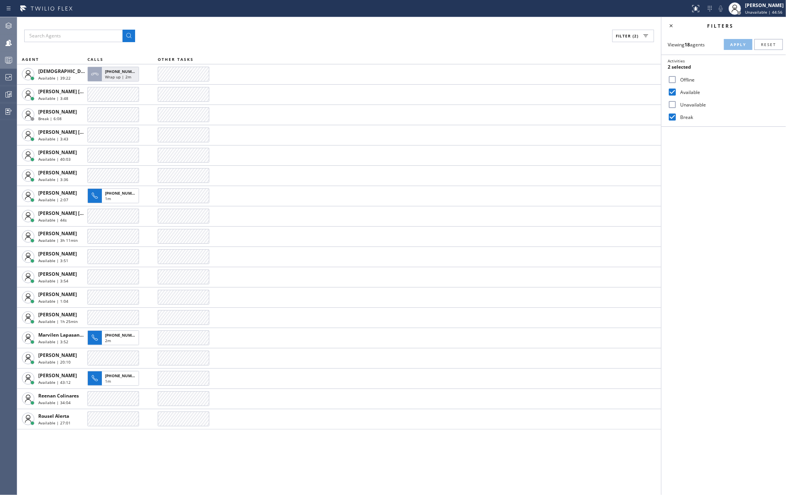
click at [11, 58] on icon at bounding box center [8, 59] width 9 height 9
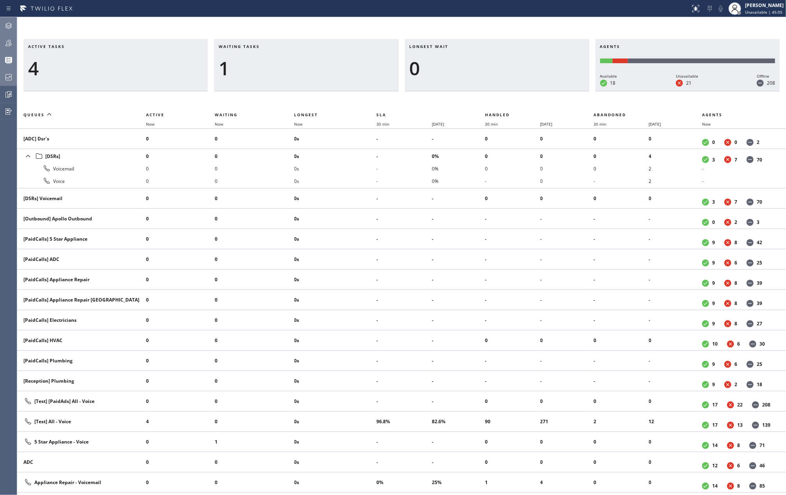
click at [5, 79] on icon at bounding box center [8, 77] width 6 height 6
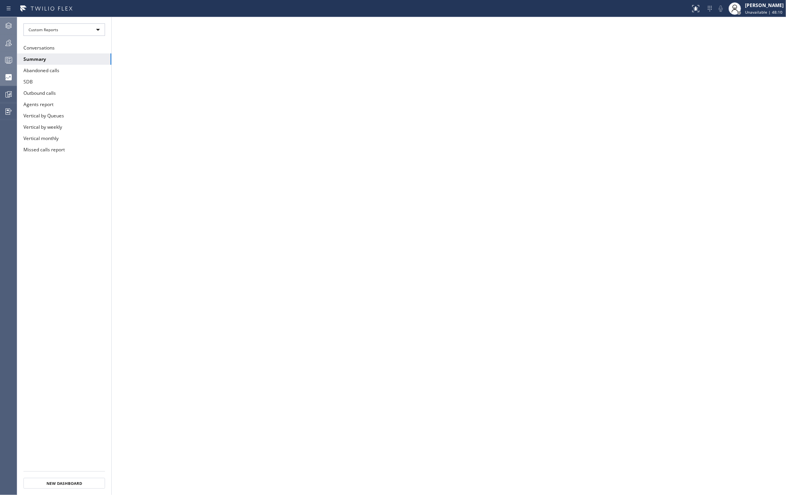
click at [4, 61] on icon at bounding box center [8, 59] width 9 height 9
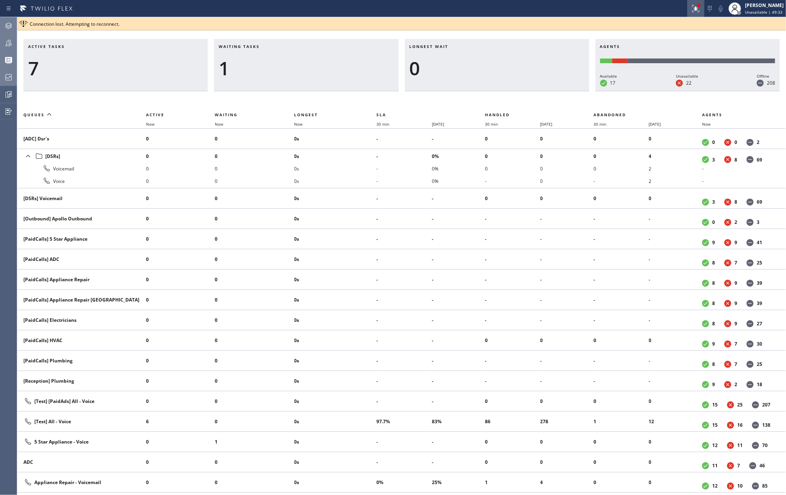
click at [589, 10] on icon at bounding box center [695, 8] width 9 height 9
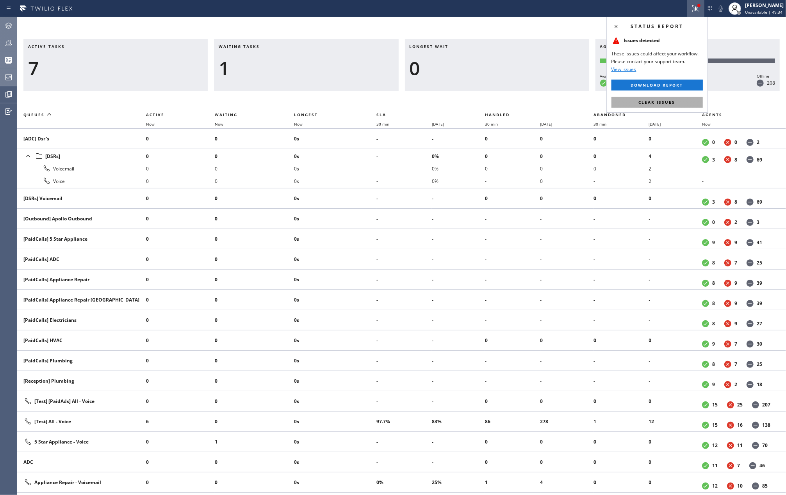
click at [589, 101] on span "Clear issues" at bounding box center [657, 102] width 37 height 5
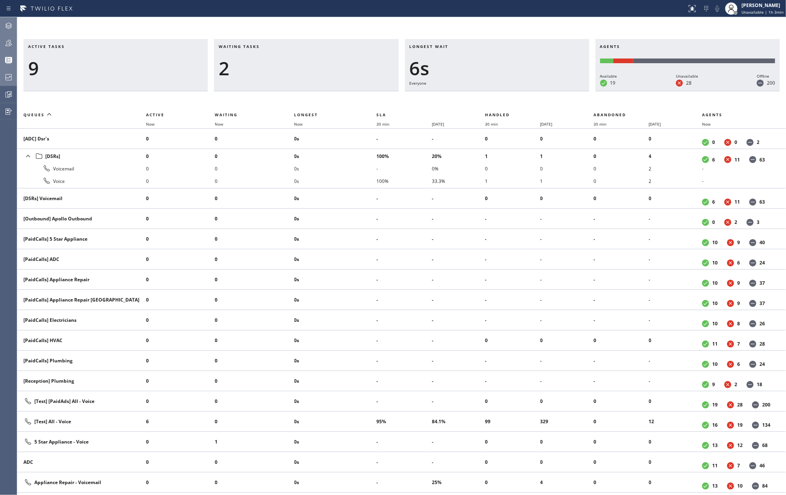
click at [3, 44] on div at bounding box center [8, 42] width 17 height 9
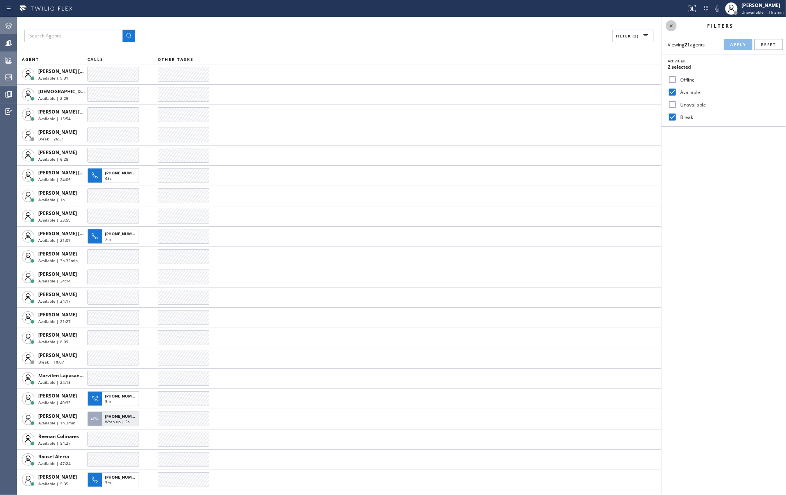
click at [589, 25] on icon at bounding box center [670, 25] width 9 height 9
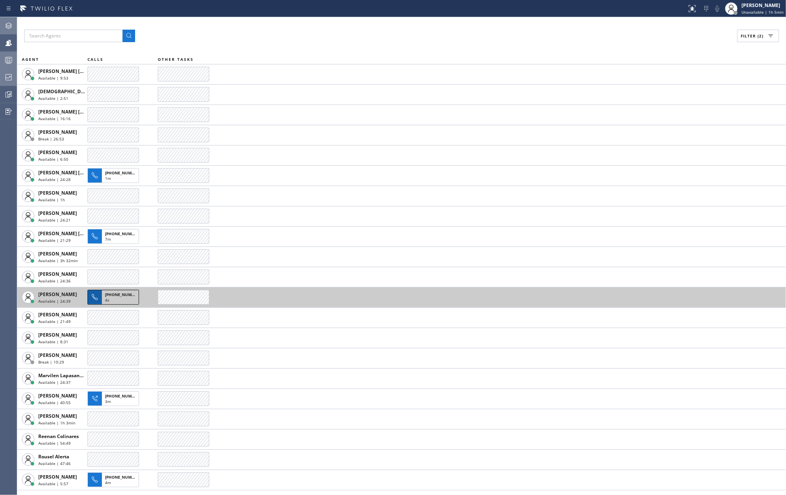
click at [112, 297] on span "+19513267228" at bounding box center [123, 294] width 36 height 5
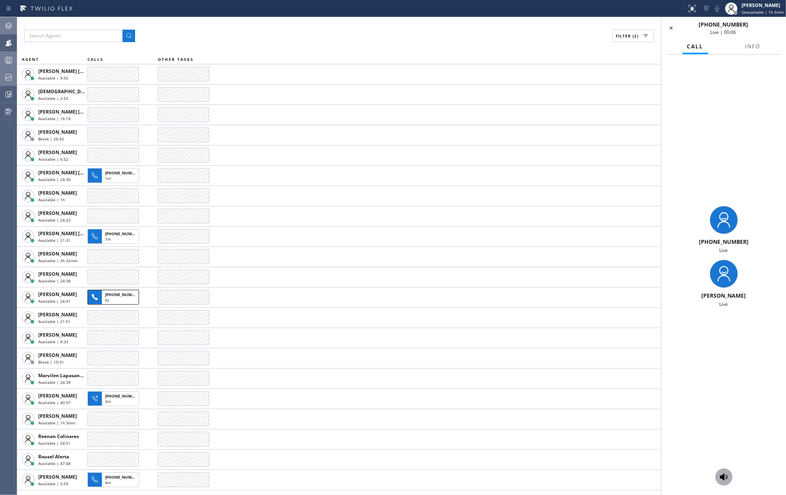
click at [589, 371] on button at bounding box center [723, 477] width 17 height 17
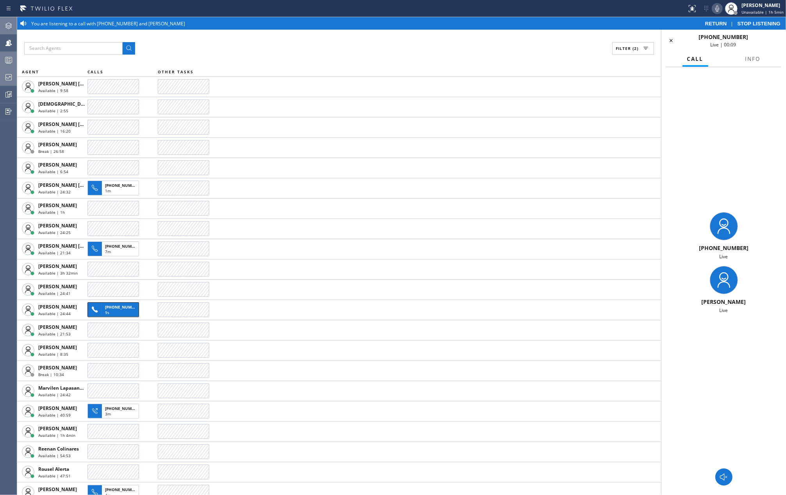
click at [589, 10] on icon at bounding box center [716, 8] width 9 height 9
click at [589, 43] on icon at bounding box center [670, 40] width 9 height 9
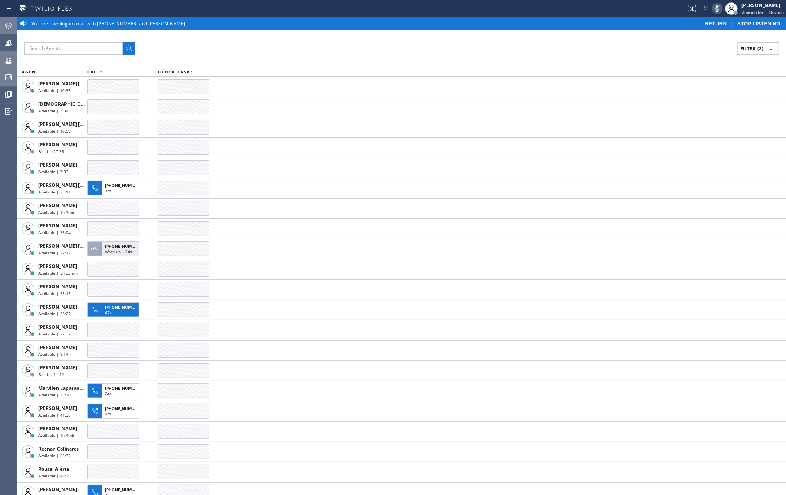
click at [589, 24] on span "STOP LISTENING" at bounding box center [758, 24] width 43 height 6
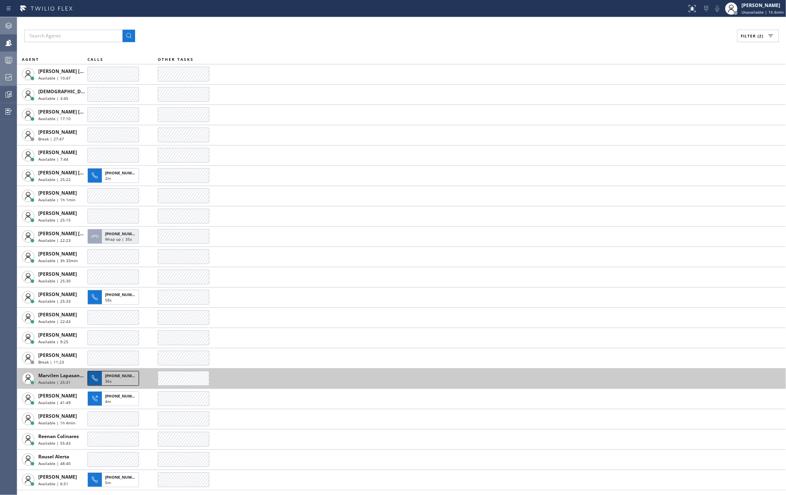
click at [110, 371] on span "+15167805639" at bounding box center [123, 375] width 36 height 5
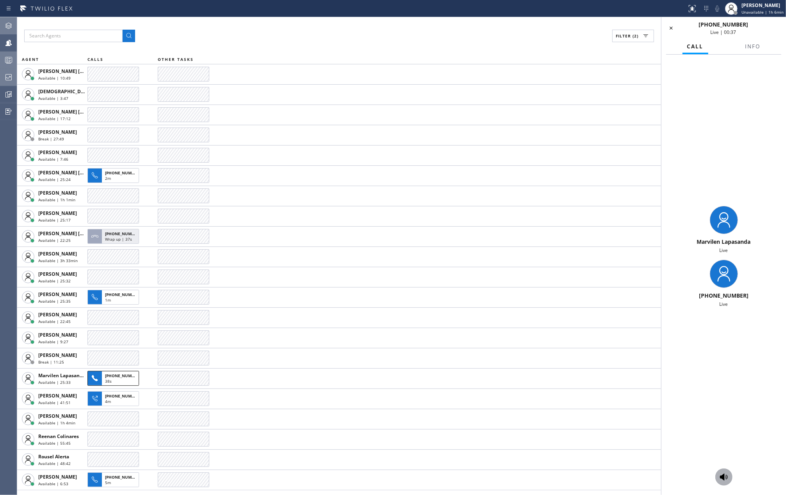
click at [589, 371] on icon at bounding box center [723, 477] width 9 height 9
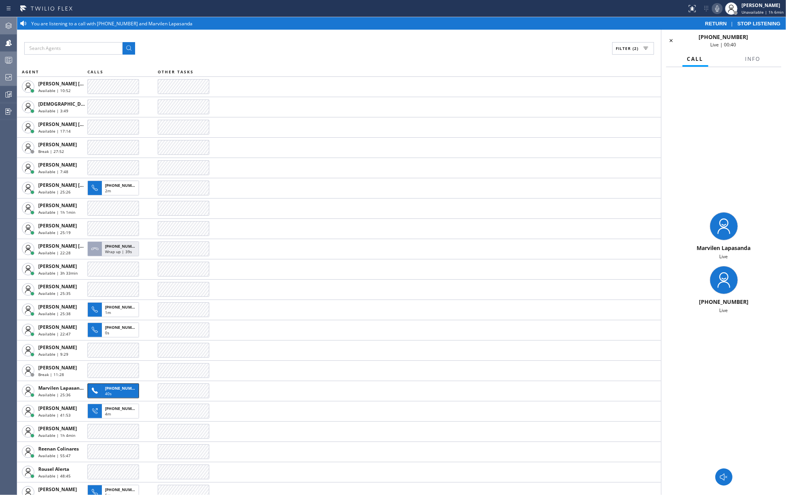
click at [589, 13] on button at bounding box center [717, 8] width 11 height 11
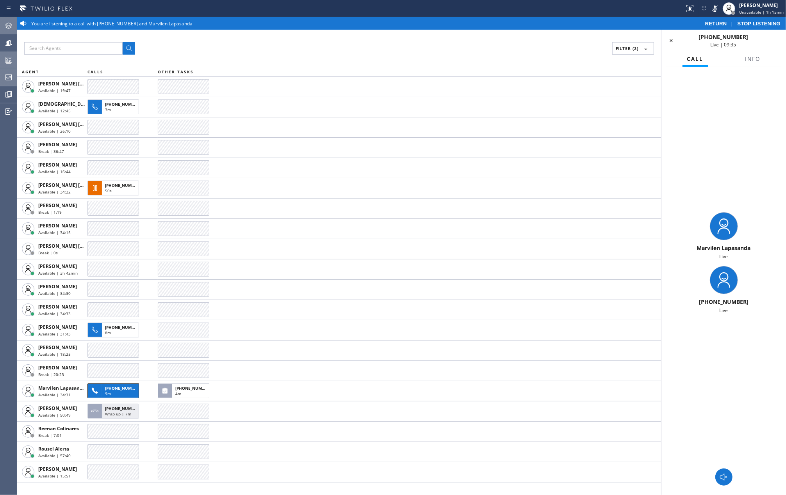
click at [589, 22] on span "STOP LISTENING" at bounding box center [758, 24] width 43 height 6
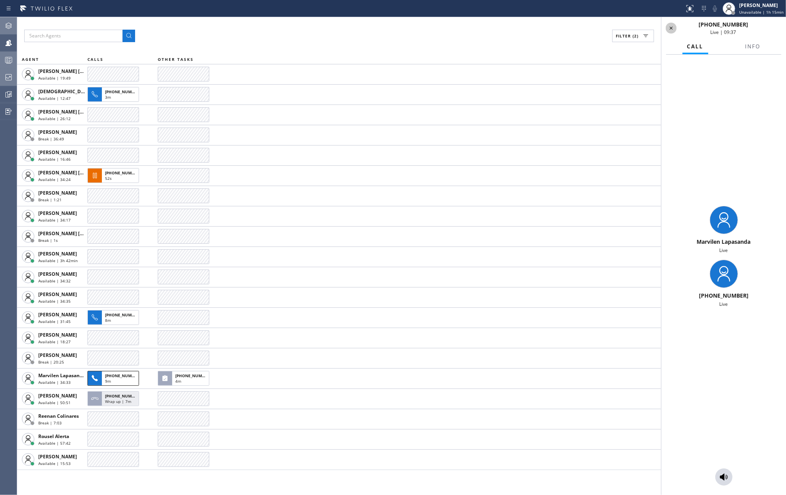
click at [589, 27] on icon at bounding box center [670, 28] width 3 height 3
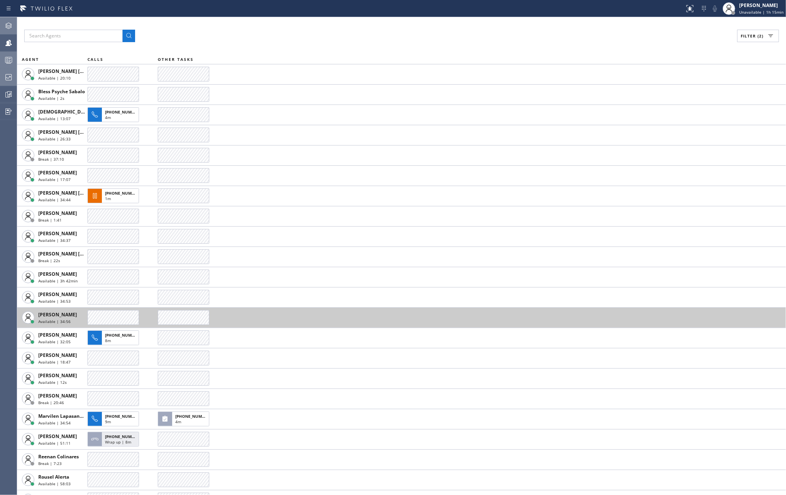
scroll to position [16, 0]
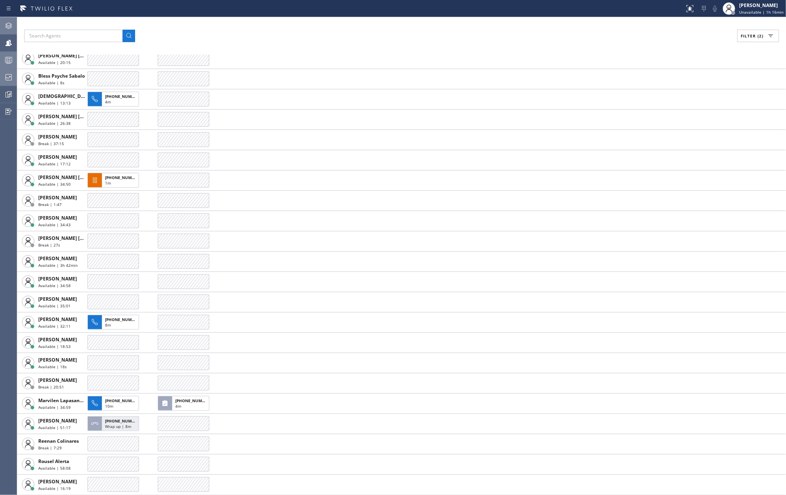
click at [12, 57] on rect at bounding box center [8, 59] width 7 height 5
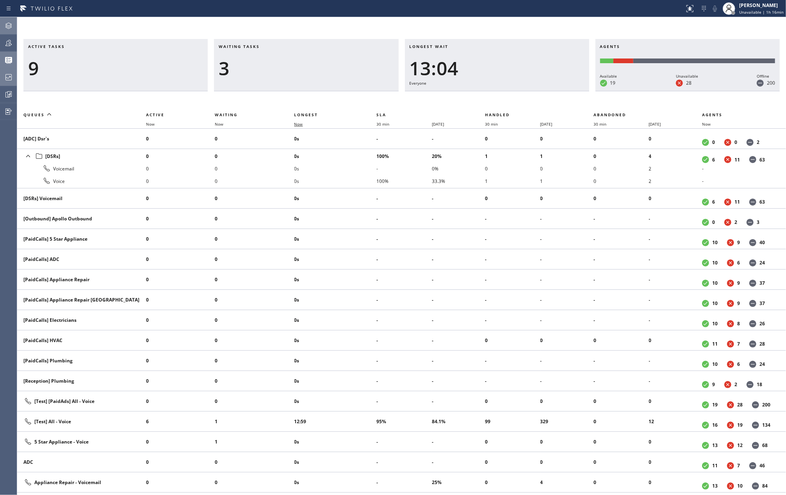
click at [302, 123] on span "Now" at bounding box center [298, 123] width 9 height 5
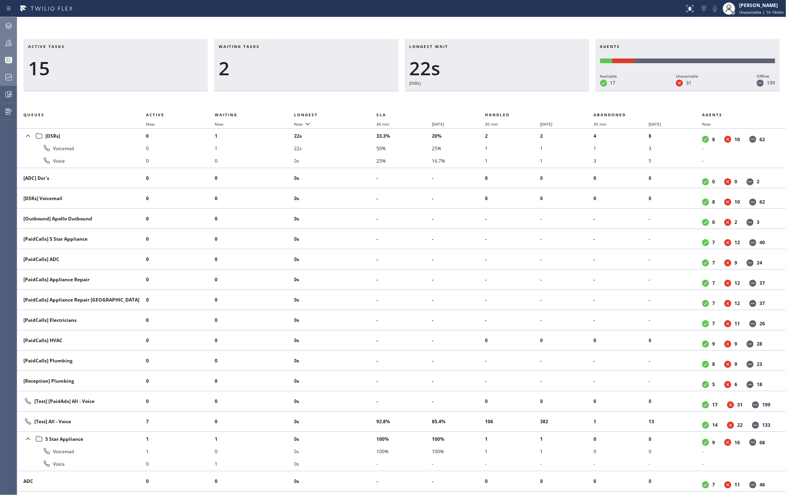
click at [9, 41] on icon at bounding box center [8, 42] width 9 height 9
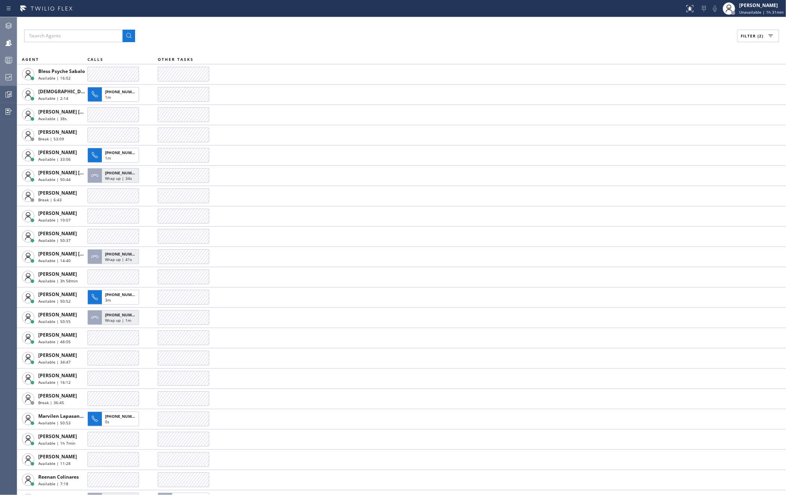
click at [11, 58] on icon at bounding box center [8, 59] width 9 height 9
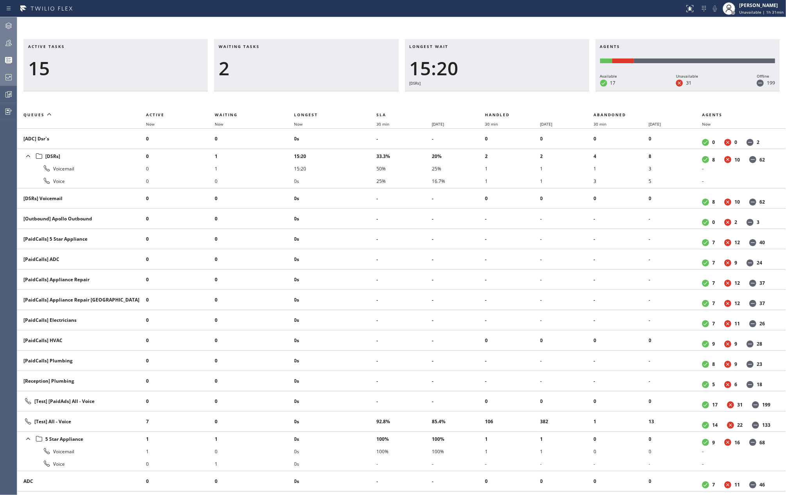
click at [440, 28] on div "Active tasks 15 Waiting tasks 2 Longest wait 15:20 [DSRs] Agents Available 17 U…" at bounding box center [401, 256] width 769 height 478
click at [300, 123] on span "Now" at bounding box center [298, 123] width 9 height 5
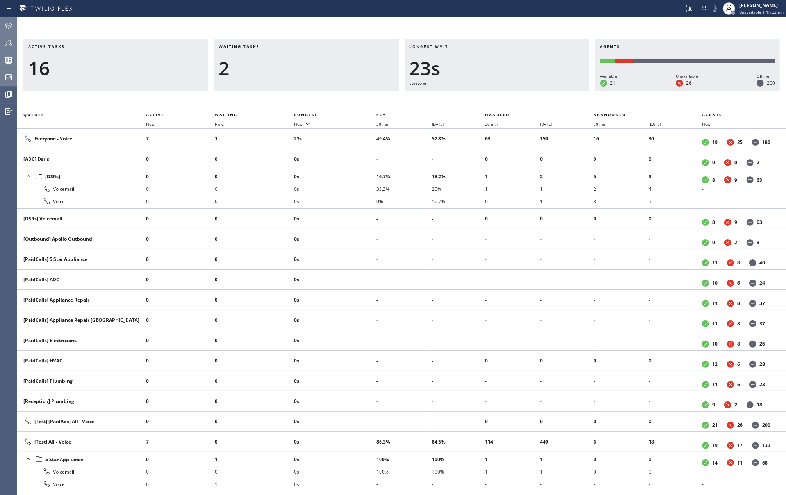
click at [7, 41] on icon at bounding box center [8, 42] width 9 height 9
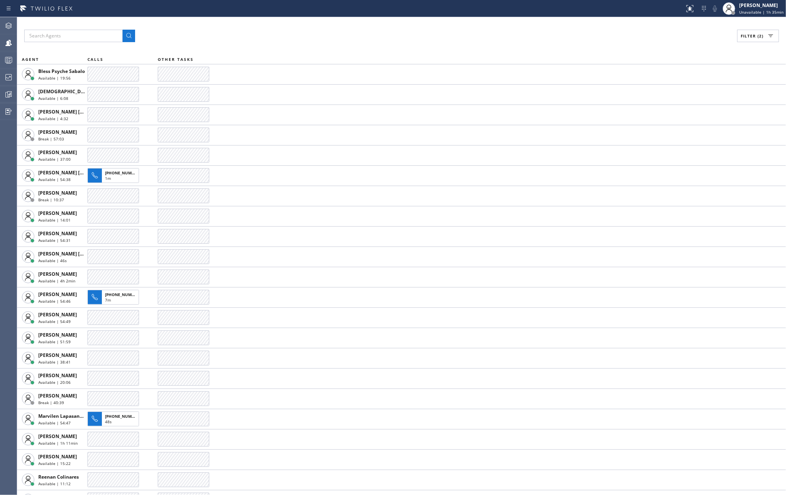
click at [275, 34] on div "Filter (2)" at bounding box center [401, 36] width 755 height 12
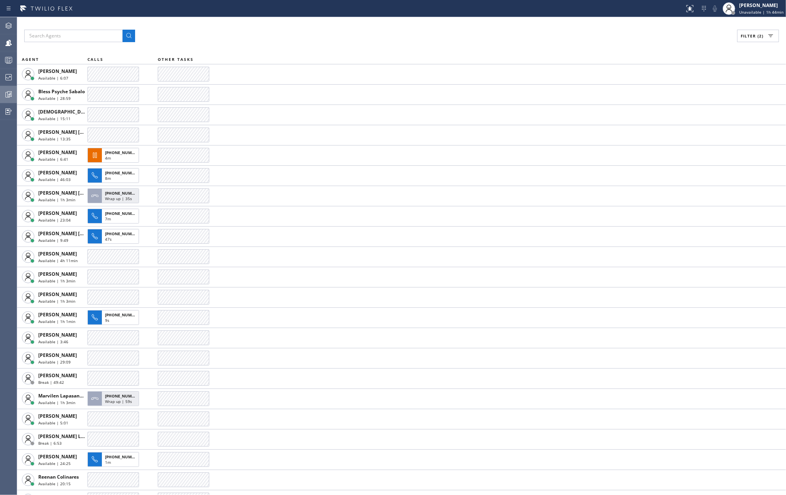
click at [5, 91] on icon at bounding box center [8, 94] width 9 height 9
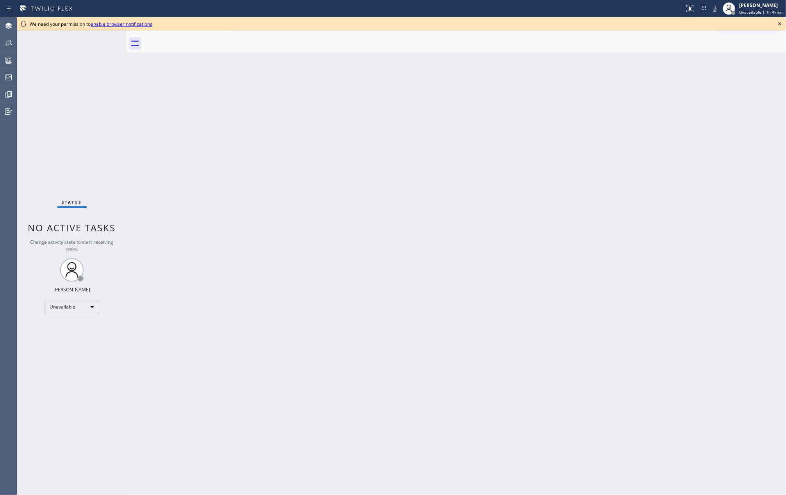
click at [778, 23] on icon at bounding box center [779, 23] width 9 height 9
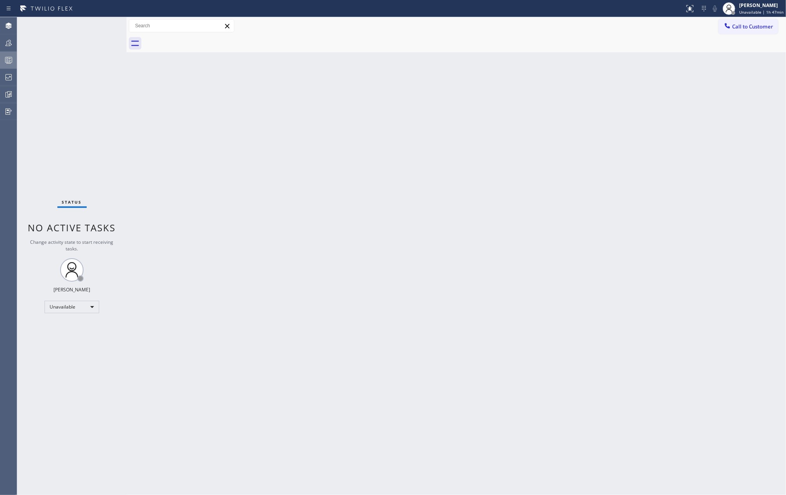
click at [8, 53] on div at bounding box center [8, 60] width 17 height 16
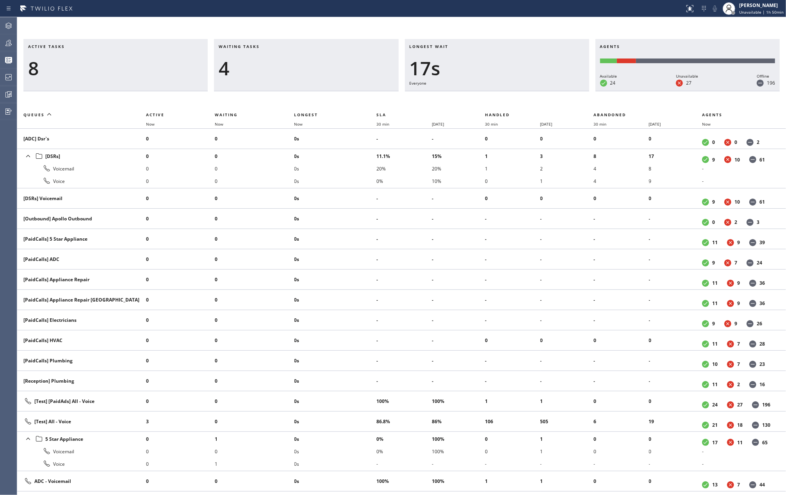
click at [172, 44] on h3 "Active tasks" at bounding box center [115, 50] width 175 height 12
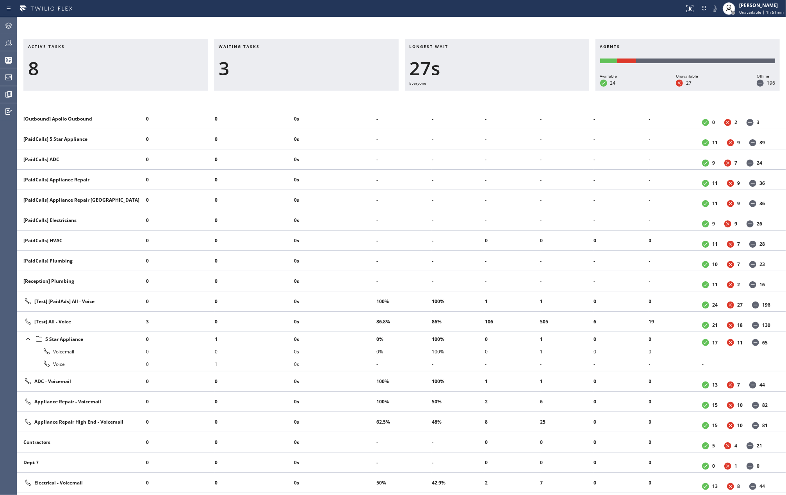
scroll to position [104, 0]
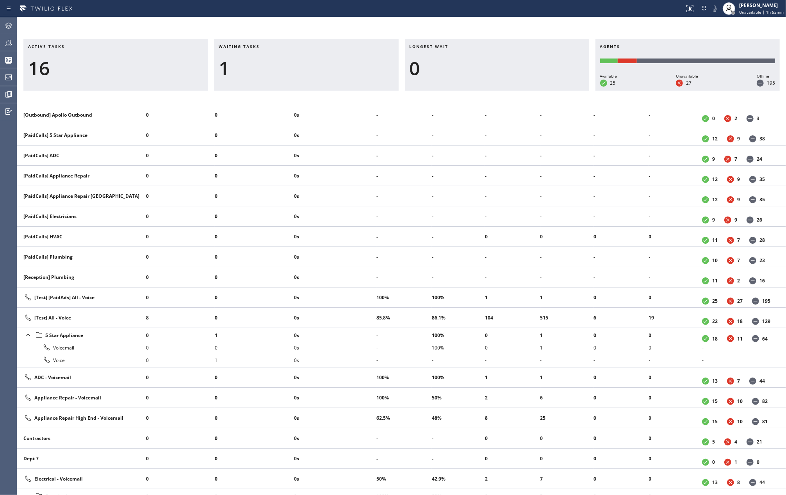
click at [297, 27] on div "Active tasks 16 Waiting tasks 1 Longest wait 0 Agents Available 25 Unavailable …" at bounding box center [401, 256] width 769 height 478
click at [11, 46] on icon at bounding box center [8, 42] width 9 height 9
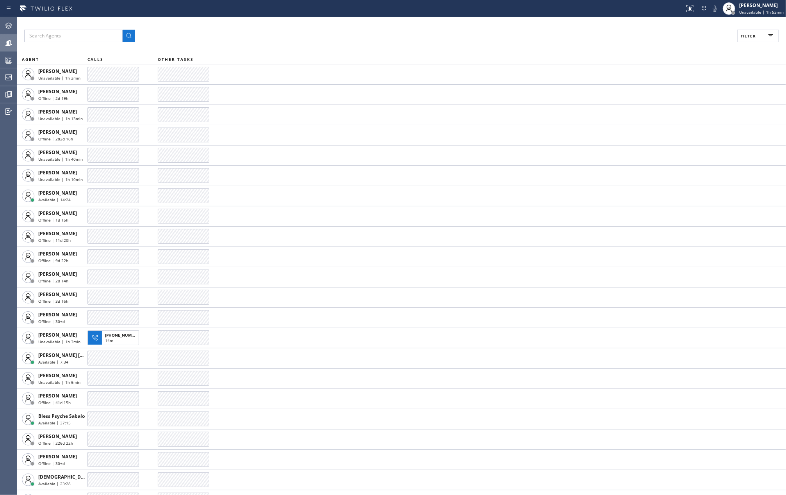
click at [762, 34] on button "Filter" at bounding box center [758, 36] width 42 height 12
click at [673, 94] on input "Available" at bounding box center [671, 91] width 9 height 9
checkbox input "true"
click at [670, 116] on input "Break" at bounding box center [671, 116] width 9 height 9
checkbox input "true"
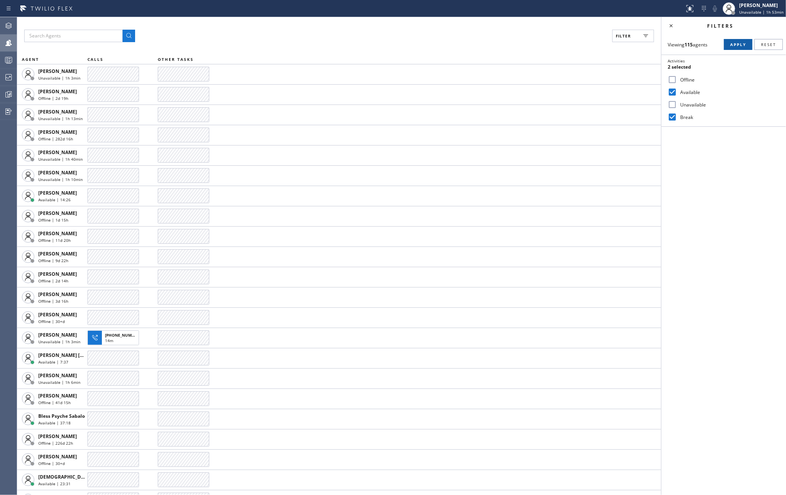
click at [737, 43] on span "Apply" at bounding box center [738, 44] width 16 height 5
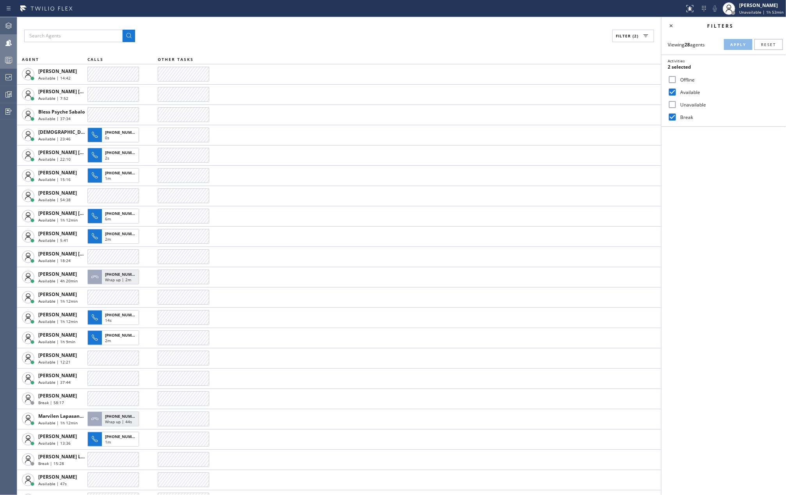
click at [8, 61] on icon at bounding box center [8, 59] width 9 height 9
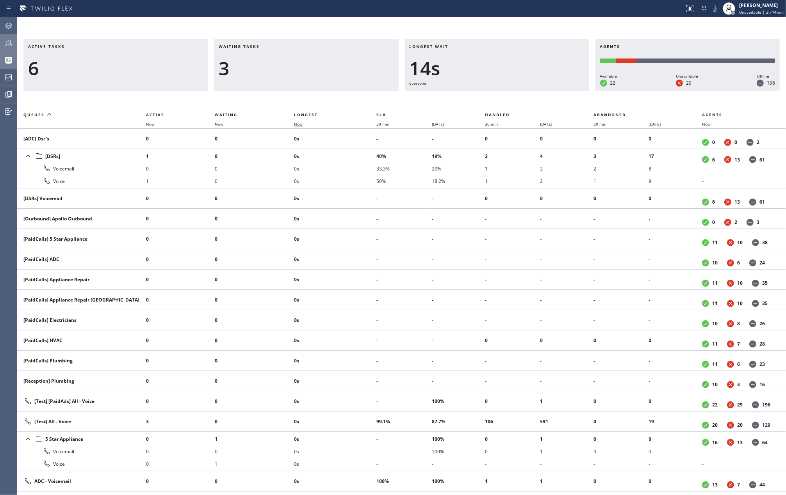
click at [301, 125] on span "Now" at bounding box center [298, 123] width 9 height 5
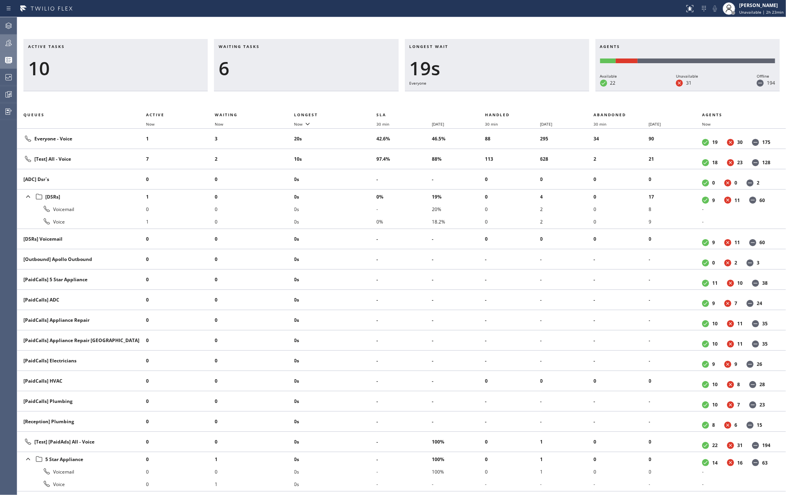
click at [186, 30] on div "Active tasks 10 Waiting tasks 6 Longest wait 19s Everyone Agents Available 22 U…" at bounding box center [401, 256] width 769 height 478
click at [10, 39] on icon at bounding box center [8, 42] width 9 height 9
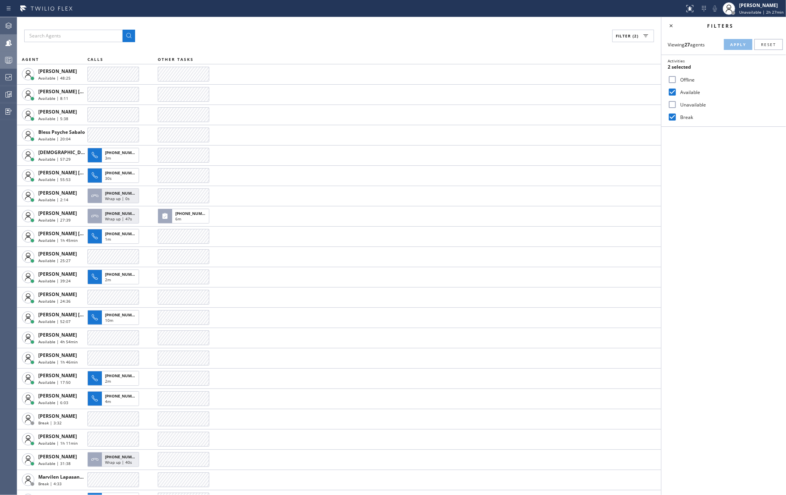
click at [372, 27] on div "Filter (2) AGENT CALLS OTHER TASKS Amir Asamov Available | 48:25 Ashley Barbie …" at bounding box center [339, 256] width 644 height 478
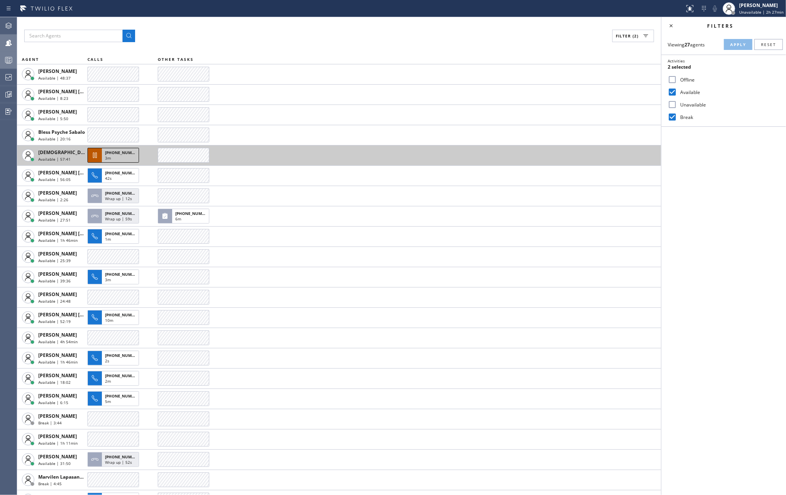
click at [117, 155] on span "+13108561779" at bounding box center [123, 152] width 36 height 5
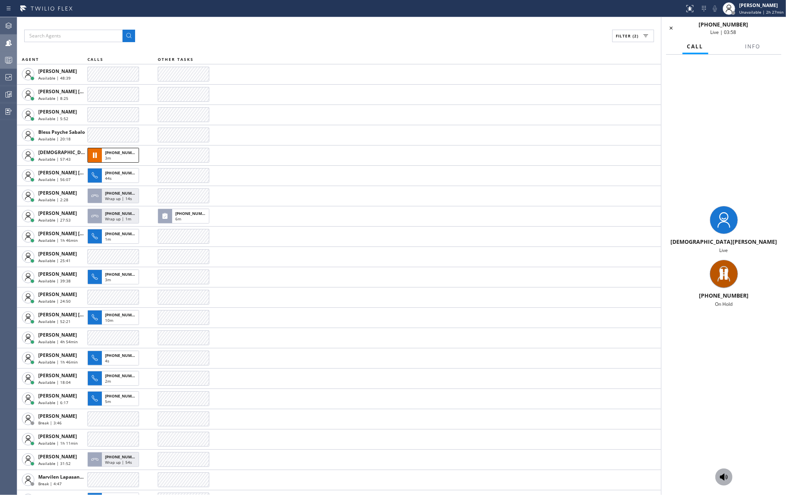
click at [722, 479] on icon at bounding box center [724, 477] width 8 height 7
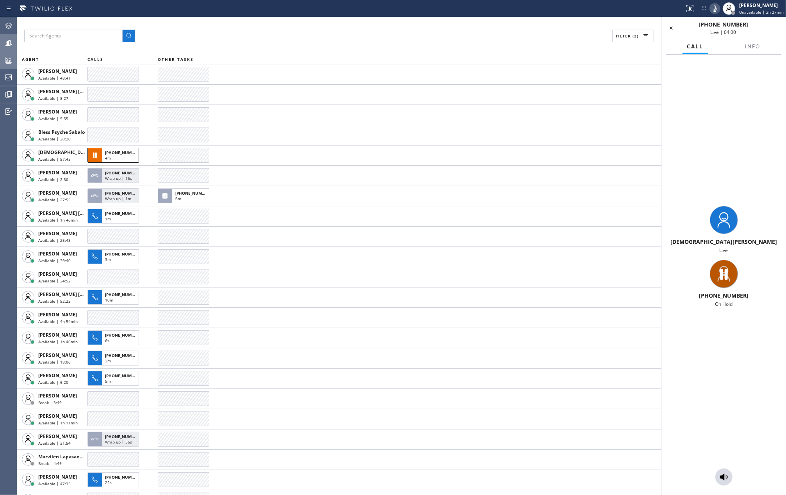
click at [715, 9] on icon at bounding box center [715, 8] width 4 height 6
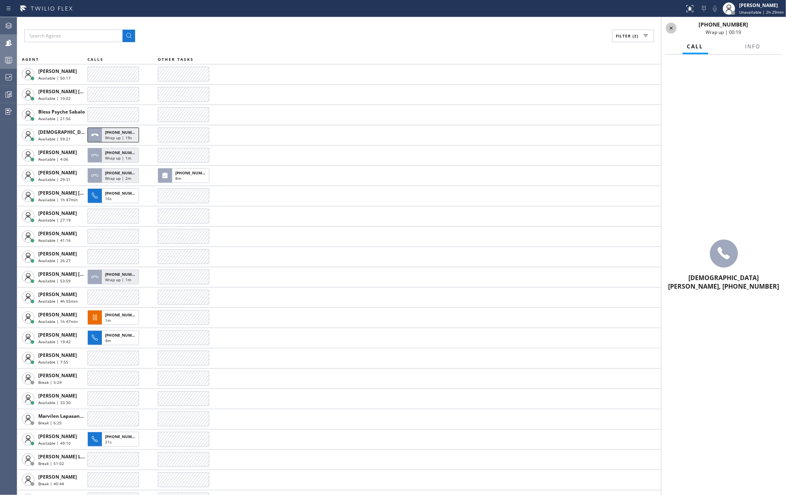
click at [670, 28] on icon at bounding box center [670, 27] width 9 height 9
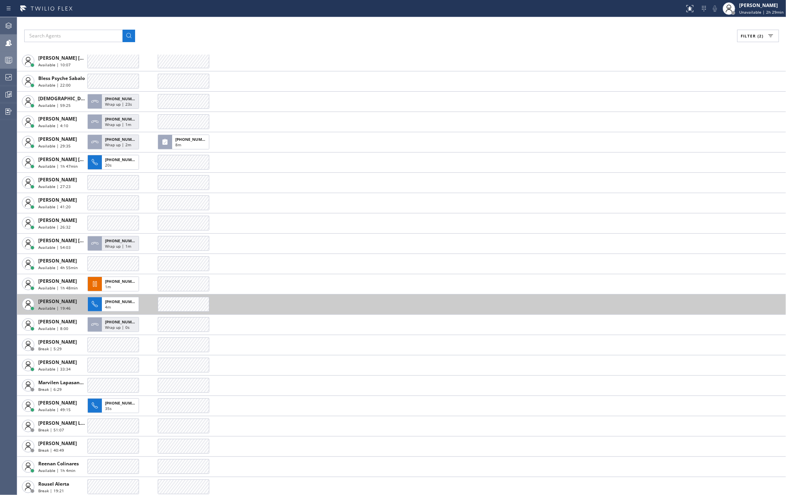
scroll to position [52, 0]
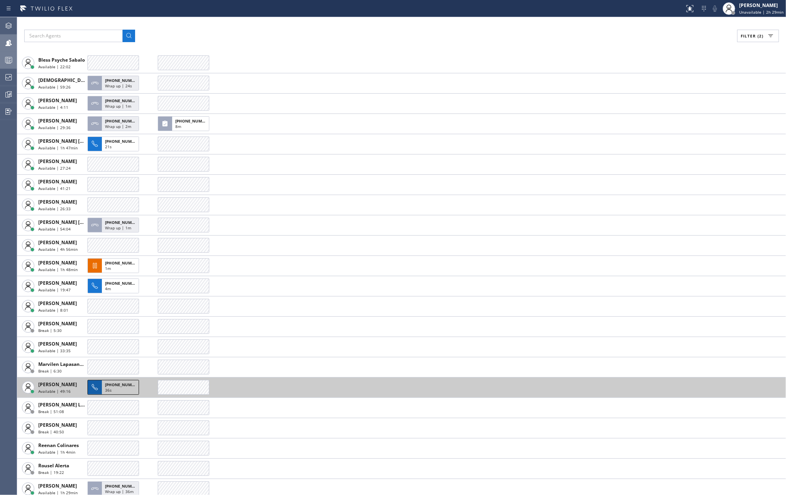
click at [107, 389] on span "36s" at bounding box center [108, 390] width 7 height 5
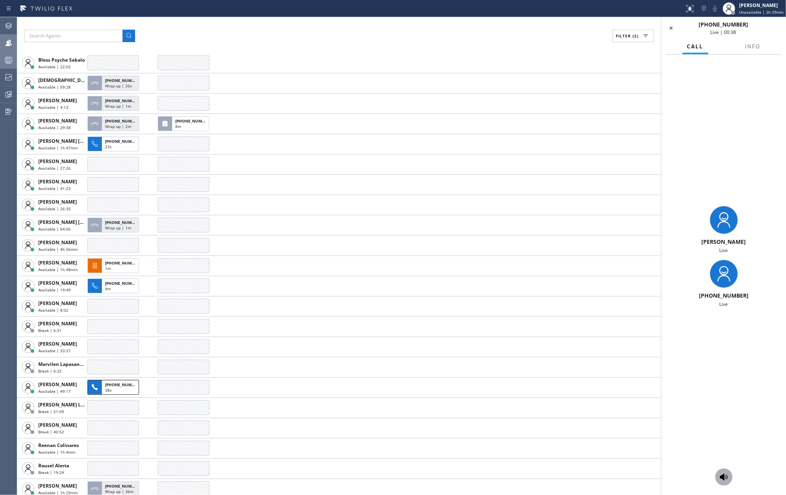
click at [720, 475] on icon at bounding box center [723, 477] width 9 height 9
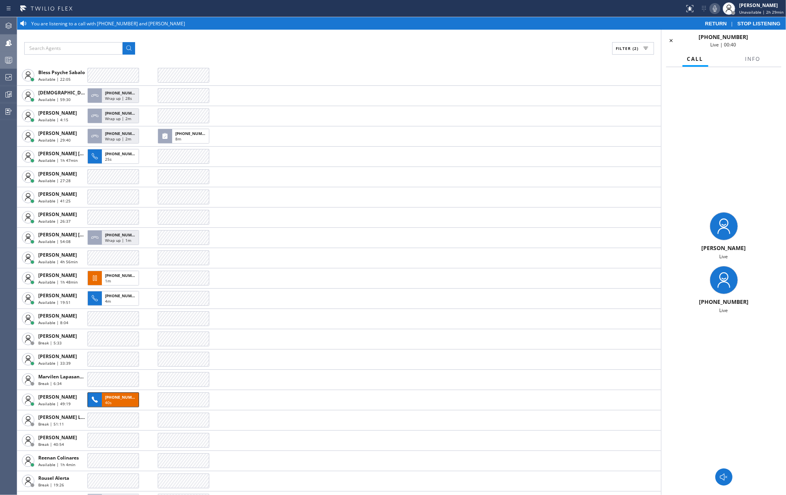
click at [716, 6] on icon at bounding box center [715, 8] width 4 height 6
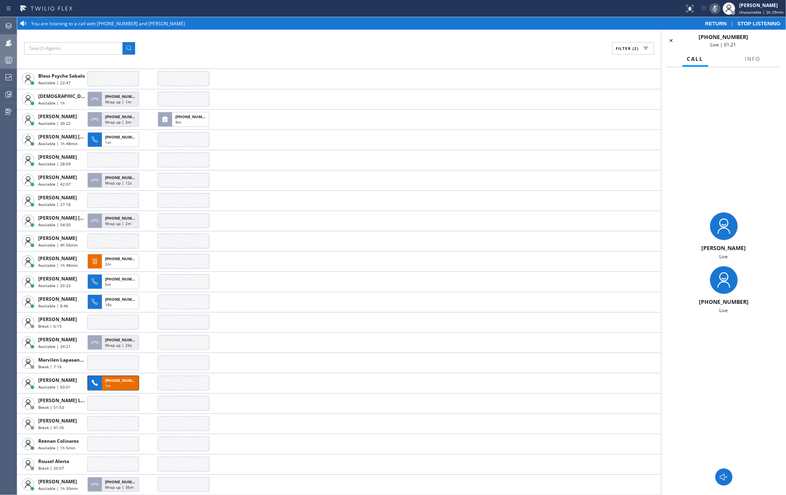
scroll to position [52, 0]
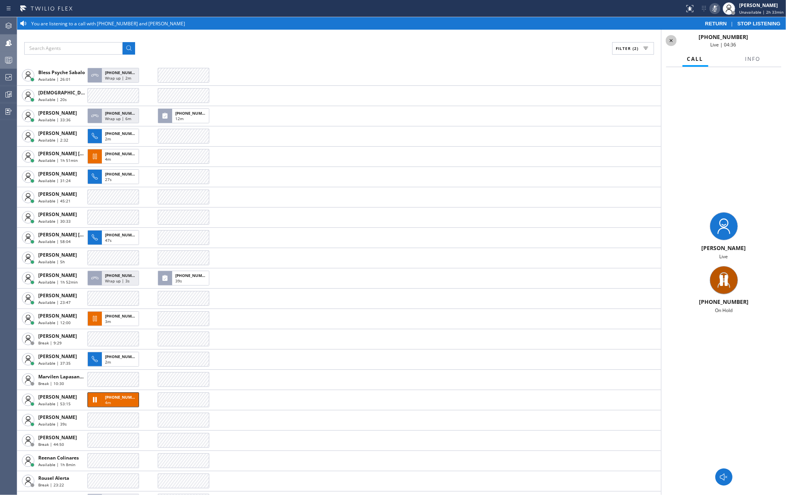
click at [672, 38] on icon at bounding box center [670, 40] width 9 height 9
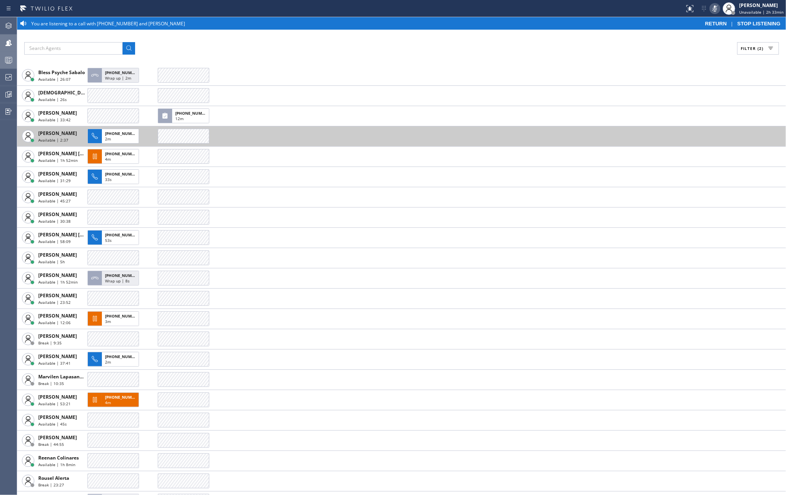
scroll to position [89, 0]
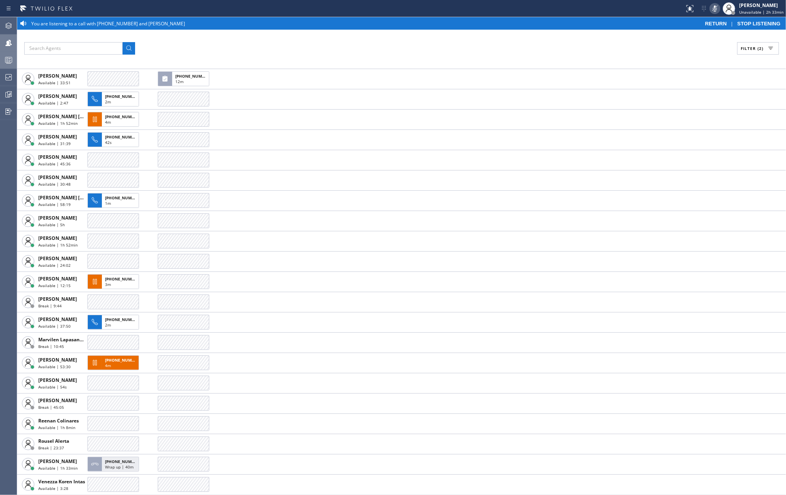
click at [673, 25] on div "You are listening to a call with +19179306495 and Michael Javier" at bounding box center [365, 23] width 668 height 7
click at [4, 26] on icon at bounding box center [8, 25] width 9 height 9
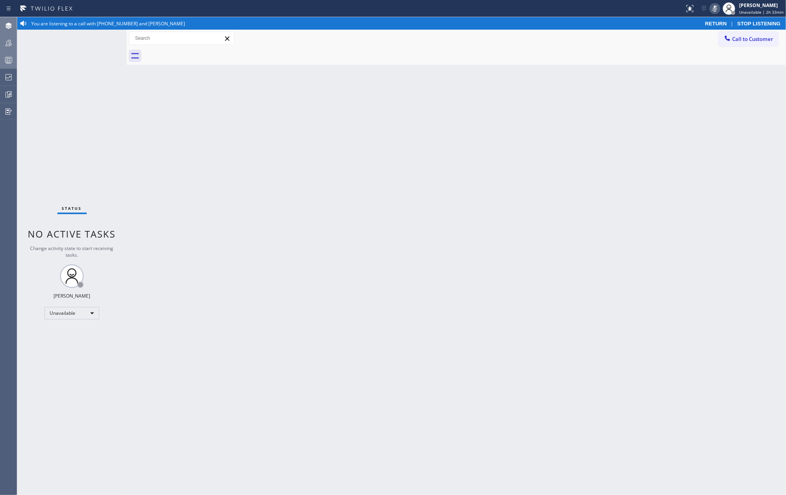
click at [7, 43] on icon at bounding box center [8, 43] width 6 height 6
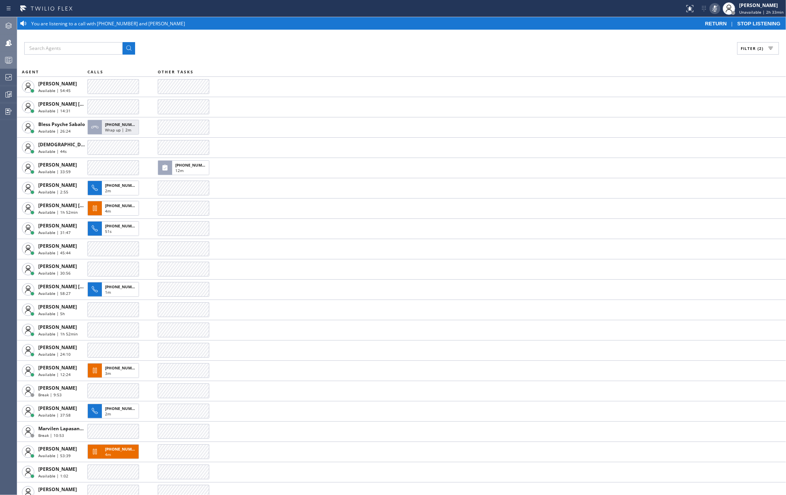
click at [709, 24] on span "RETURN" at bounding box center [716, 24] width 22 height 6
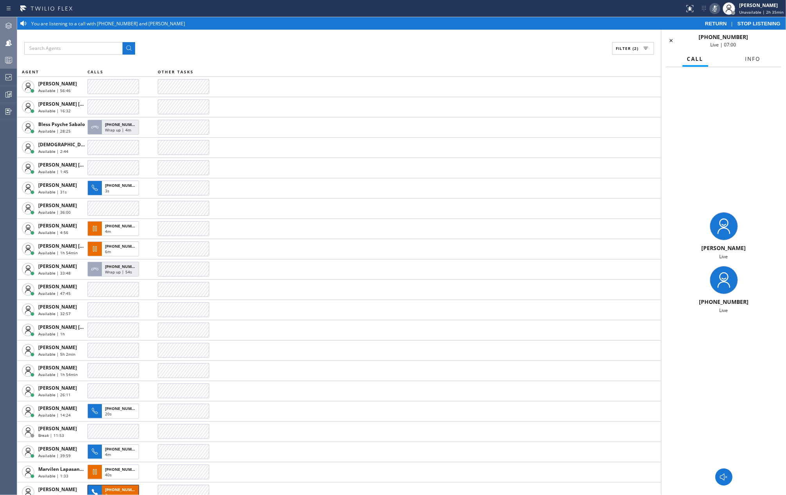
click at [761, 55] on button "Info" at bounding box center [752, 59] width 25 height 15
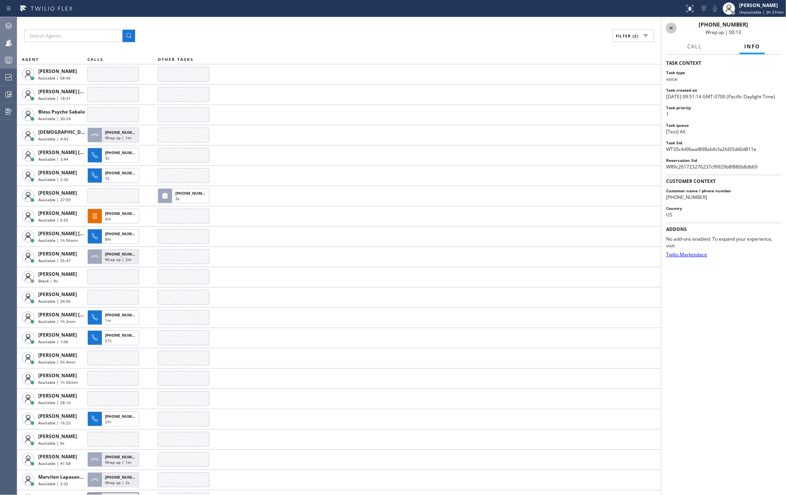
click at [672, 31] on icon at bounding box center [670, 27] width 9 height 9
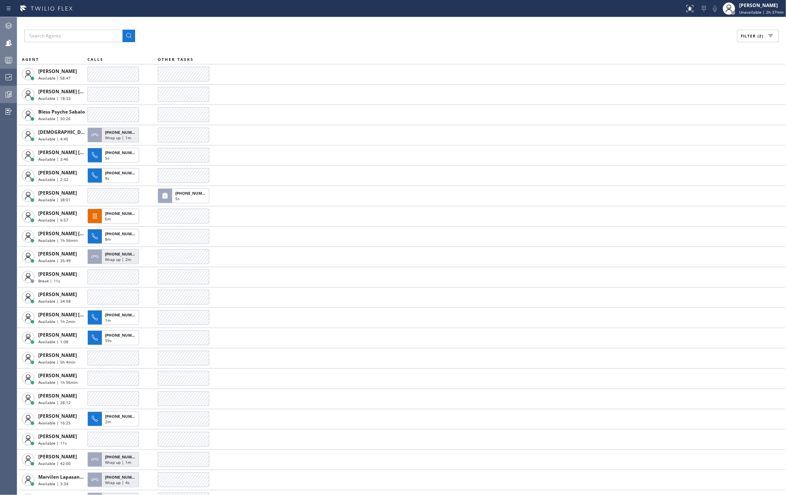
click at [9, 93] on icon at bounding box center [8, 94] width 9 height 9
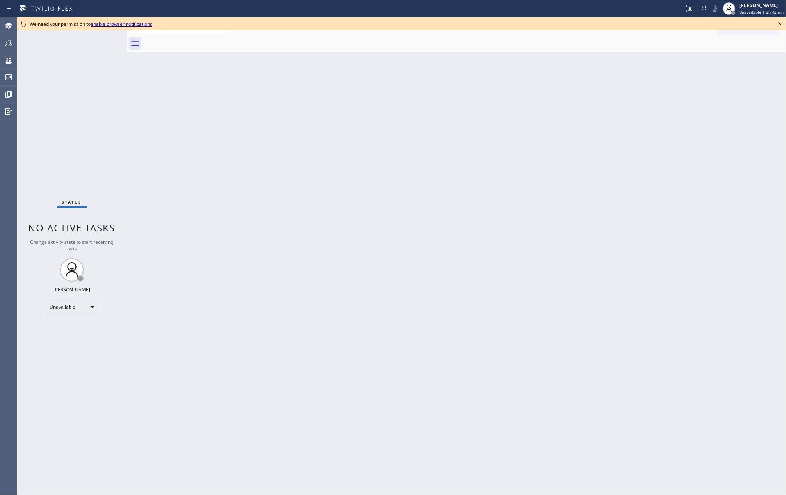
click at [778, 22] on icon at bounding box center [779, 23] width 9 height 9
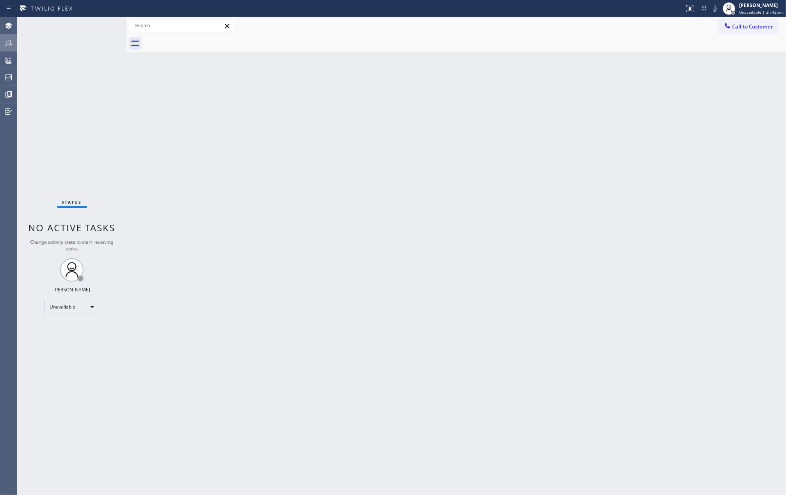
click at [14, 40] on div at bounding box center [8, 42] width 17 height 9
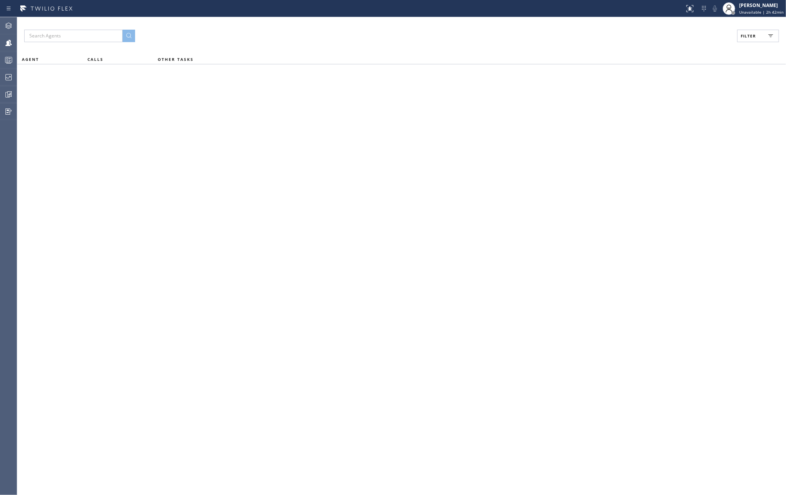
click at [753, 37] on span "Filter" at bounding box center [747, 35] width 15 height 5
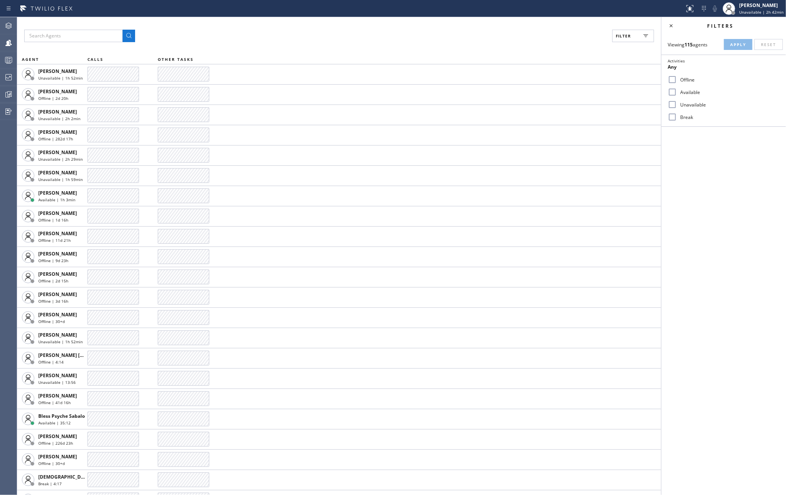
click at [670, 95] on input "Available" at bounding box center [671, 91] width 9 height 9
checkbox input "true"
click at [734, 44] on span "Apply" at bounding box center [738, 44] width 16 height 5
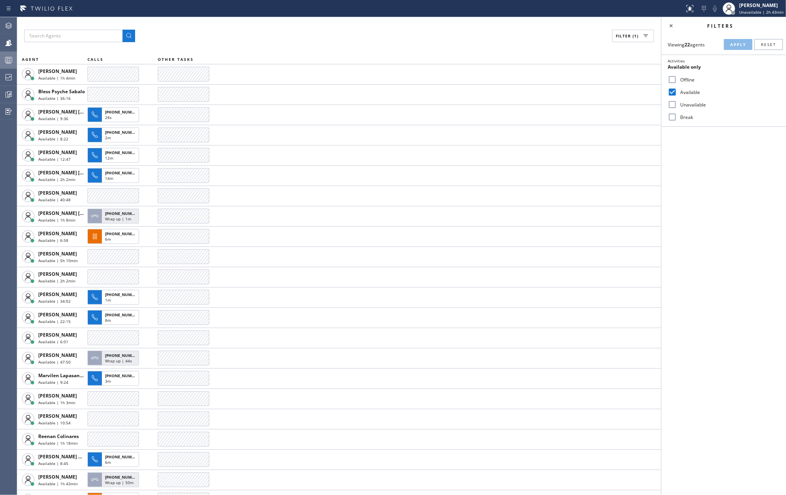
click at [12, 59] on rect at bounding box center [8, 59] width 7 height 5
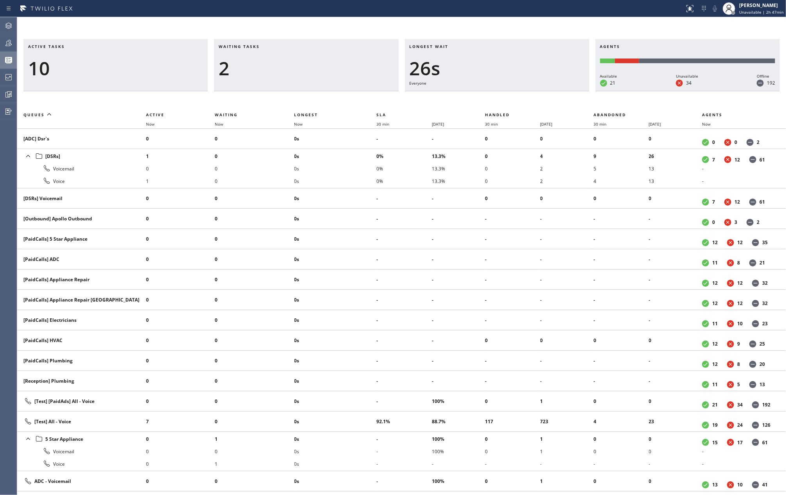
click at [351, 29] on div "Active tasks 10 Waiting tasks 2 Longest wait 26s Everyone Agents Available 21 U…" at bounding box center [401, 256] width 769 height 478
click at [3, 38] on div at bounding box center [8, 42] width 17 height 9
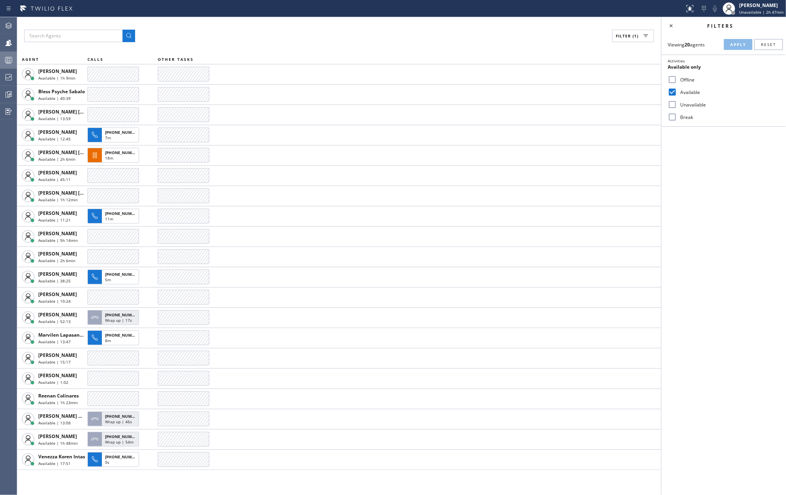
click at [673, 117] on input "Break" at bounding box center [671, 116] width 9 height 9
click at [727, 45] on button "Apply" at bounding box center [738, 44] width 28 height 11
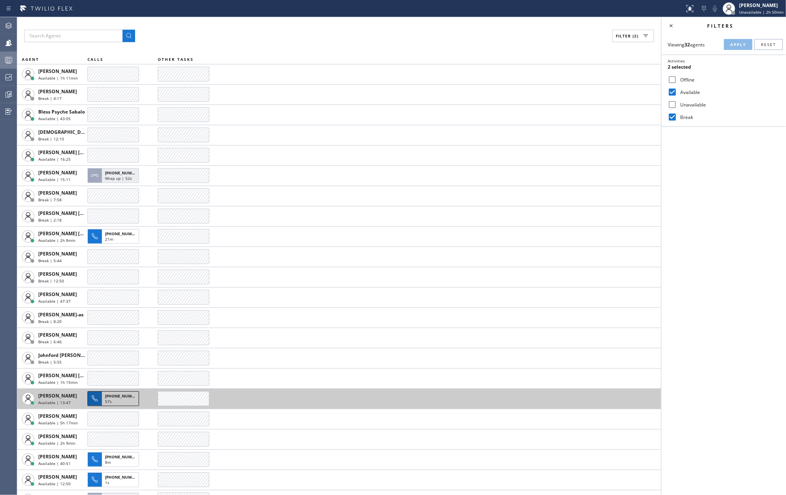
click at [113, 399] on span "+17146925094" at bounding box center [123, 395] width 36 height 5
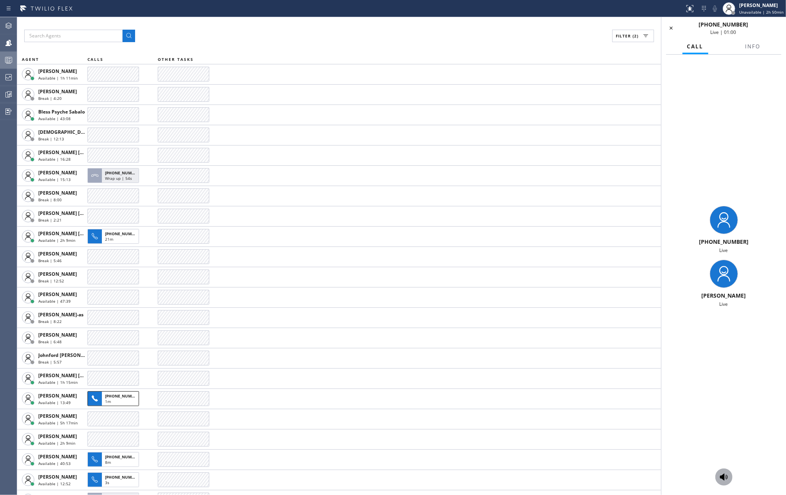
click at [723, 477] on icon at bounding box center [724, 477] width 8 height 7
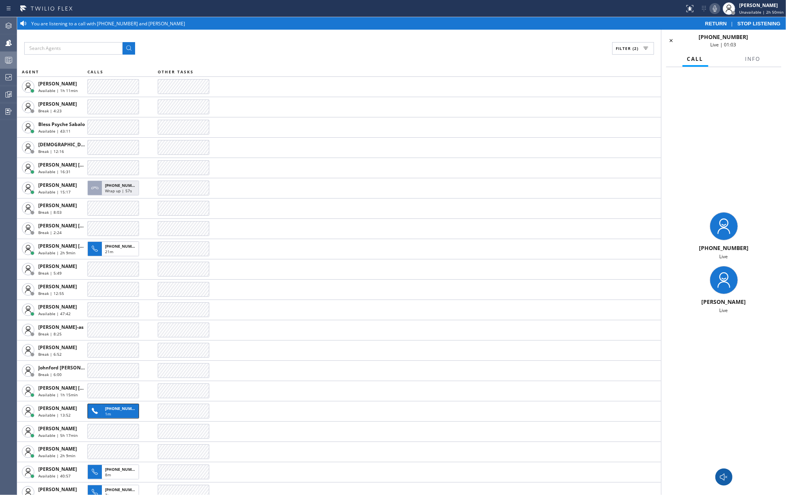
click at [716, 10] on icon at bounding box center [714, 8] width 9 height 9
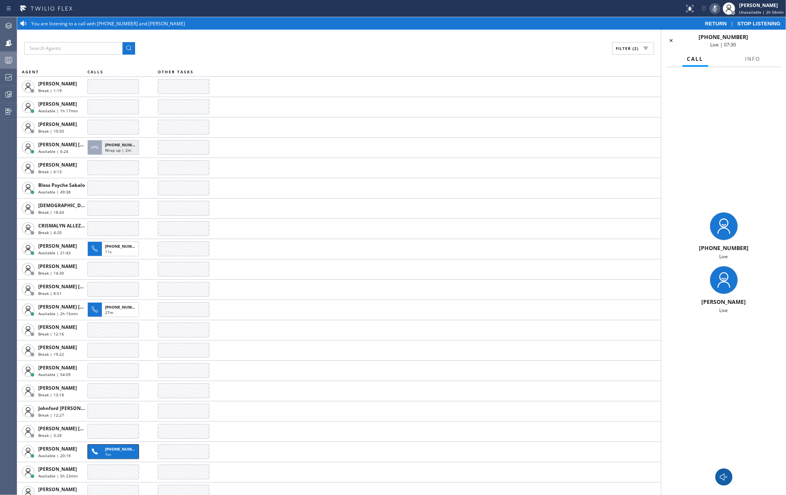
click at [756, 23] on span "STOP LISTENING" at bounding box center [758, 24] width 43 height 6
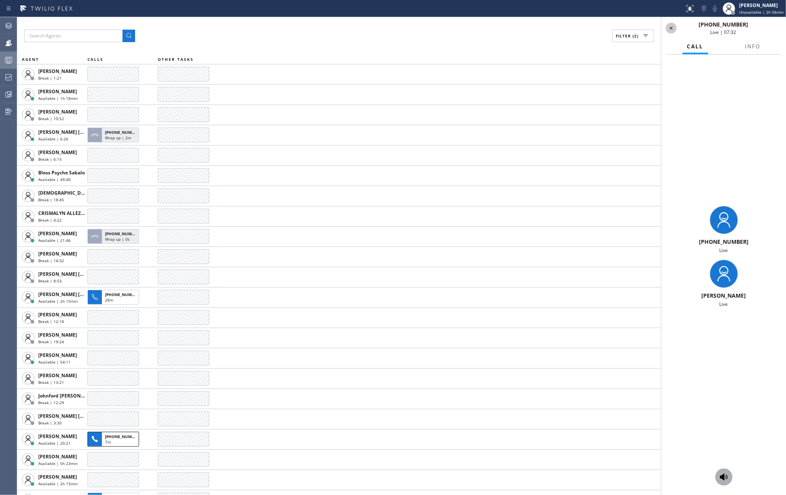
click at [672, 29] on icon at bounding box center [670, 28] width 3 height 3
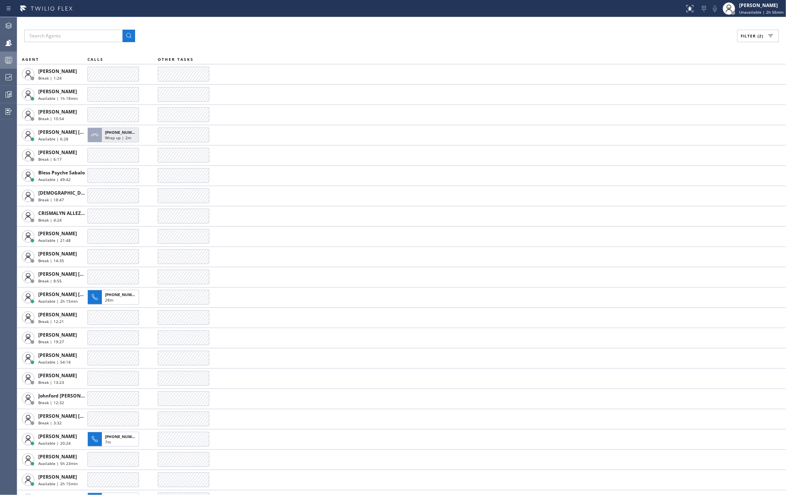
click at [10, 61] on icon at bounding box center [9, 61] width 4 height 5
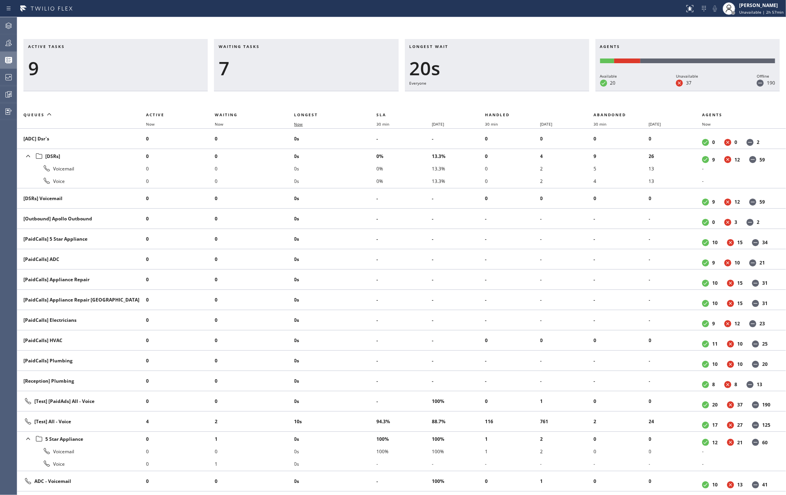
click at [302, 123] on span "Now" at bounding box center [298, 123] width 9 height 5
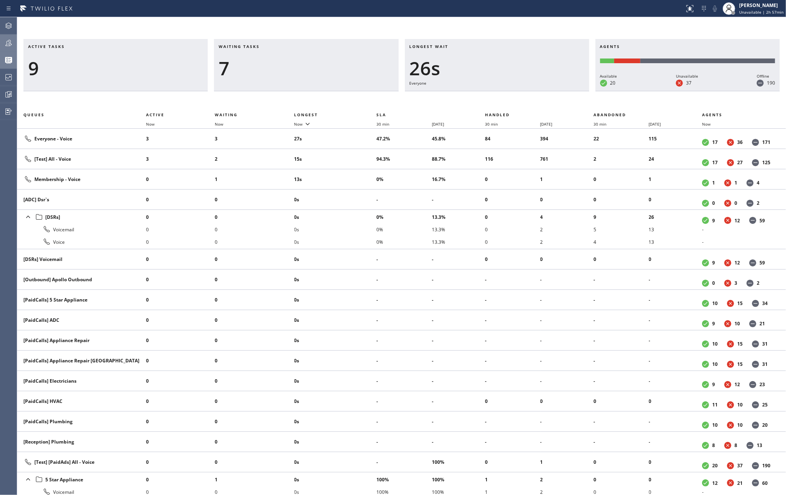
click at [11, 42] on icon at bounding box center [8, 42] width 9 height 9
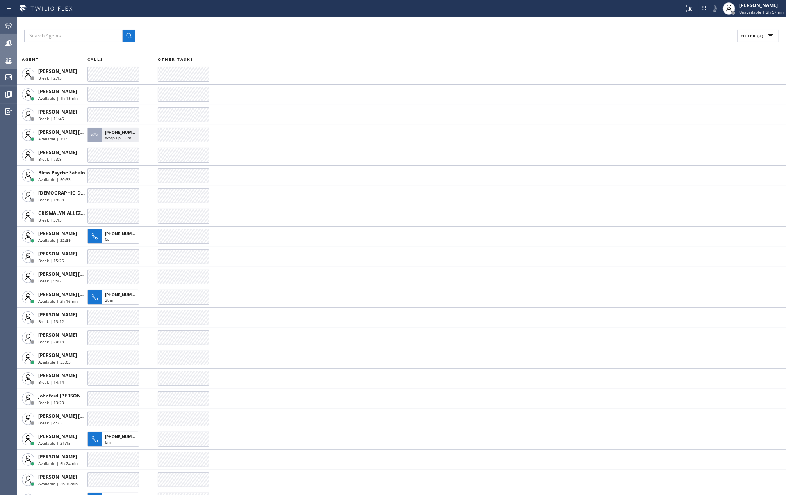
click at [751, 34] on span "Filter (2)" at bounding box center [751, 35] width 23 height 5
click at [670, 116] on input "Break" at bounding box center [671, 116] width 9 height 9
click at [736, 44] on span "Apply" at bounding box center [738, 44] width 16 height 5
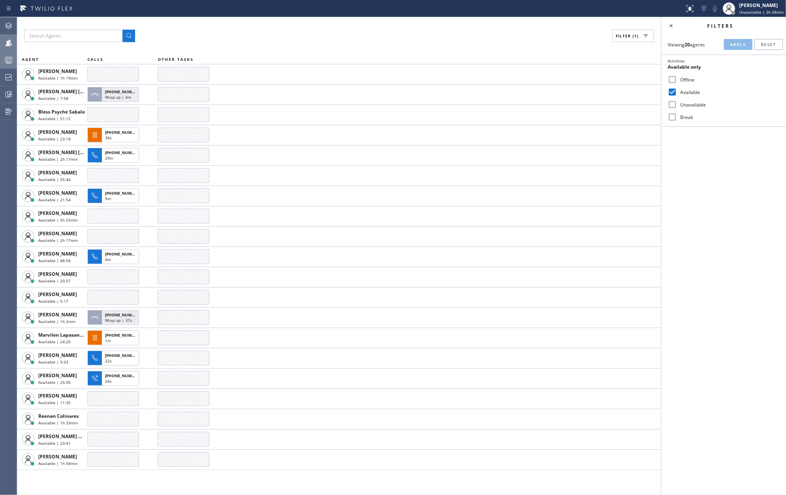
click at [400, 44] on div "Filter (1) AGENT CALLS OTHER TASKS Amir Asamov Available | 1h 19min Ashley Barb…" at bounding box center [339, 256] width 644 height 478
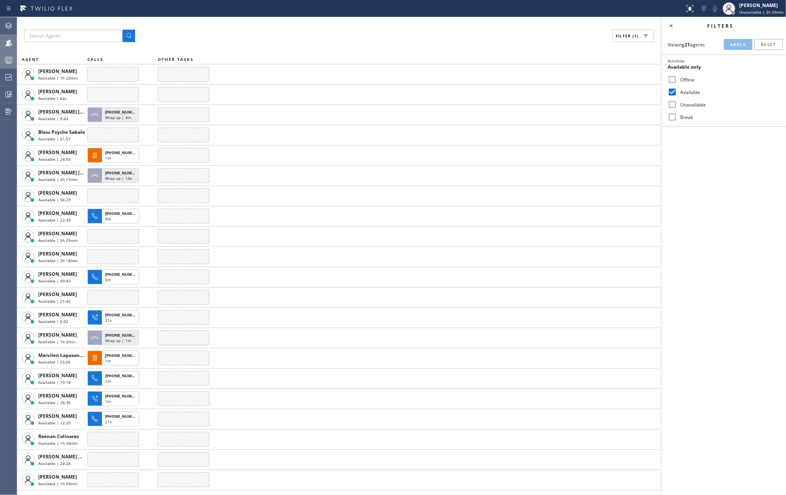
click at [762, 233] on div "Filters Viewing 21 agents Apply Reset Activities Available only Offline Availab…" at bounding box center [723, 256] width 125 height 478
click at [249, 26] on div "Filter (1) AGENT CALLS OTHER TASKS Amir Asamov Available | 1h 20min Anhelina La…" at bounding box center [339, 256] width 644 height 478
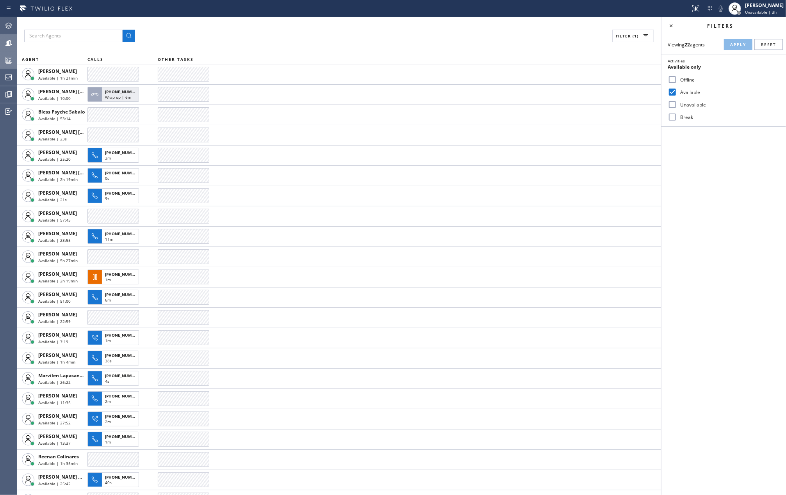
click at [353, 35] on div "Filter (1)" at bounding box center [339, 36] width 630 height 12
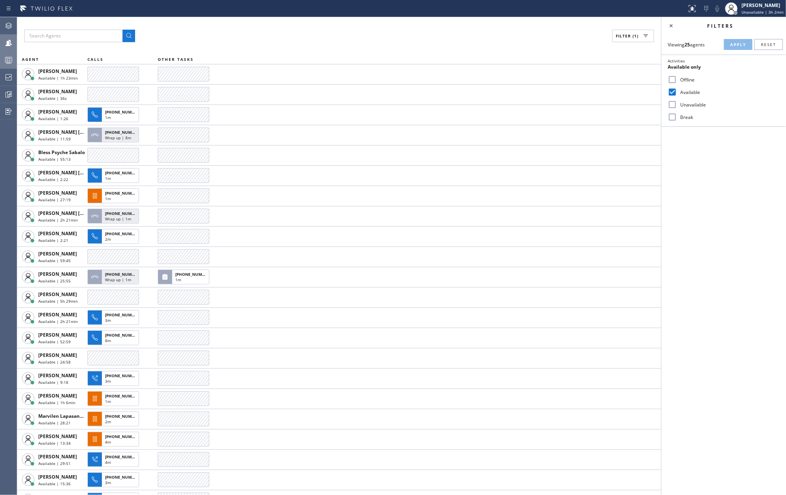
click at [11, 61] on icon at bounding box center [8, 59] width 9 height 9
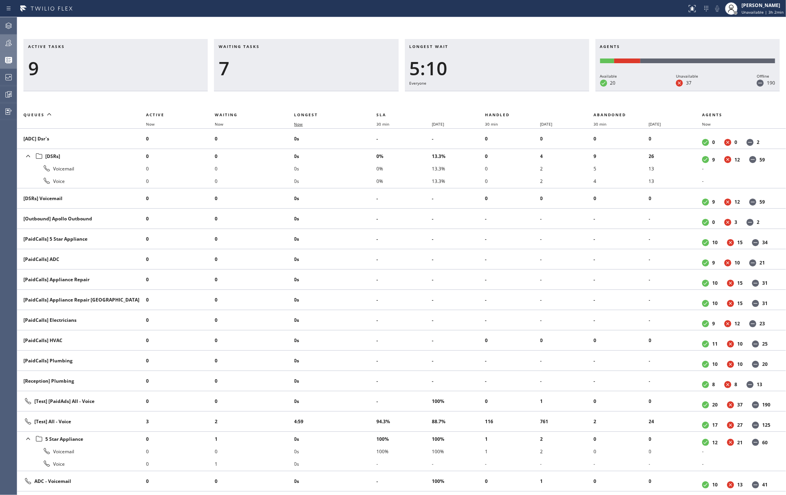
click at [303, 123] on span "Now" at bounding box center [298, 123] width 9 height 5
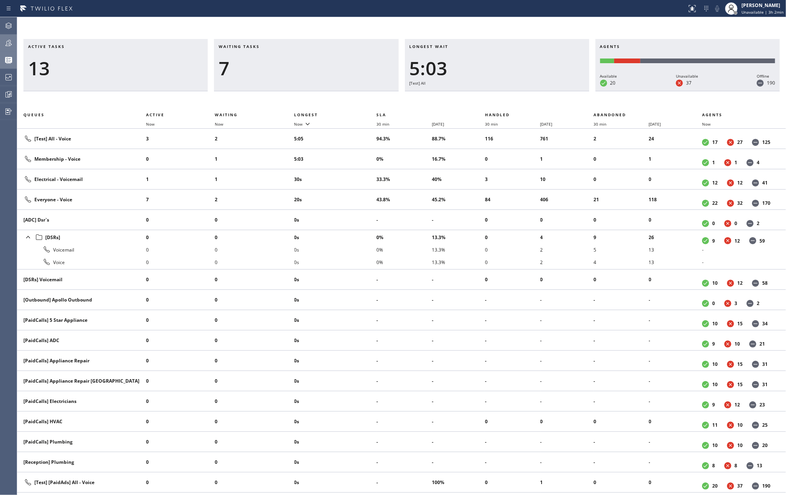
click at [14, 36] on div at bounding box center [8, 43] width 17 height 16
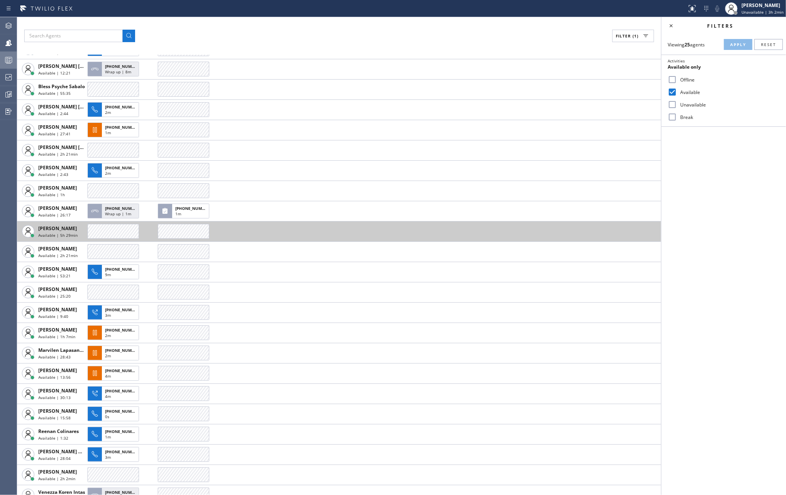
scroll to position [77, 0]
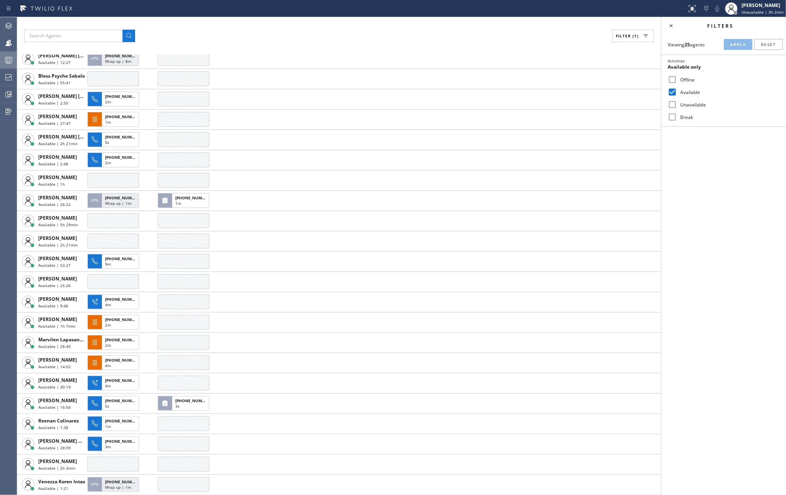
click at [673, 116] on input "Break" at bounding box center [671, 116] width 9 height 9
checkbox input "true"
click at [736, 46] on span "Apply" at bounding box center [738, 44] width 16 height 5
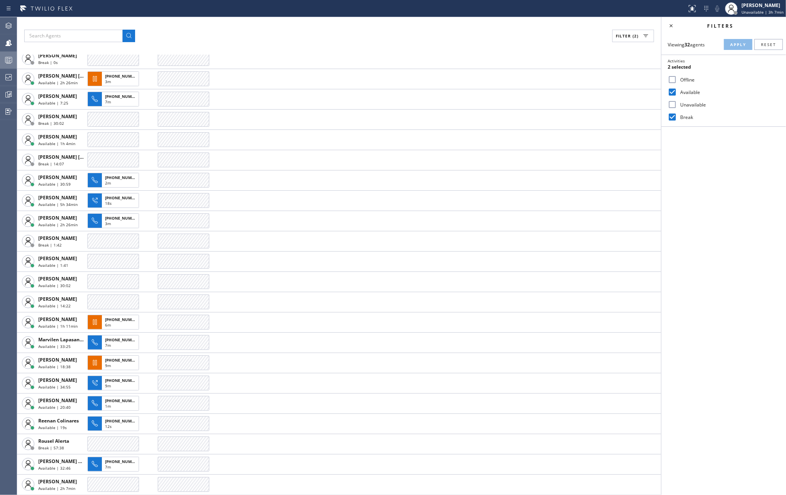
scroll to position [219, 0]
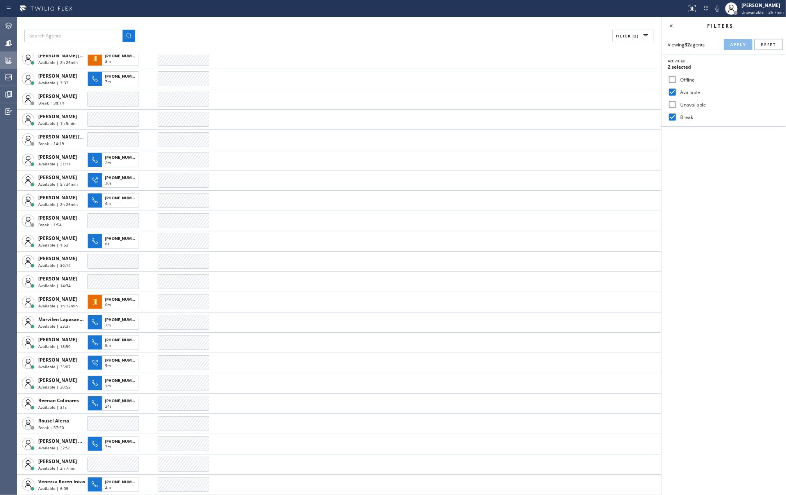
click at [267, 50] on div "Filter (2) AGENT CALLS OTHER TASKS Amir Asamov Available | 1h 28min Anhelina La…" at bounding box center [339, 256] width 644 height 478
click at [6, 59] on icon at bounding box center [8, 59] width 9 height 9
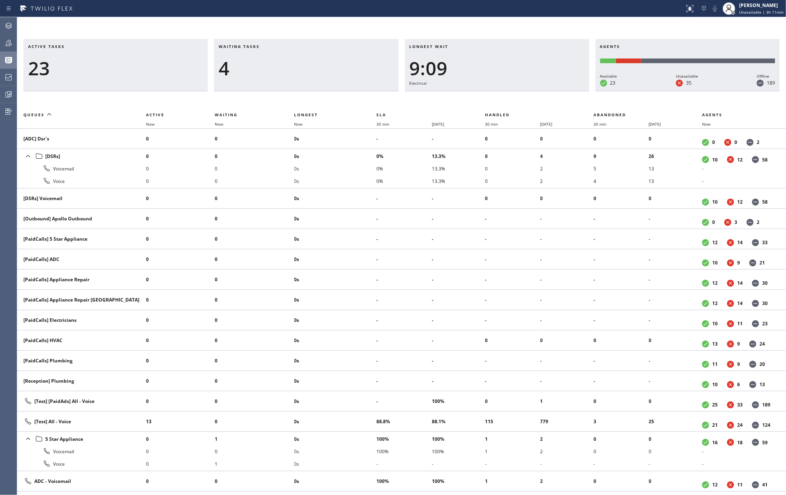
click at [433, 23] on div "Active tasks 23 Waiting tasks 4 Longest wait 9:09 Electrical Agents Available 2…" at bounding box center [401, 256] width 769 height 478
click at [5, 42] on icon at bounding box center [8, 42] width 9 height 9
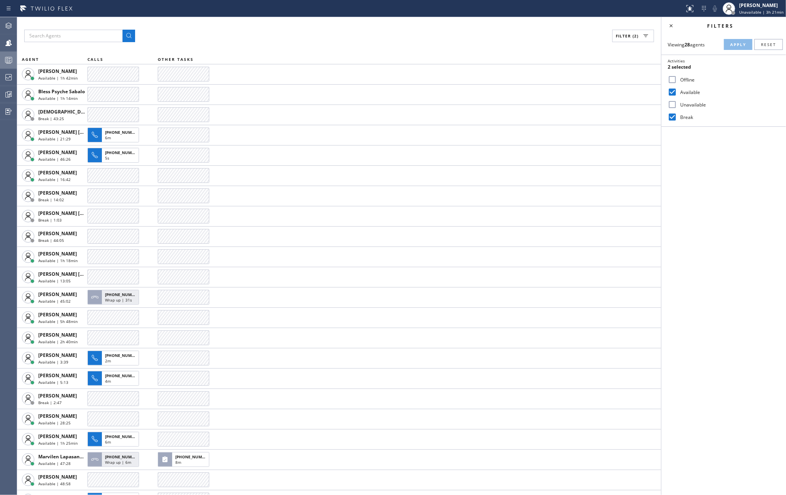
click at [292, 34] on div "Filter (2)" at bounding box center [339, 36] width 630 height 12
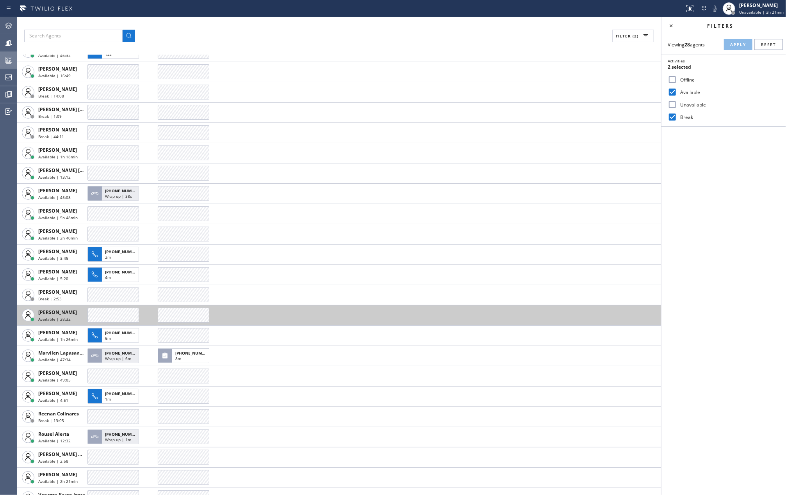
scroll to position [137, 0]
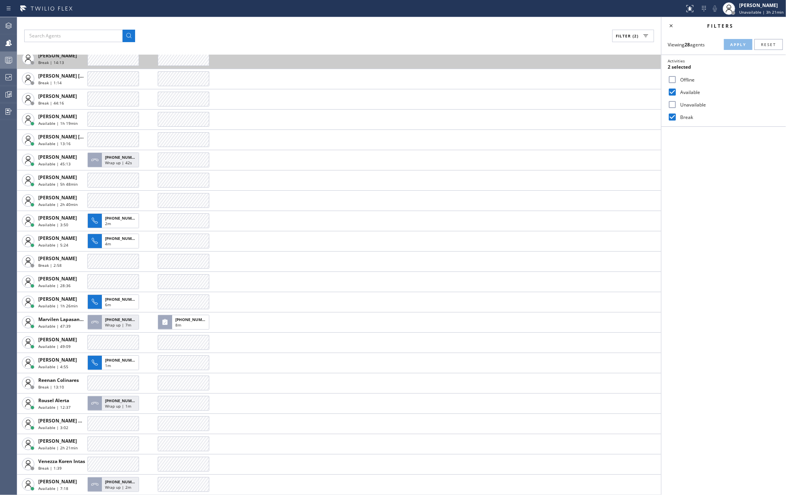
click at [18, 64] on td "Jasper Timkang Break | 14:13" at bounding box center [52, 58] width 70 height 20
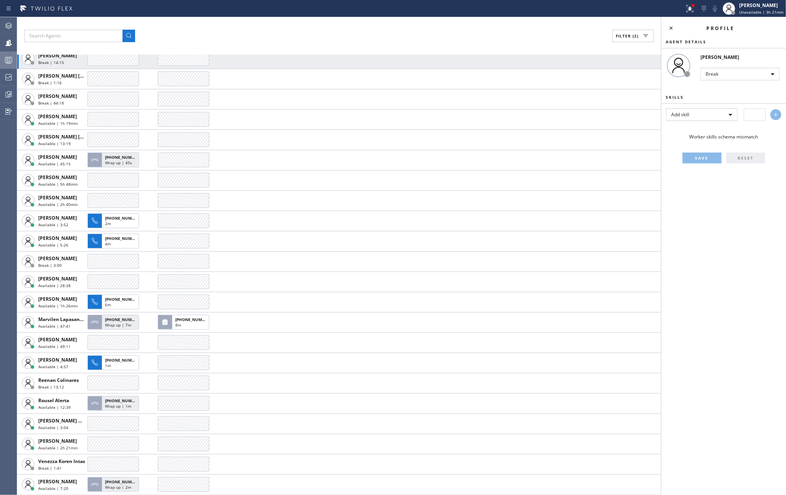
click at [11, 61] on icon at bounding box center [8, 59] width 9 height 9
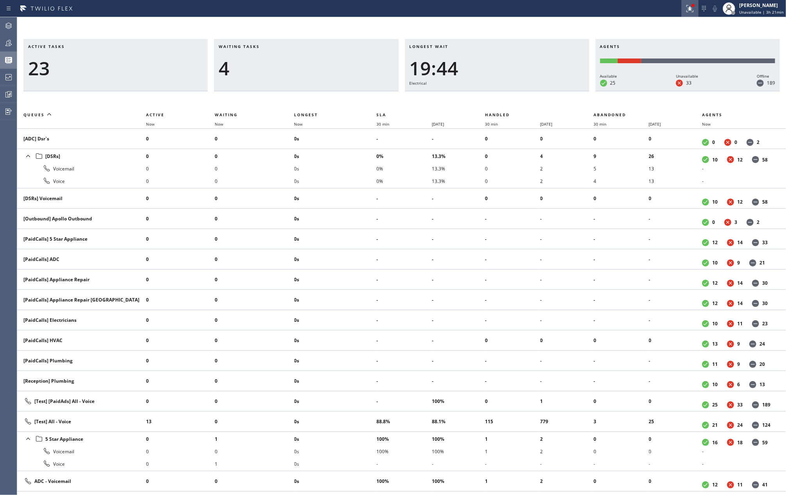
click at [689, 16] on button at bounding box center [689, 8] width 17 height 17
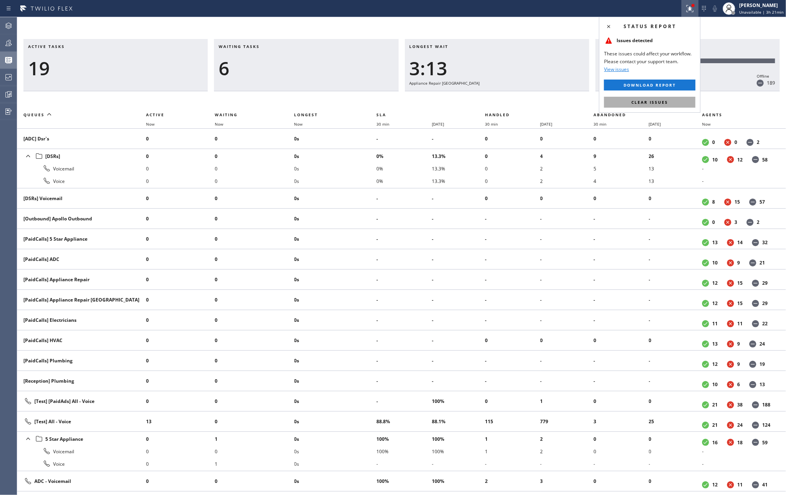
click at [642, 101] on span "Clear issues" at bounding box center [649, 102] width 37 height 5
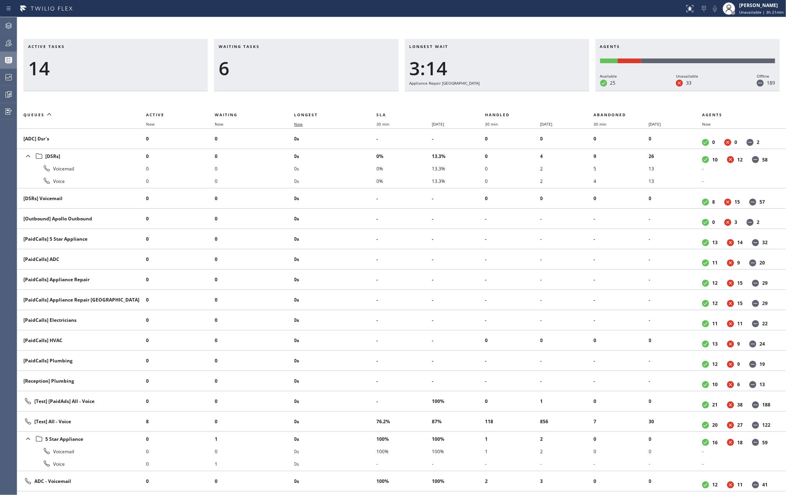
click at [300, 123] on span "Now" at bounding box center [298, 123] width 9 height 5
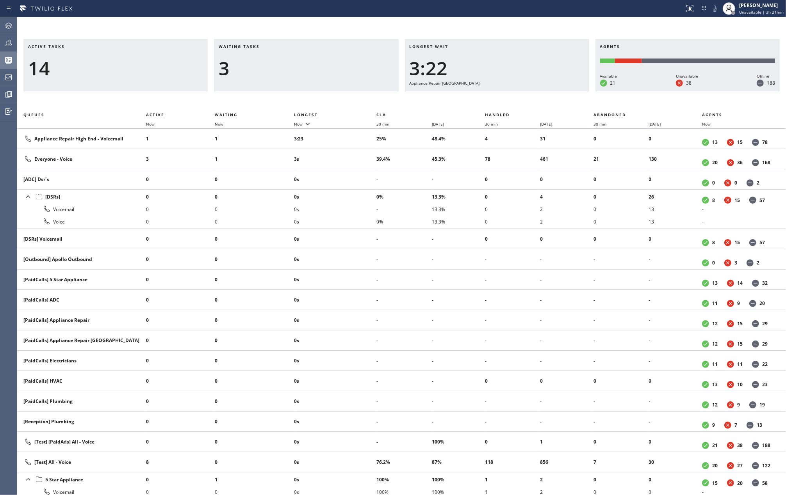
click at [6, 41] on icon at bounding box center [8, 42] width 9 height 9
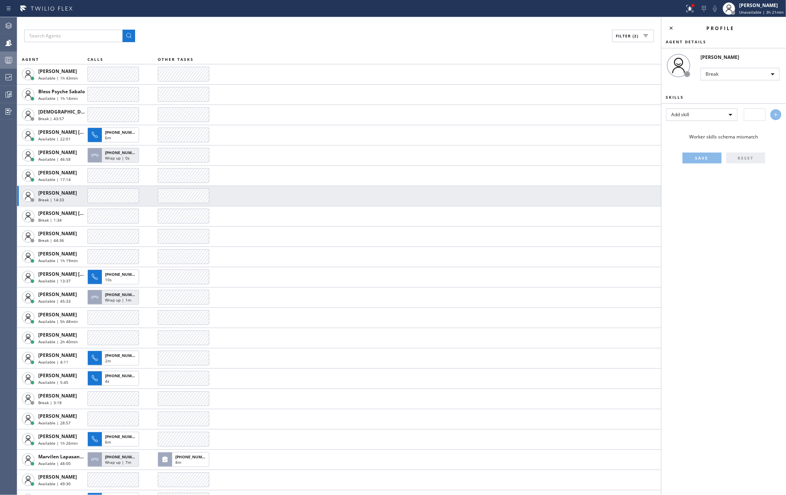
click at [666, 22] on div "Profile" at bounding box center [723, 28] width 125 height 22
click at [667, 26] on icon at bounding box center [670, 27] width 9 height 9
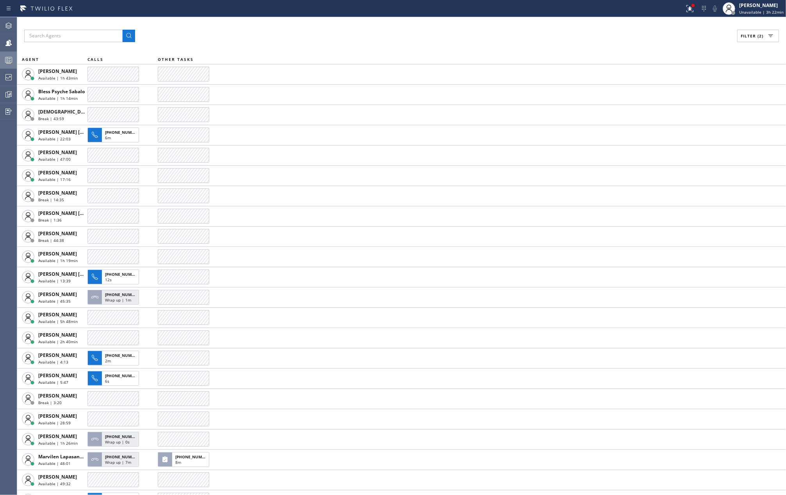
click at [8, 44] on icon at bounding box center [8, 43] width 6 height 6
click at [3, 44] on div at bounding box center [8, 42] width 17 height 9
click at [8, 40] on icon at bounding box center [8, 42] width 9 height 9
click at [12, 27] on icon at bounding box center [8, 25] width 9 height 9
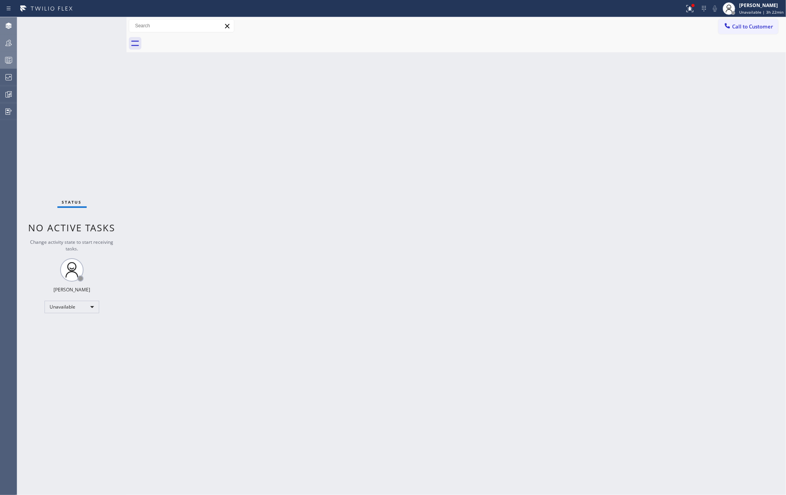
click at [9, 47] on icon at bounding box center [8, 42] width 9 height 9
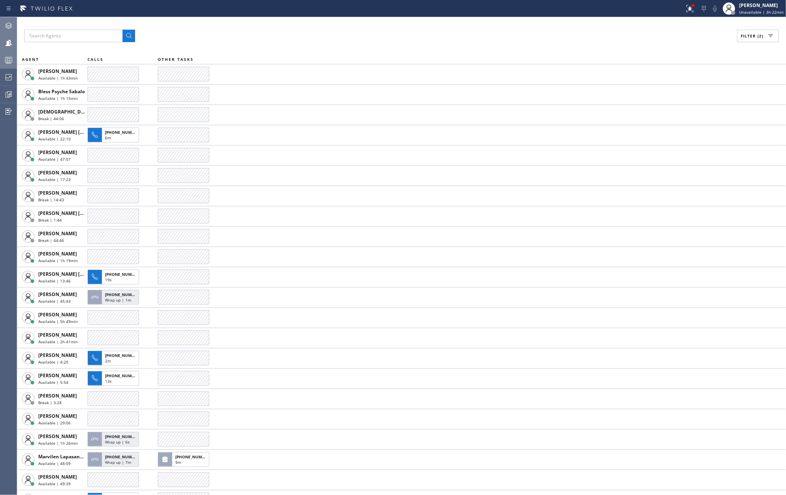
click at [751, 30] on button "Filter (2)" at bounding box center [758, 36] width 42 height 12
click at [678, 92] on label "Available" at bounding box center [728, 92] width 103 height 7
click at [677, 92] on input "Available" at bounding box center [671, 91] width 9 height 9
click at [740, 44] on span "Apply" at bounding box center [738, 44] width 16 height 5
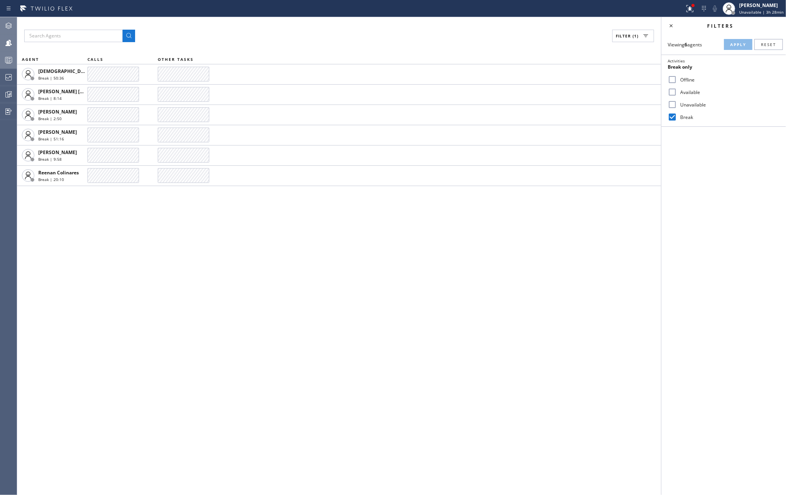
click at [672, 91] on input "Available" at bounding box center [671, 91] width 9 height 9
checkbox input "true"
click at [734, 42] on span "Apply" at bounding box center [738, 44] width 16 height 5
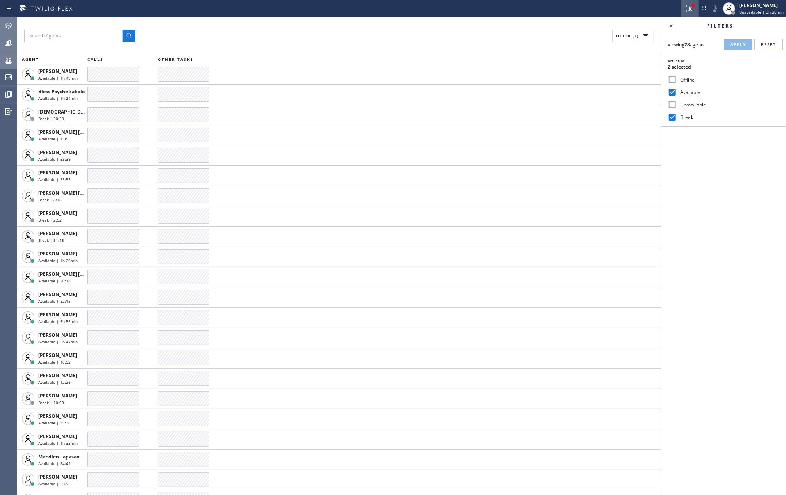
click at [694, 8] on icon at bounding box center [689, 8] width 9 height 9
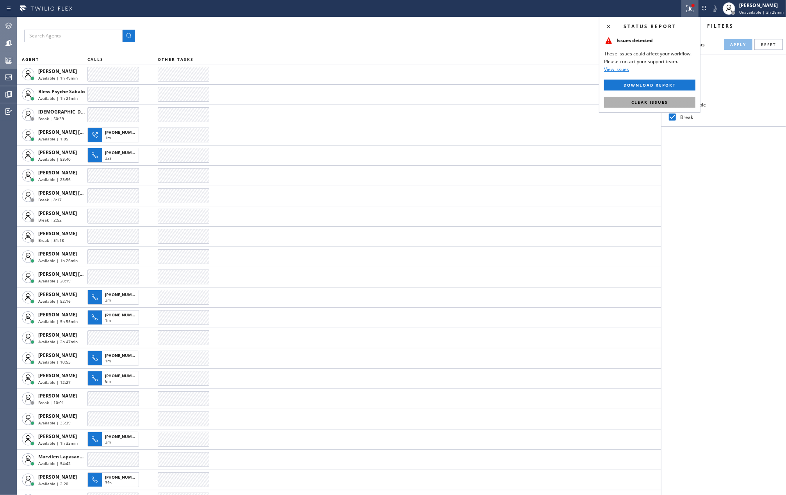
click at [666, 106] on button "Clear issues" at bounding box center [649, 102] width 91 height 11
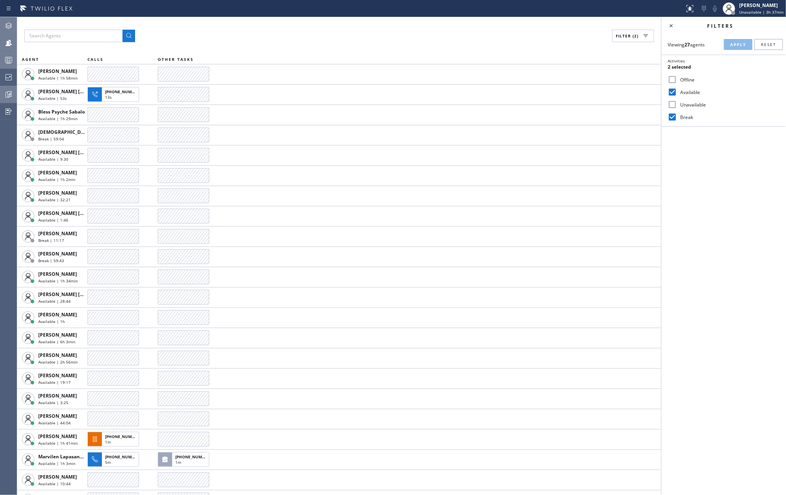
click at [8, 93] on icon at bounding box center [8, 94] width 9 height 9
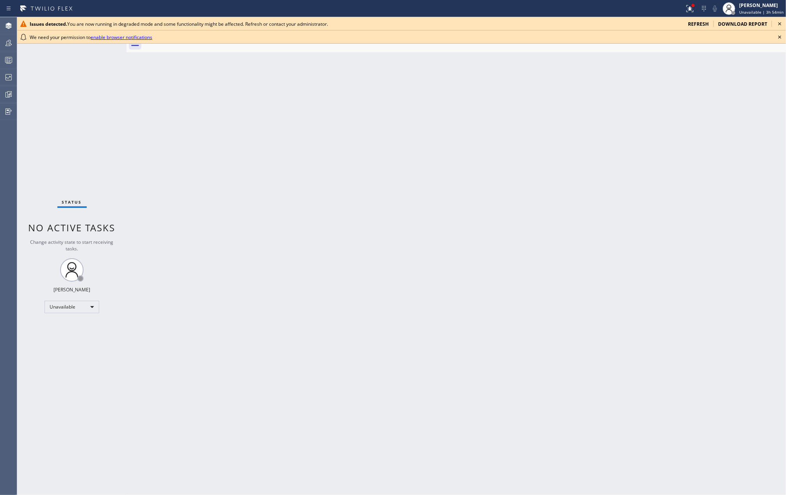
drag, startPoint x: 365, startPoint y: 174, endPoint x: 365, endPoint y: 169, distance: 4.3
click at [365, 174] on div "Back to Dashboard Change Sender ID Customers Technicians Select a contact Outbo…" at bounding box center [455, 256] width 659 height 478
click at [778, 34] on icon at bounding box center [779, 36] width 9 height 9
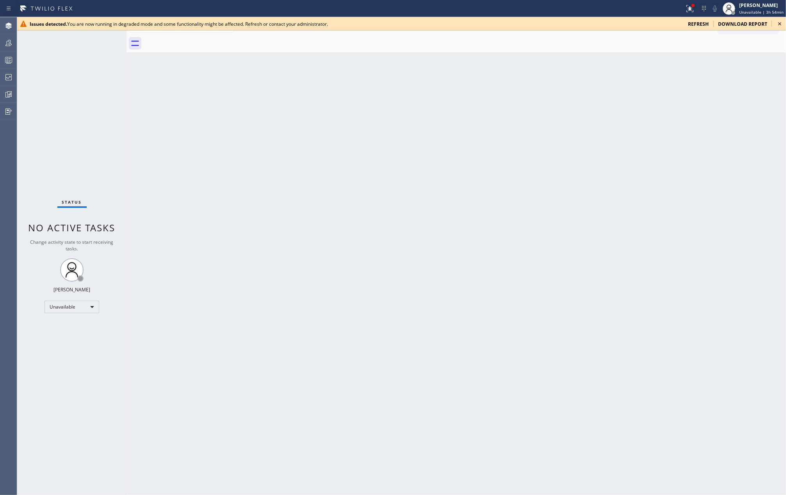
click at [778, 21] on icon at bounding box center [779, 23] width 9 height 9
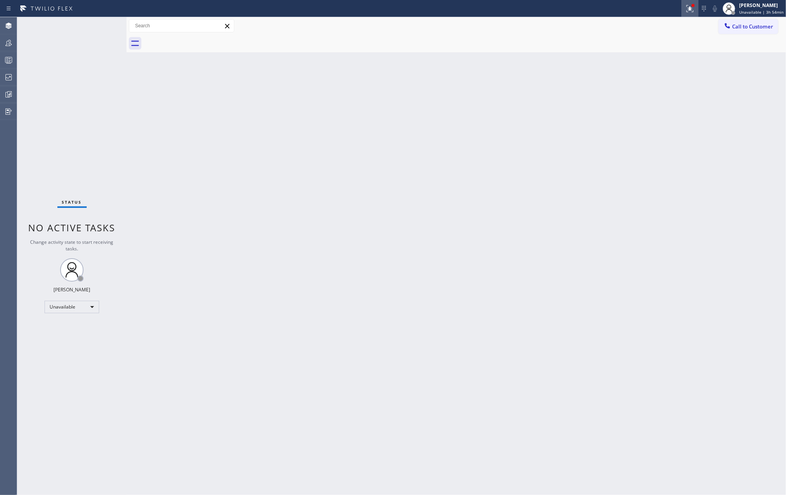
click at [691, 12] on icon at bounding box center [689, 8] width 9 height 9
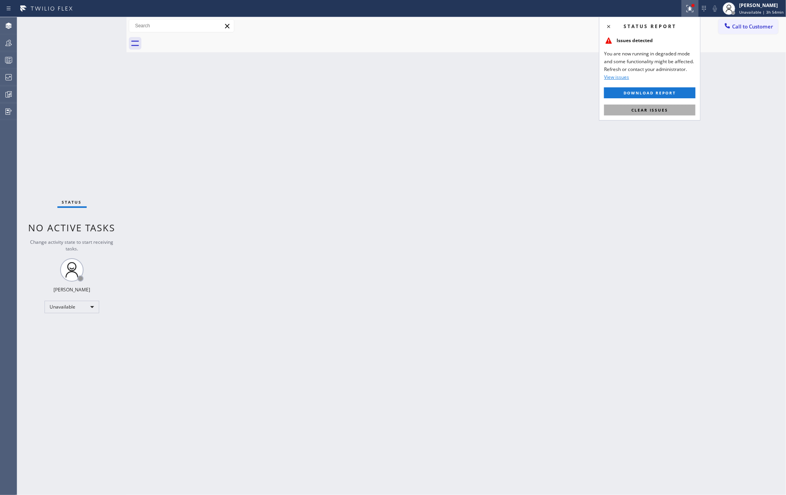
click at [653, 111] on span "Clear issues" at bounding box center [649, 109] width 37 height 5
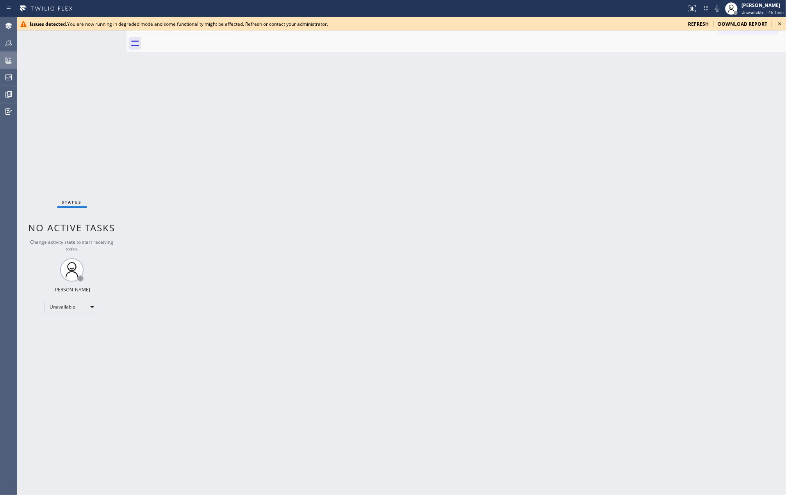
click at [10, 62] on icon at bounding box center [8, 59] width 9 height 9
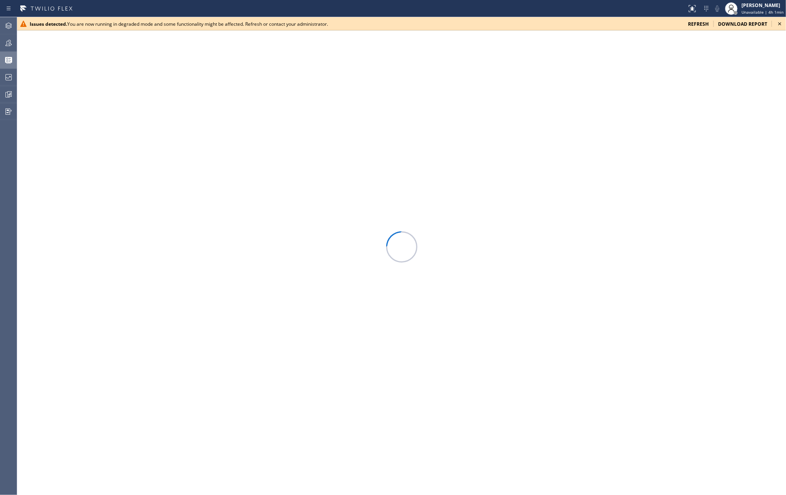
click at [778, 23] on icon at bounding box center [779, 23] width 9 height 9
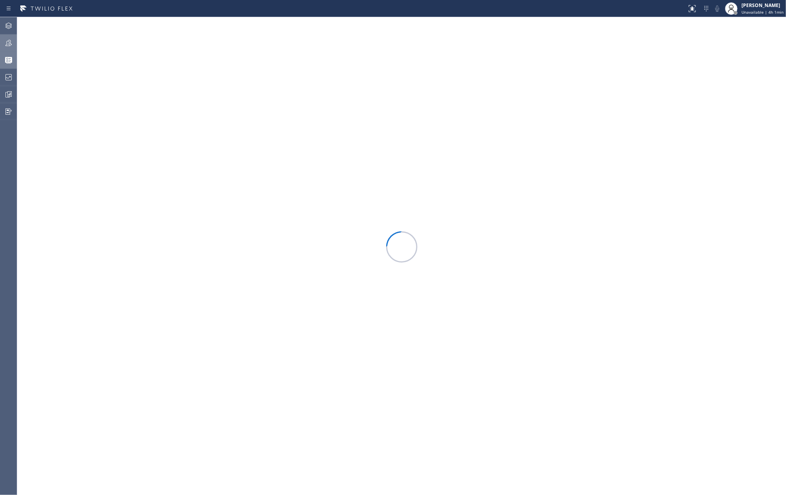
click at [7, 44] on icon at bounding box center [8, 42] width 9 height 9
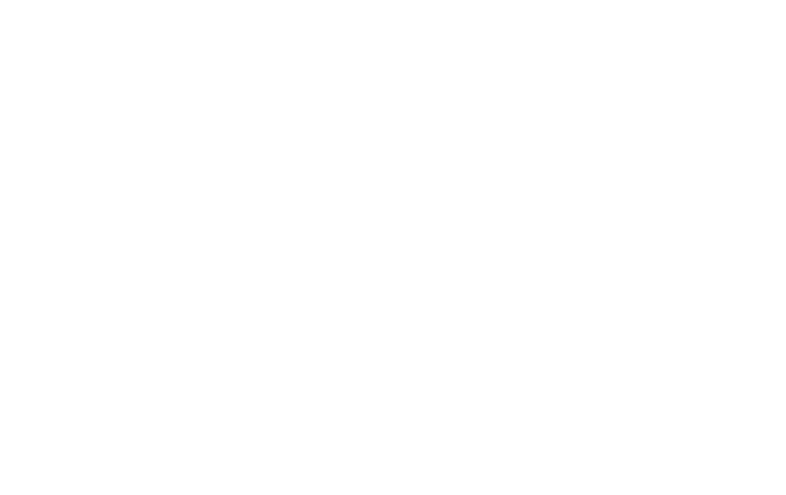
click at [484, 69] on div at bounding box center [393, 247] width 786 height 495
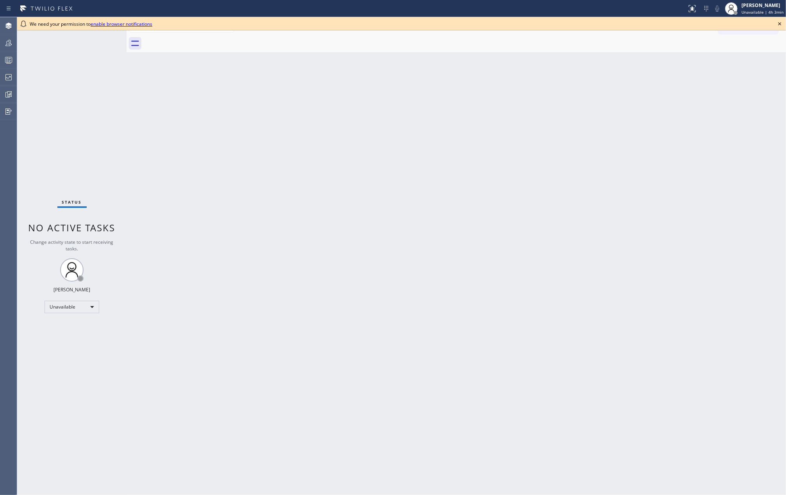
click at [334, 217] on div "Back to Dashboard Change Sender ID Customers Technicians Select a contact Outbo…" at bounding box center [455, 256] width 659 height 478
click at [777, 23] on icon at bounding box center [779, 23] width 9 height 9
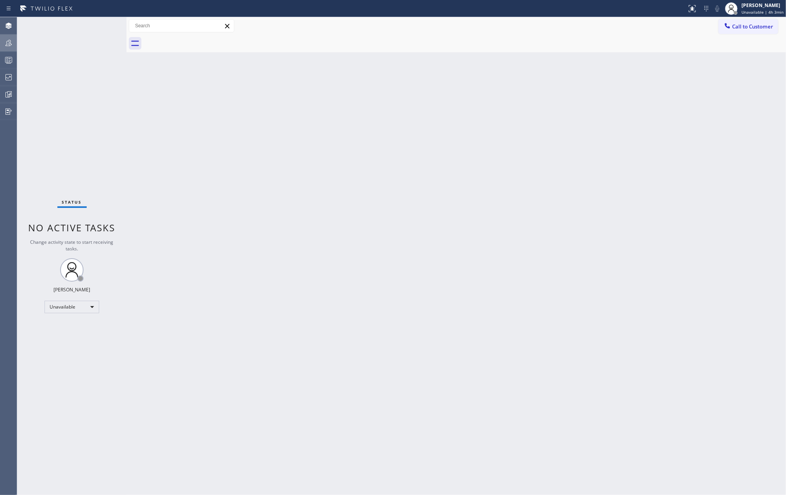
click at [8, 37] on div at bounding box center [8, 43] width 17 height 16
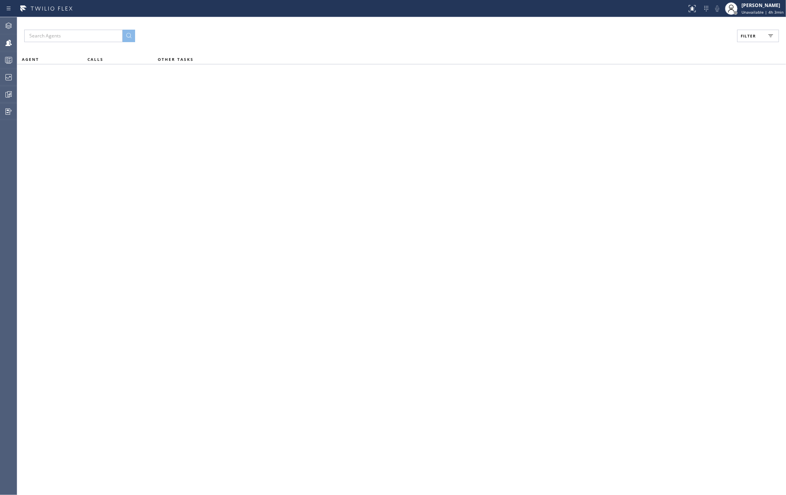
click at [747, 39] on button "Filter" at bounding box center [758, 36] width 42 height 12
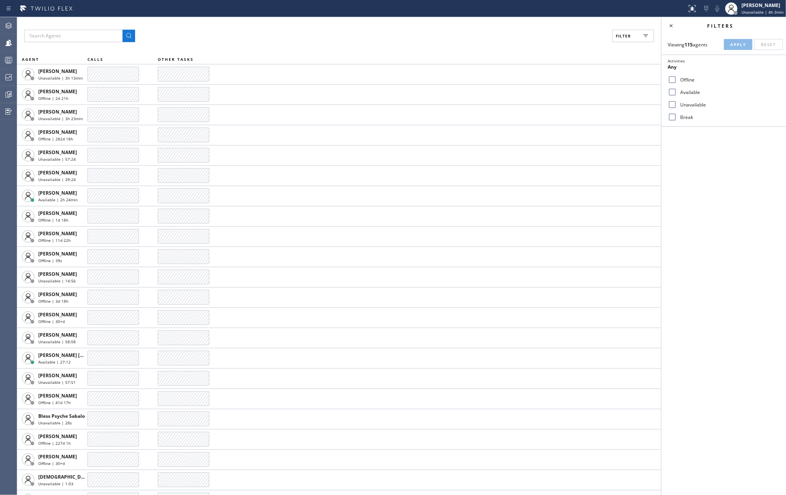
click at [750, 35] on div "Viewing 115 agents Apply Reset Activities Any Offline Available Unavailable Bre…" at bounding box center [723, 80] width 125 height 93
click at [676, 88] on input "Available" at bounding box center [671, 91] width 9 height 9
checkbox input "true"
click at [733, 45] on span "Apply" at bounding box center [738, 44] width 16 height 5
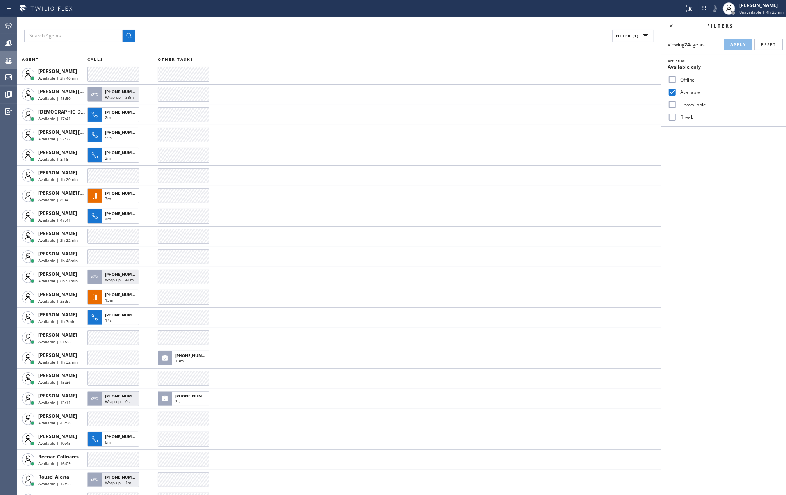
click at [3, 58] on div at bounding box center [8, 59] width 17 height 9
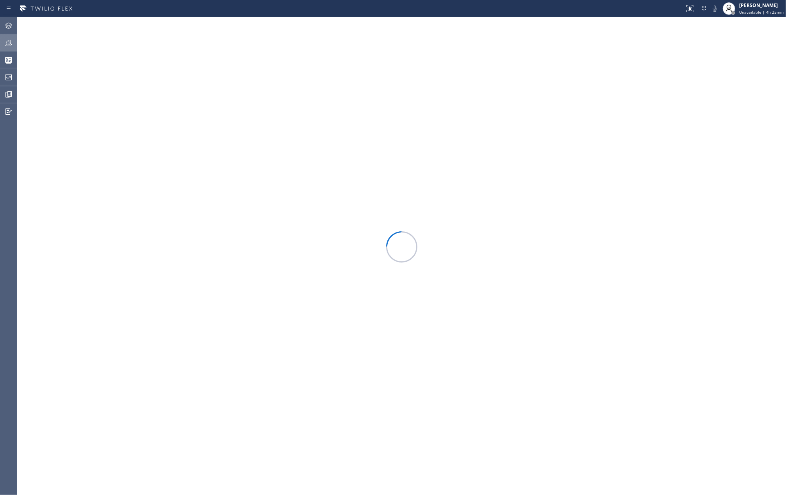
click at [9, 41] on icon at bounding box center [8, 42] width 9 height 9
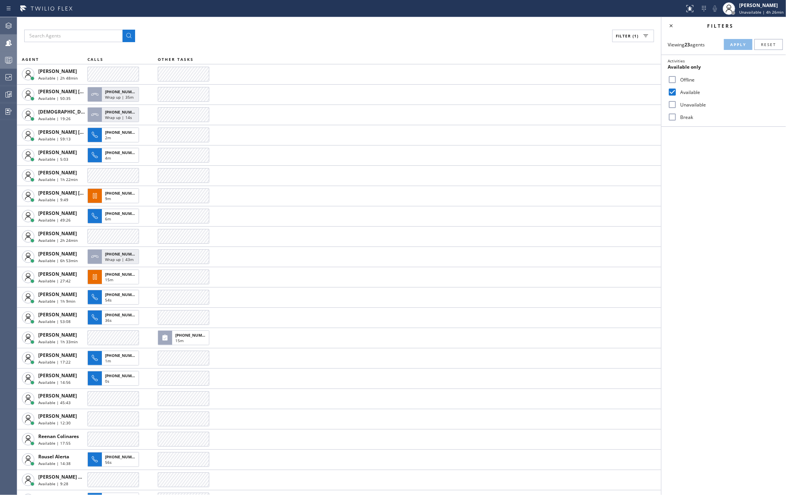
click at [7, 57] on rect at bounding box center [8, 59] width 7 height 5
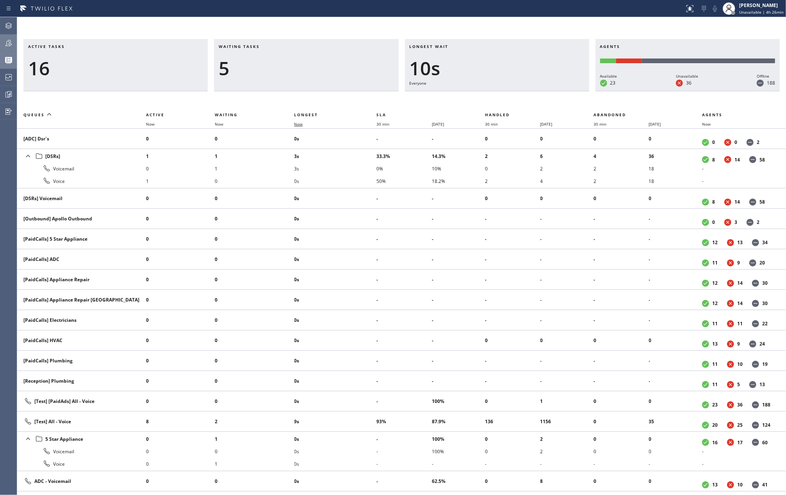
click at [297, 124] on span "Now" at bounding box center [298, 123] width 9 height 5
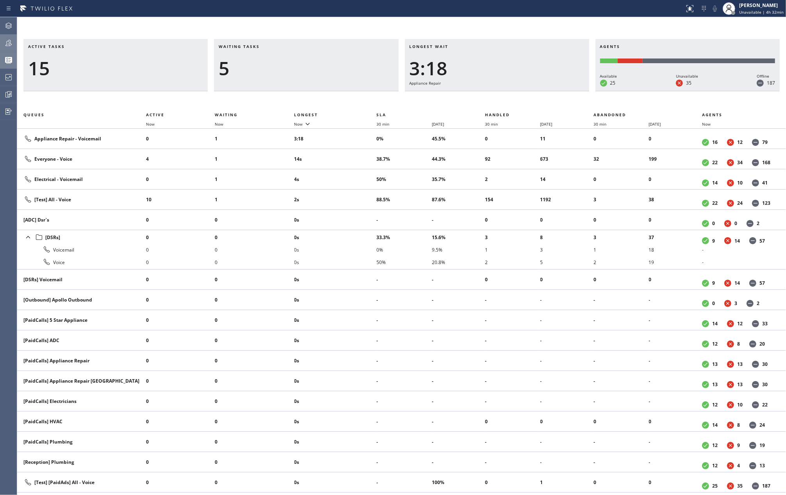
click at [10, 41] on icon at bounding box center [8, 43] width 6 height 6
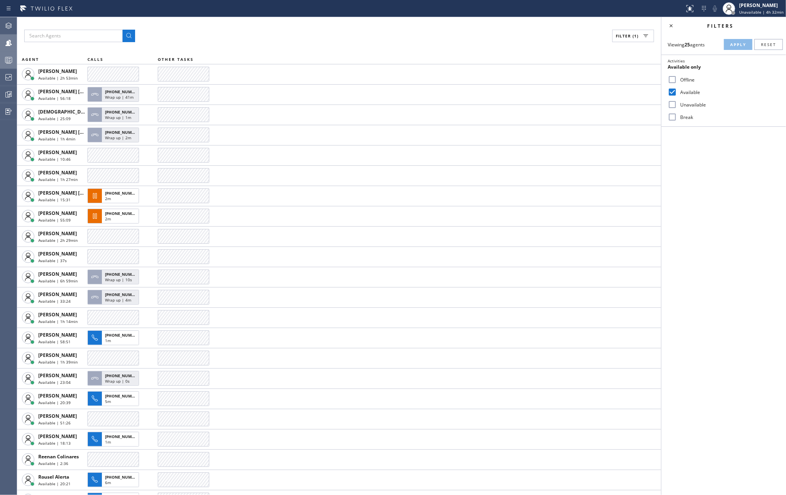
click at [672, 116] on input "Break" at bounding box center [671, 116] width 9 height 9
checkbox input "true"
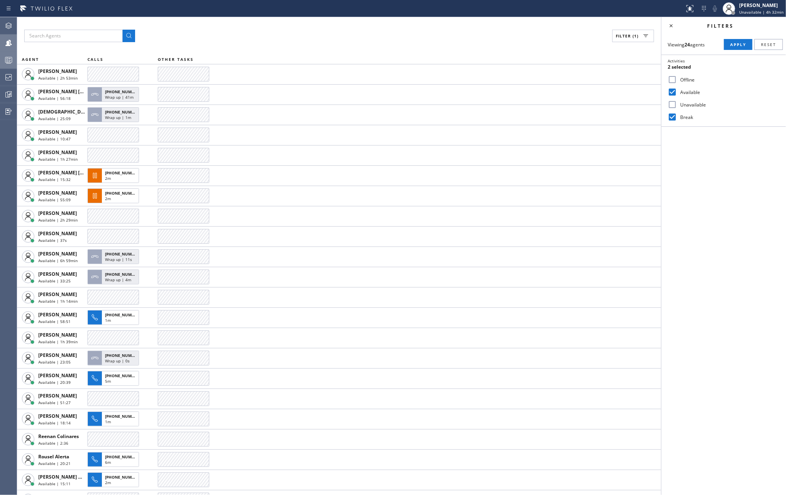
click at [672, 91] on input "Available" at bounding box center [671, 91] width 9 height 9
checkbox input "false"
click at [734, 44] on span "Apply" at bounding box center [738, 44] width 16 height 5
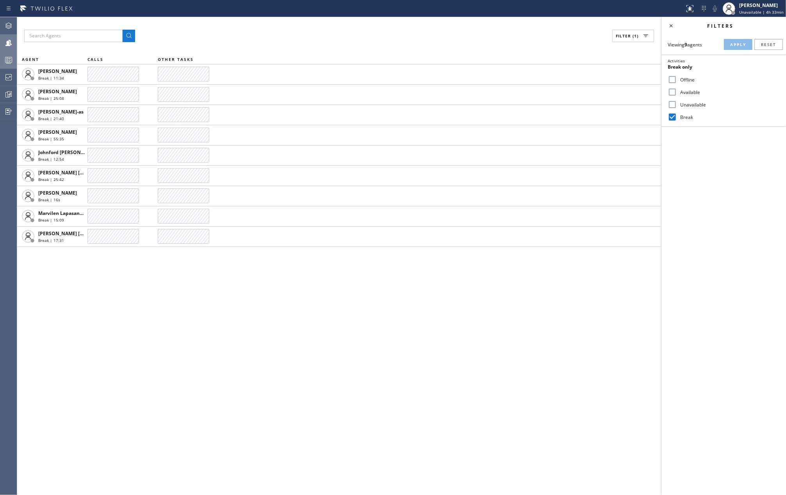
click at [7, 54] on div at bounding box center [8, 60] width 17 height 16
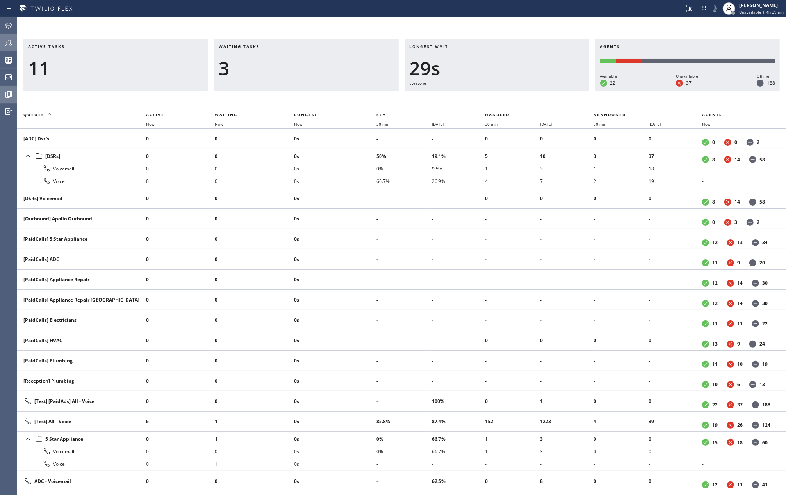
click at [6, 94] on icon at bounding box center [9, 95] width 6 height 6
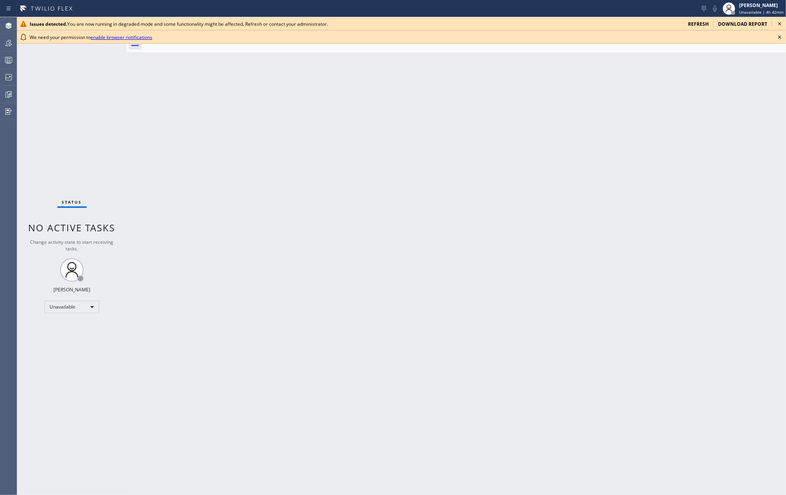
click at [202, 94] on div "Back to Dashboard Change Sender ID Customers Technicians Select a contact Outbo…" at bounding box center [455, 256] width 659 height 478
click at [778, 20] on icon at bounding box center [779, 23] width 9 height 9
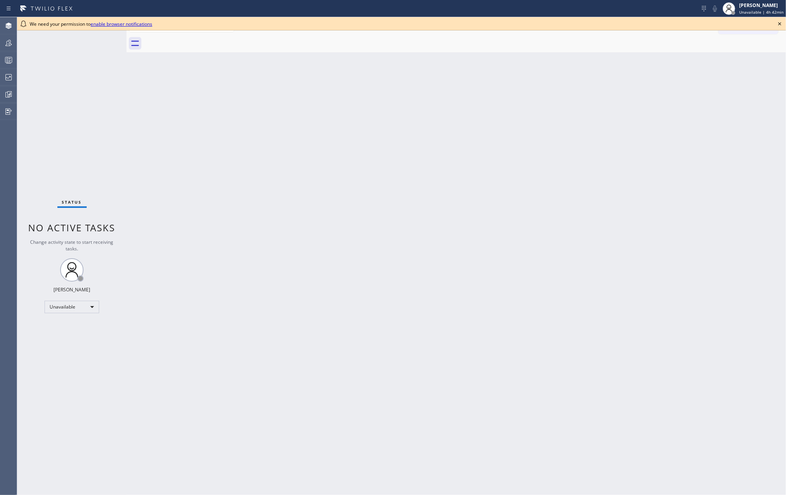
click at [779, 22] on icon at bounding box center [779, 23] width 9 height 9
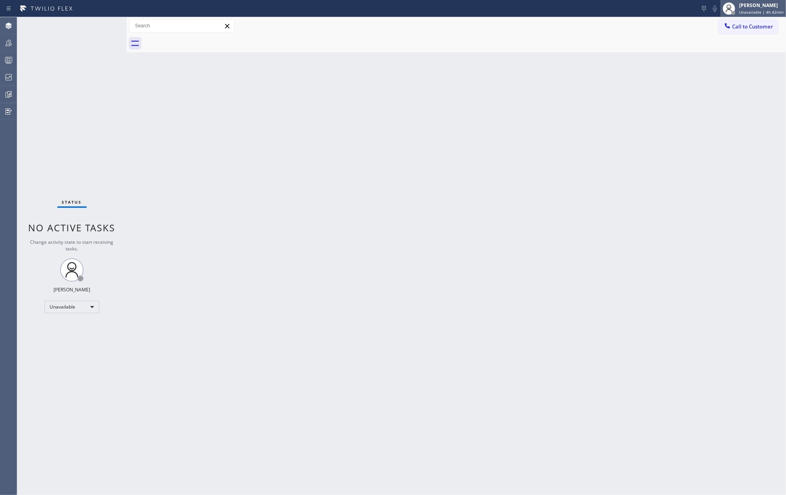
click at [769, 10] on span "Unavailable | 4h 42min" at bounding box center [761, 11] width 44 height 5
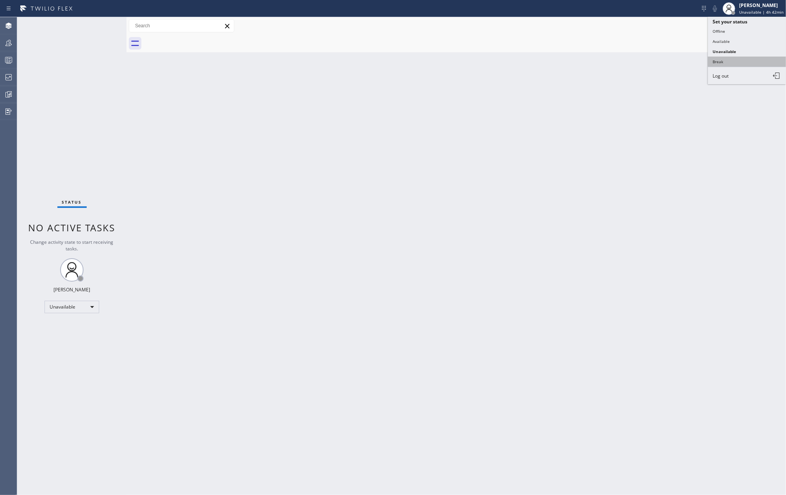
click at [740, 58] on button "Break" at bounding box center [747, 62] width 78 height 10
